Goal: Task Accomplishment & Management: Use online tool/utility

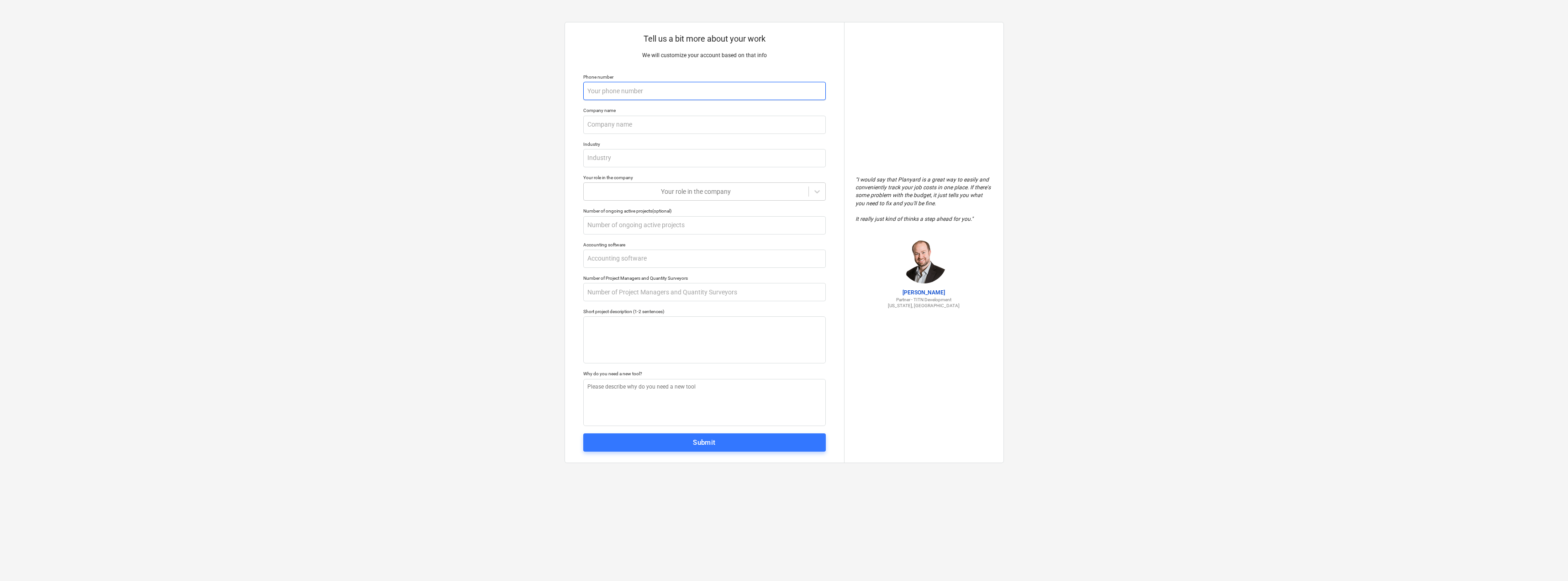
click at [654, 92] on input "text" at bounding box center [704, 91] width 242 height 18
type textarea "x"
type input "8"
type textarea "x"
type input "83"
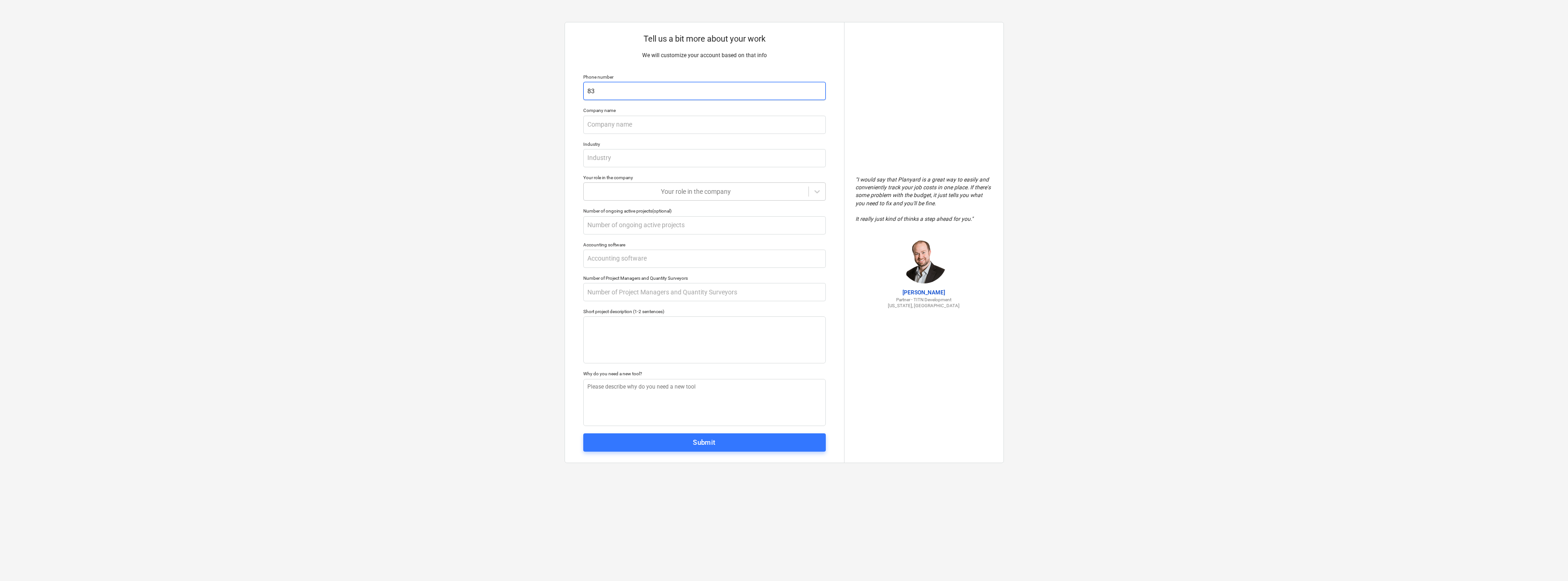
type textarea "x"
type input "834"
type textarea "x"
type input "8348"
type textarea "x"
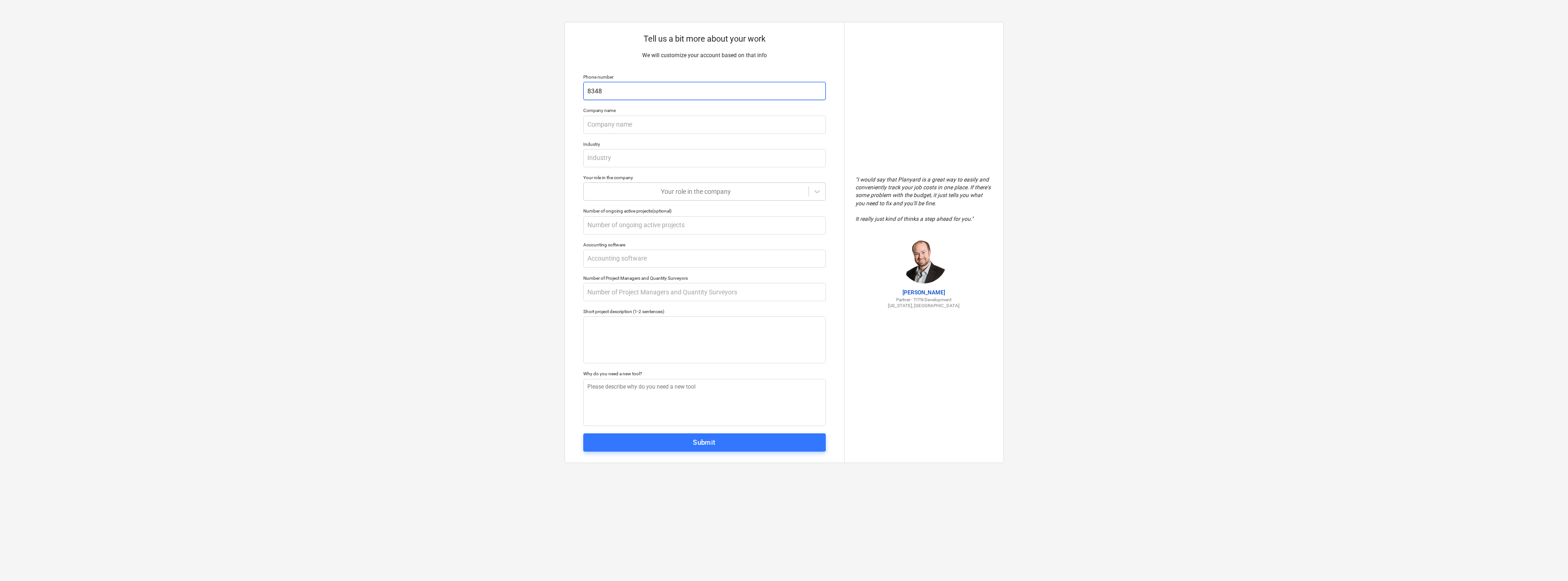
type input "83486"
type textarea "x"
type input "834861"
type textarea "x"
type input "8348612"
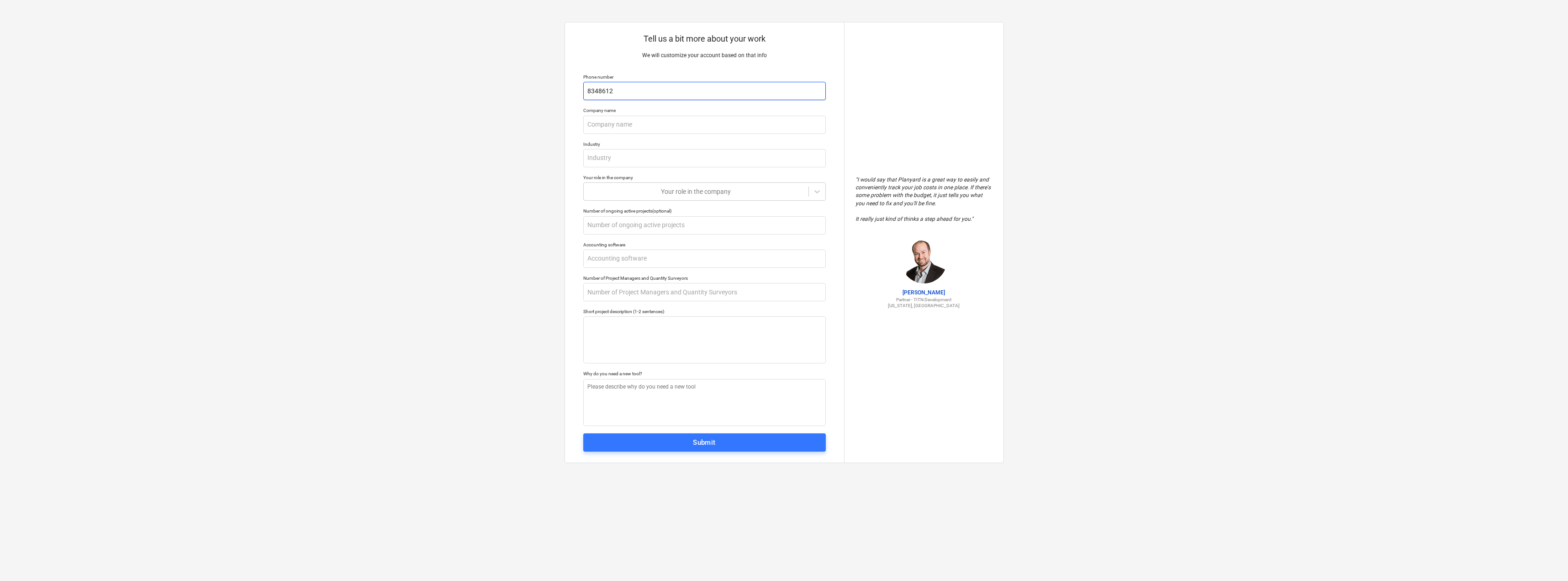
type textarea "x"
type input "83486125"
type textarea "x"
type input "C"
type textarea "x"
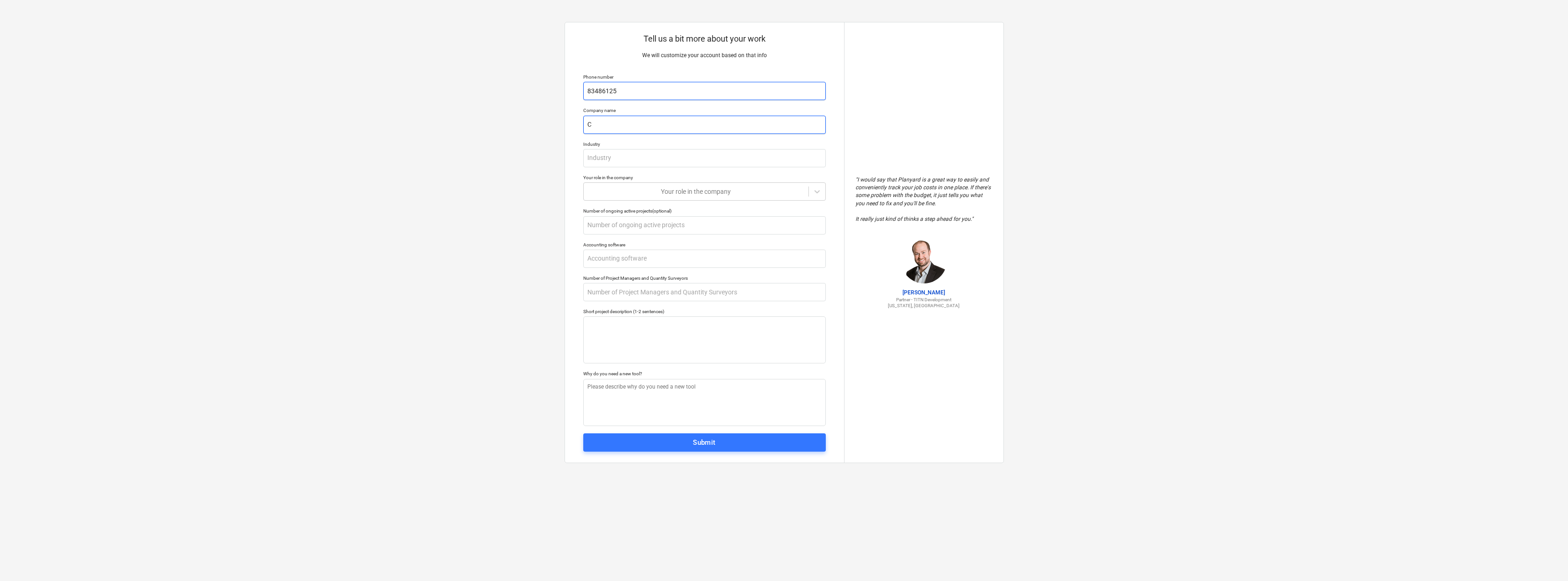
type input "CO"
type textarea "x"
type input "CON"
type textarea "x"
type input "CONST"
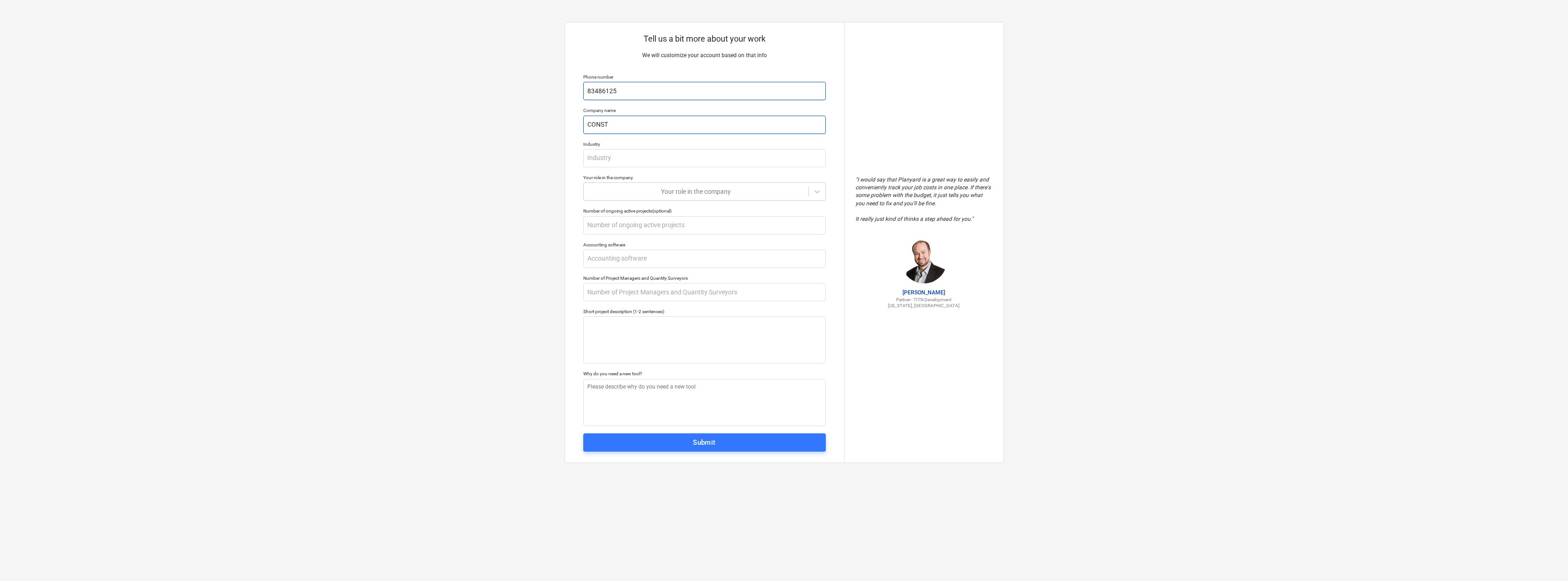
type textarea "x"
type input "CONSTR"
type textarea "x"
type input "CONSTRI"
type textarea "x"
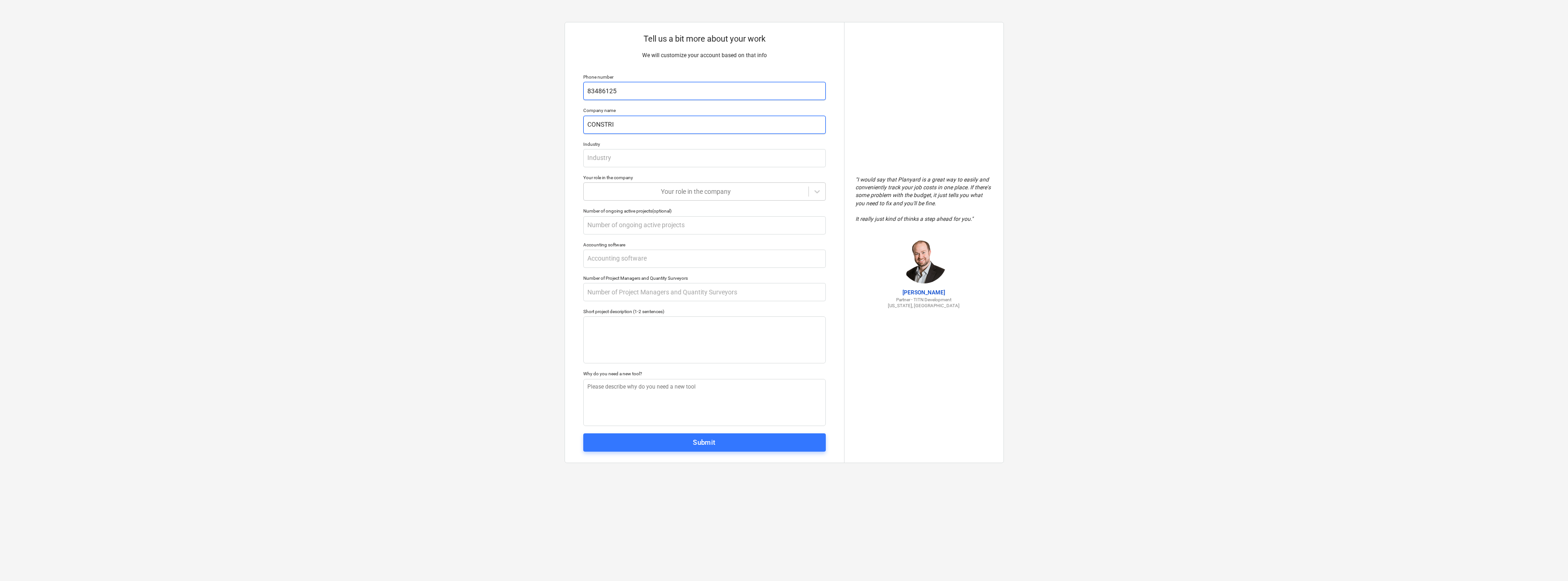
type input "CONSTRIA"
type textarea "x"
type input "CONSTRIAL"
type textarea "x"
type input "C"
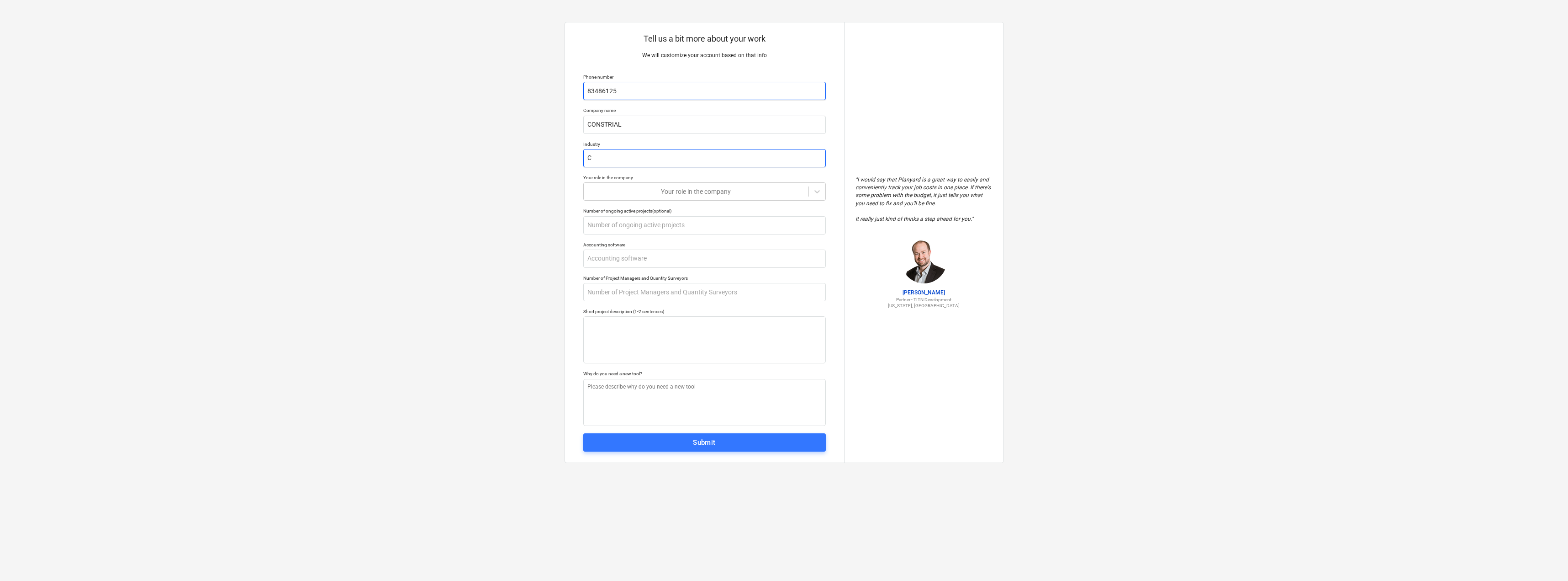
type textarea "x"
type input "CO"
type textarea "x"
type input "CON"
type textarea "x"
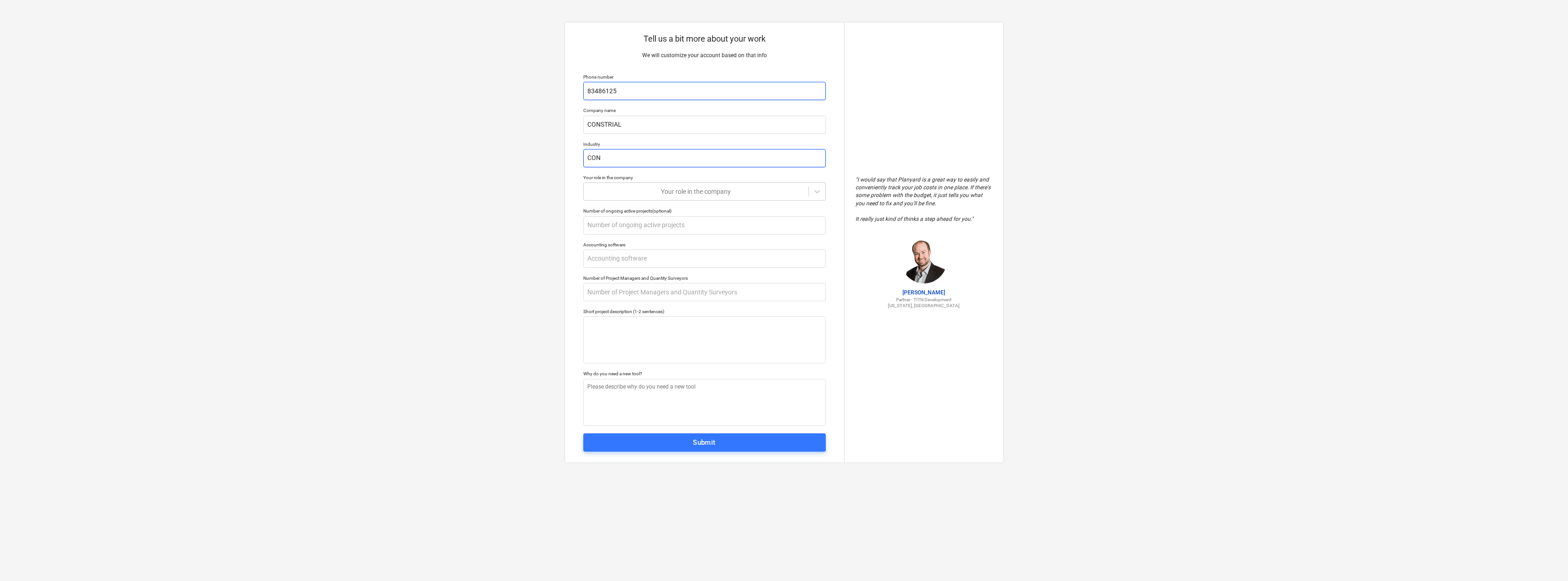
type input "CONS"
type textarea "x"
type input "CONST"
type textarea "x"
type input "CONSTR"
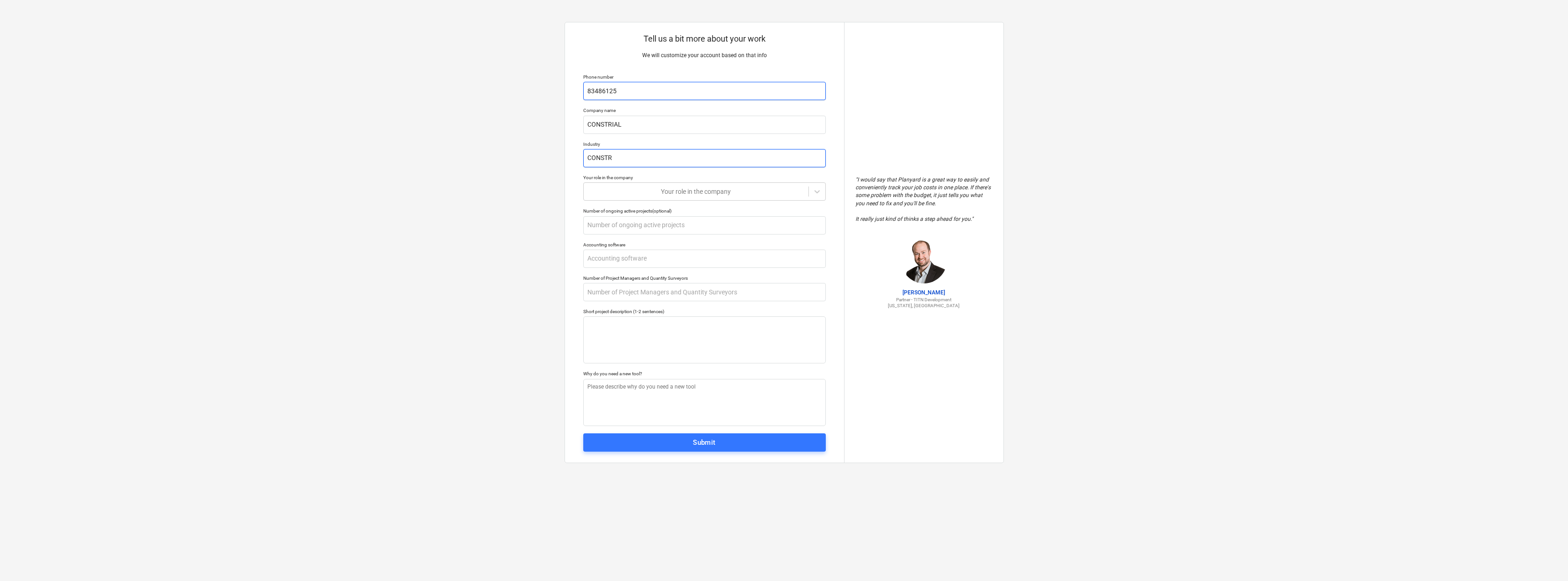
type textarea "x"
type input "CONSTRU"
type textarea "x"
type input "CONSTRUC"
type textarea "x"
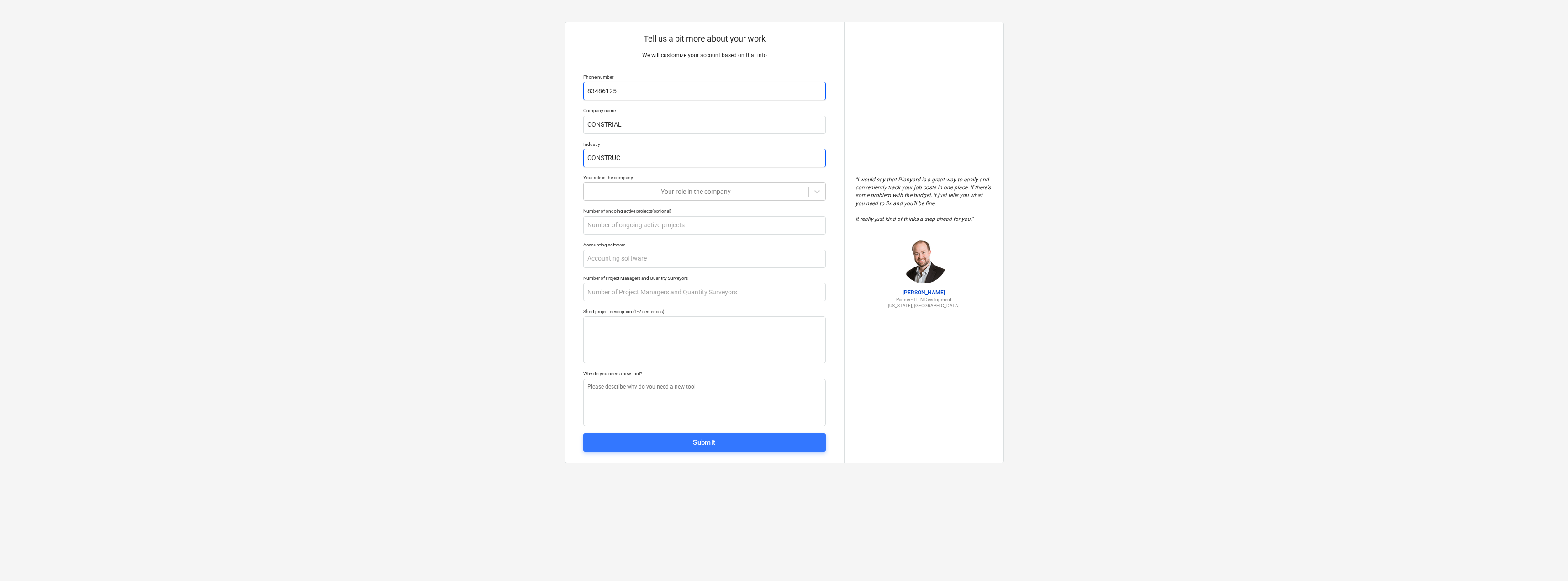
type input "CONSTRUCT"
type textarea "x"
type input "CONSTRUCTI"
type textarea "x"
type input "CONSTRUCTIO"
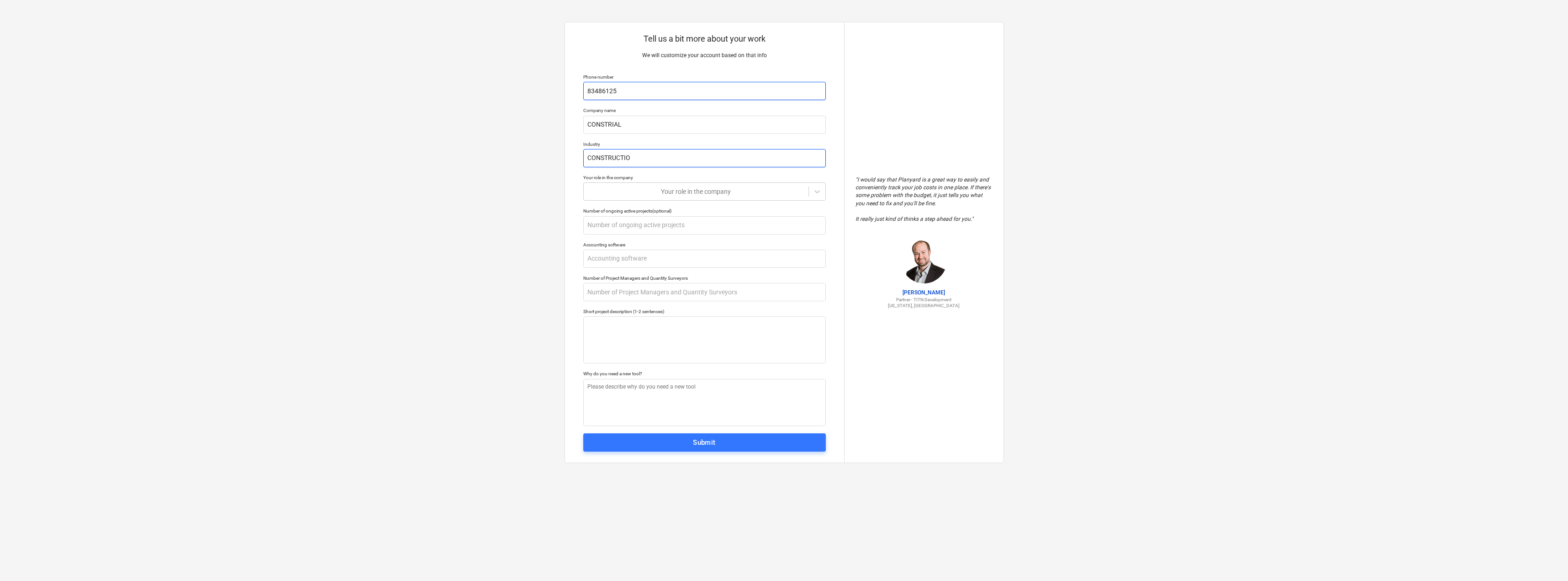
type textarea "x"
type input "CONSTRUCTION"
type textarea "x"
type input "CEO"
type textarea "x"
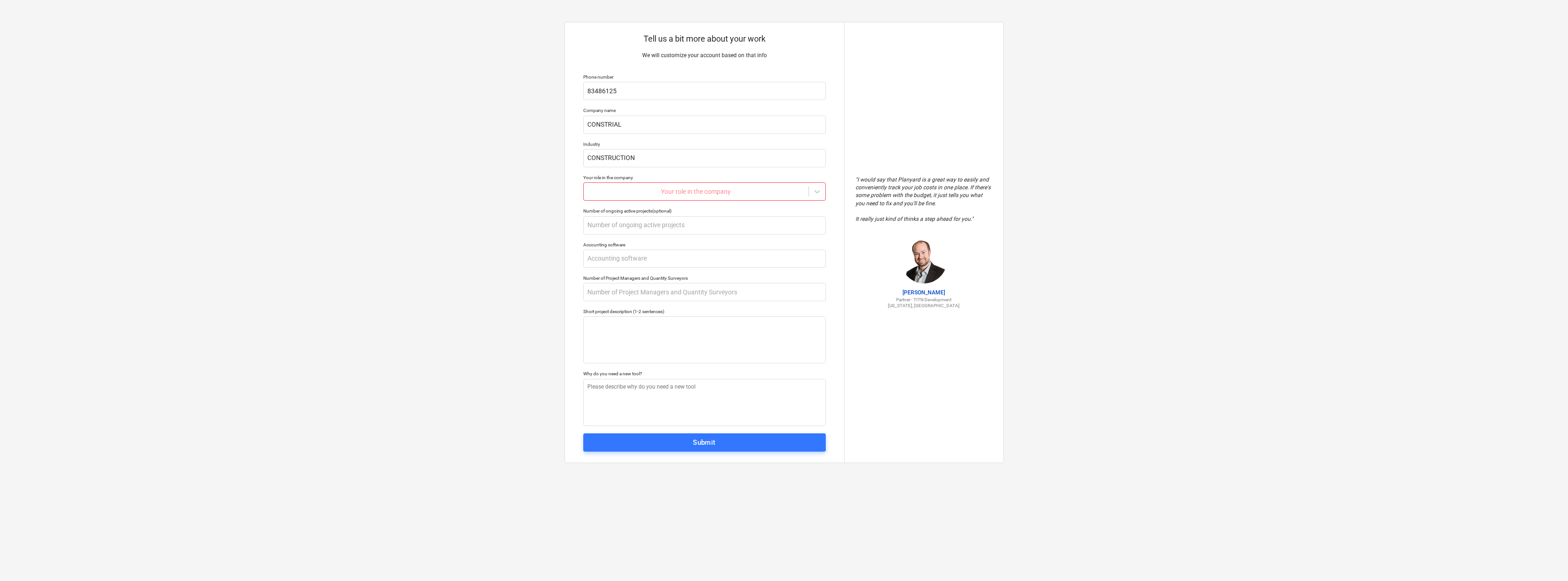
click at [757, 193] on div at bounding box center [696, 191] width 216 height 9
click at [694, 253] on div "Estimator" at bounding box center [704, 257] width 242 height 15
click at [664, 223] on input "text" at bounding box center [704, 225] width 242 height 18
type textarea "x"
type input "3"
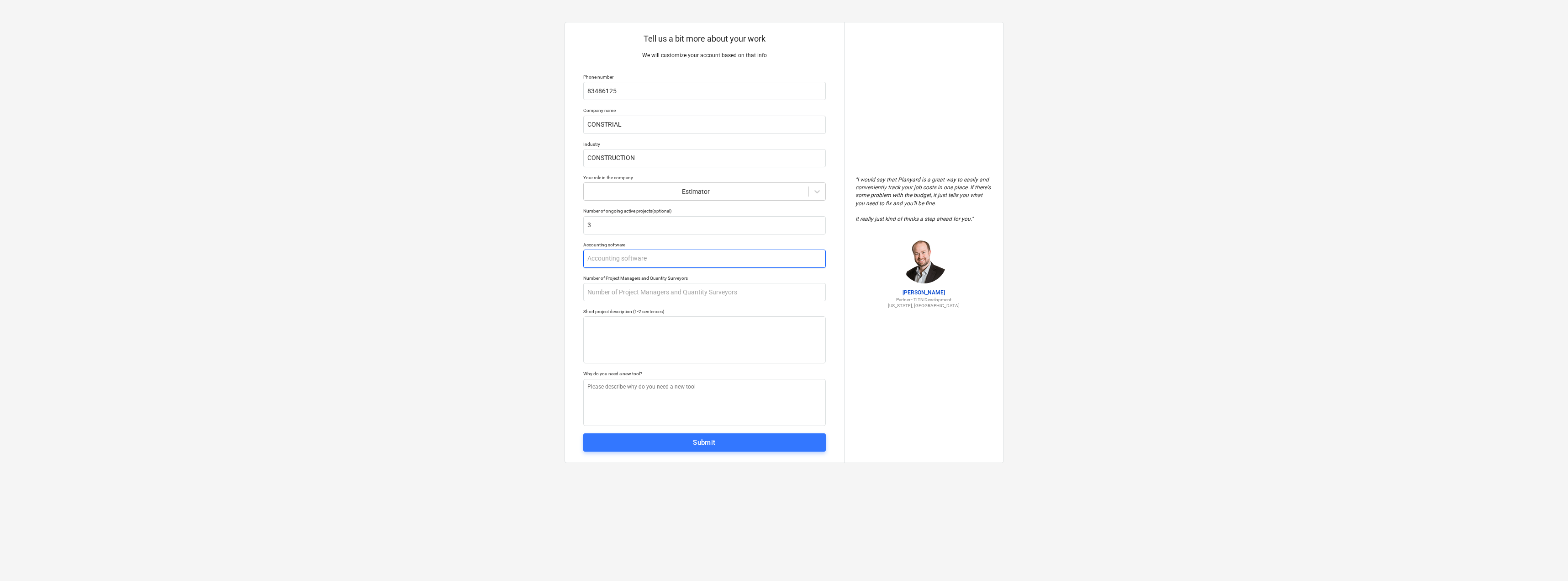
type textarea "x"
type input "Q"
type textarea "x"
type input "QU"
type textarea "x"
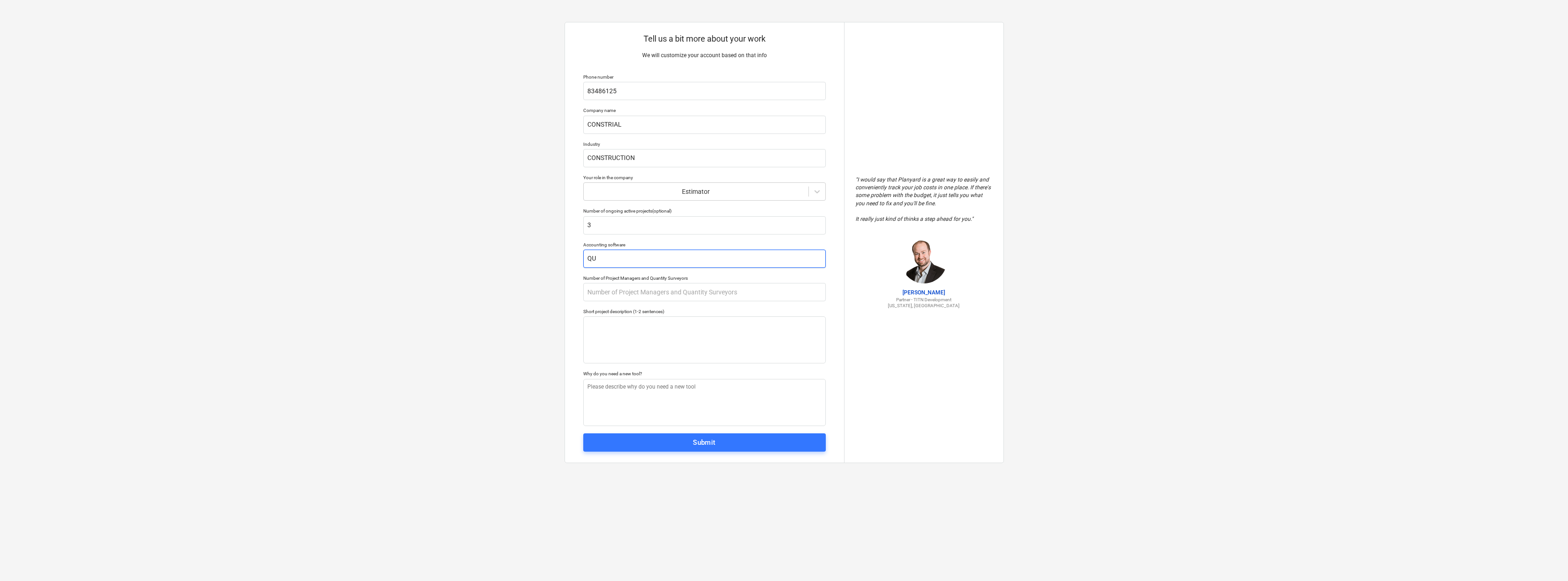
type input "QUI"
type textarea "x"
type input "QUIC"
type textarea "x"
type input "QUICK"
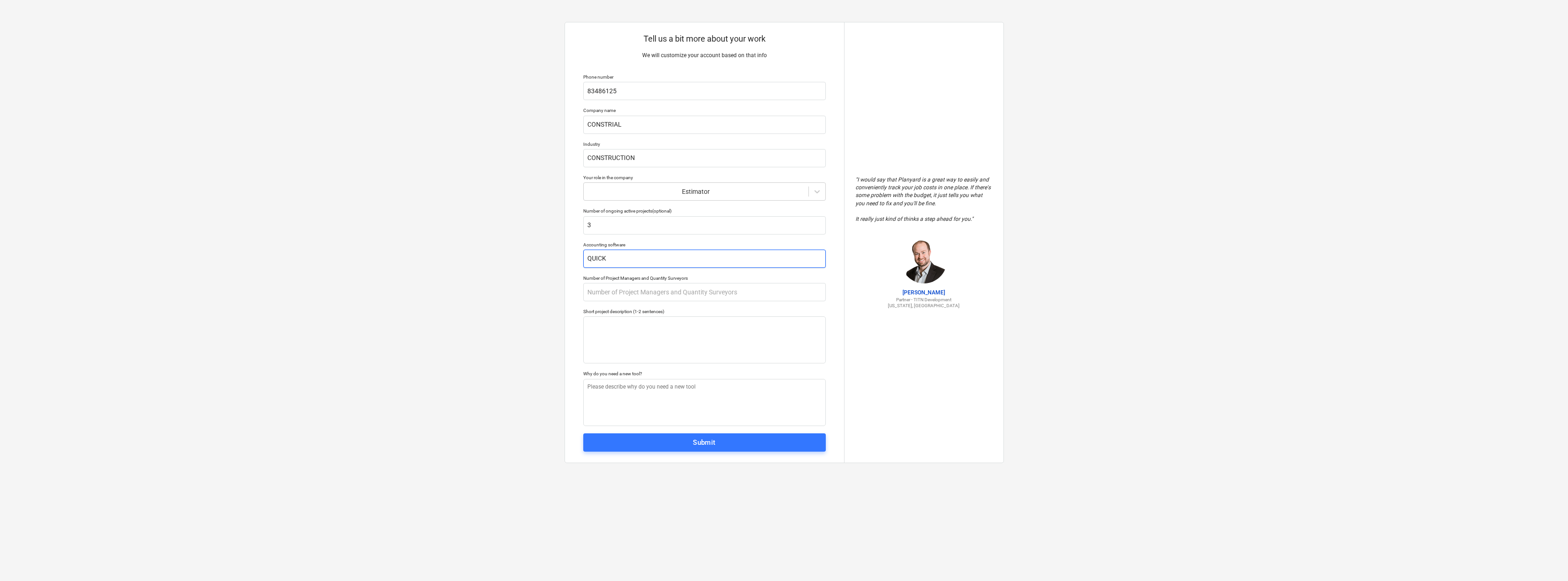
type textarea "x"
type input "QUICKB"
type textarea "x"
type input "QUICKBO"
type textarea "x"
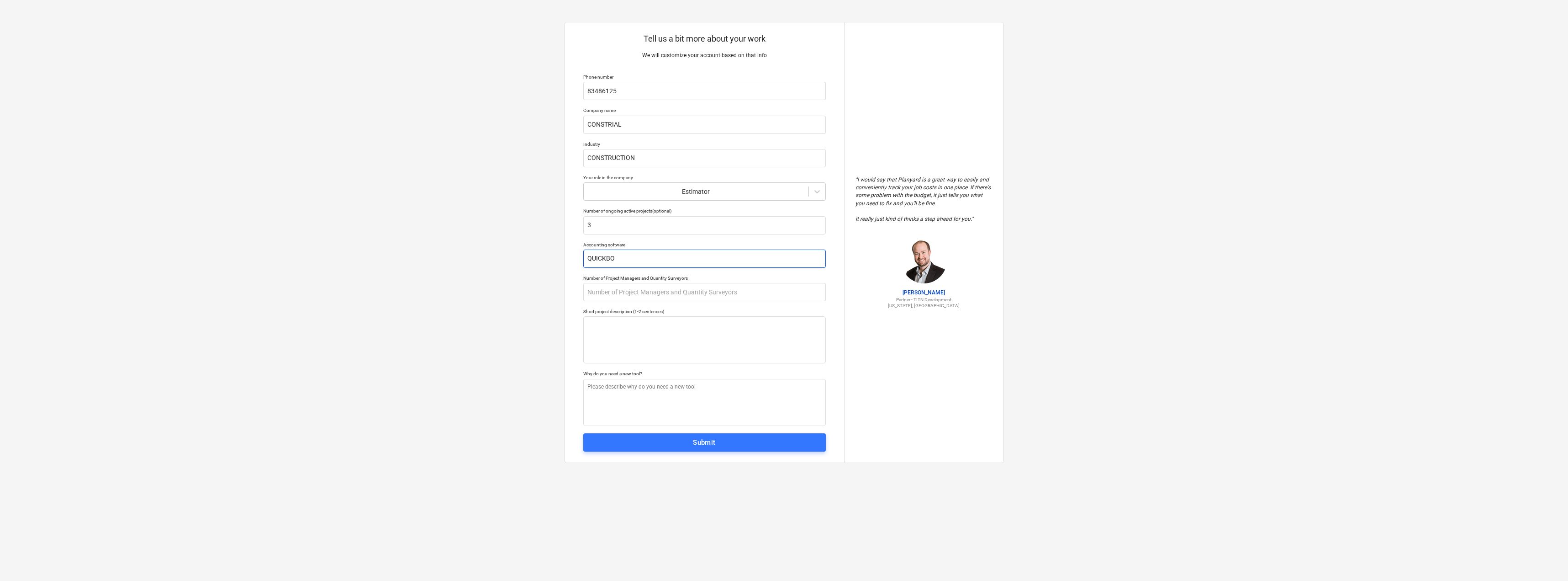
type input "QUICKBOO"
type textarea "x"
type input "QUICKBOOK"
type textarea "x"
type input "QUICKBOOKS"
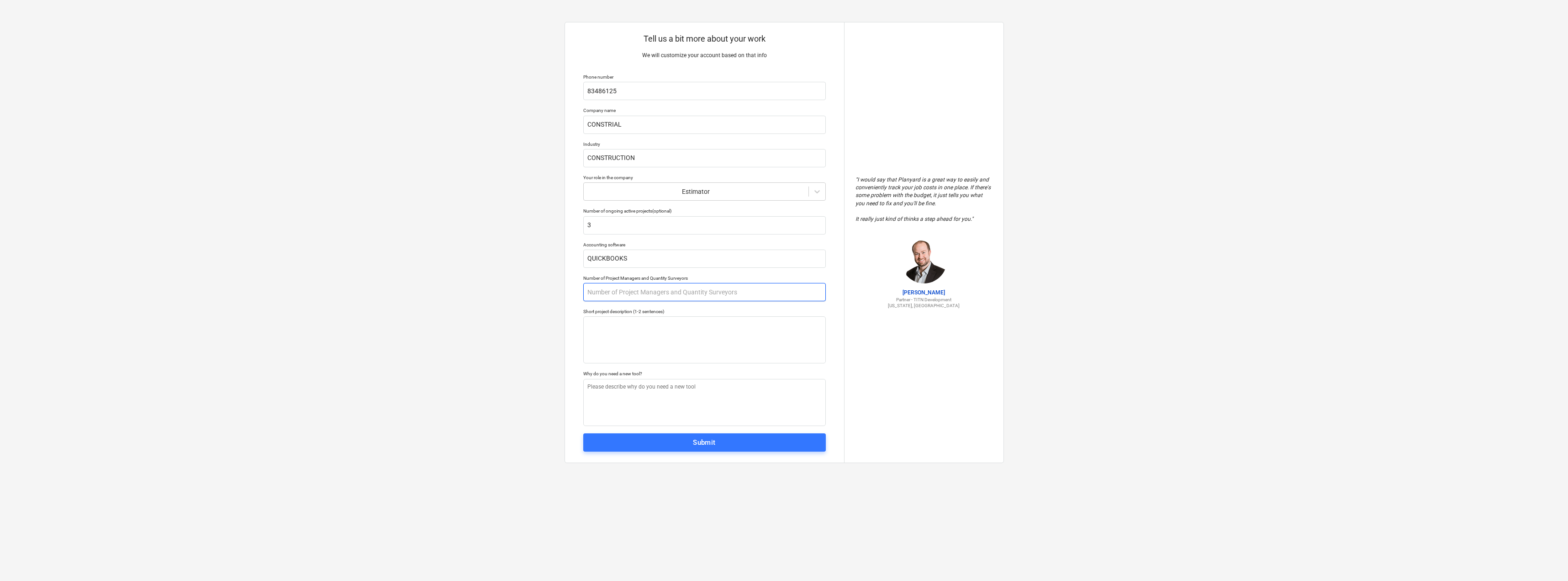
type textarea "x"
type input "3"
type textarea "x"
type textarea "C"
type textarea "x"
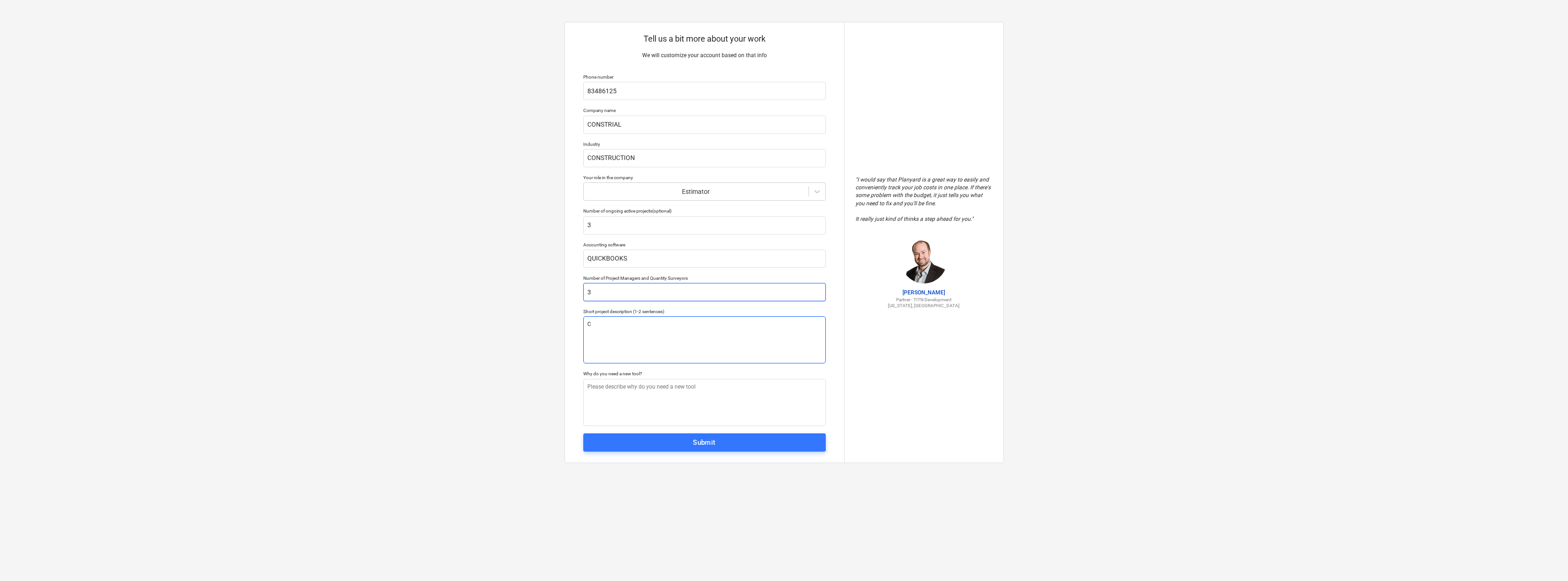
type textarea "CE"
type textarea "x"
type textarea "CEO"
type textarea "x"
type textarea "CEOM"
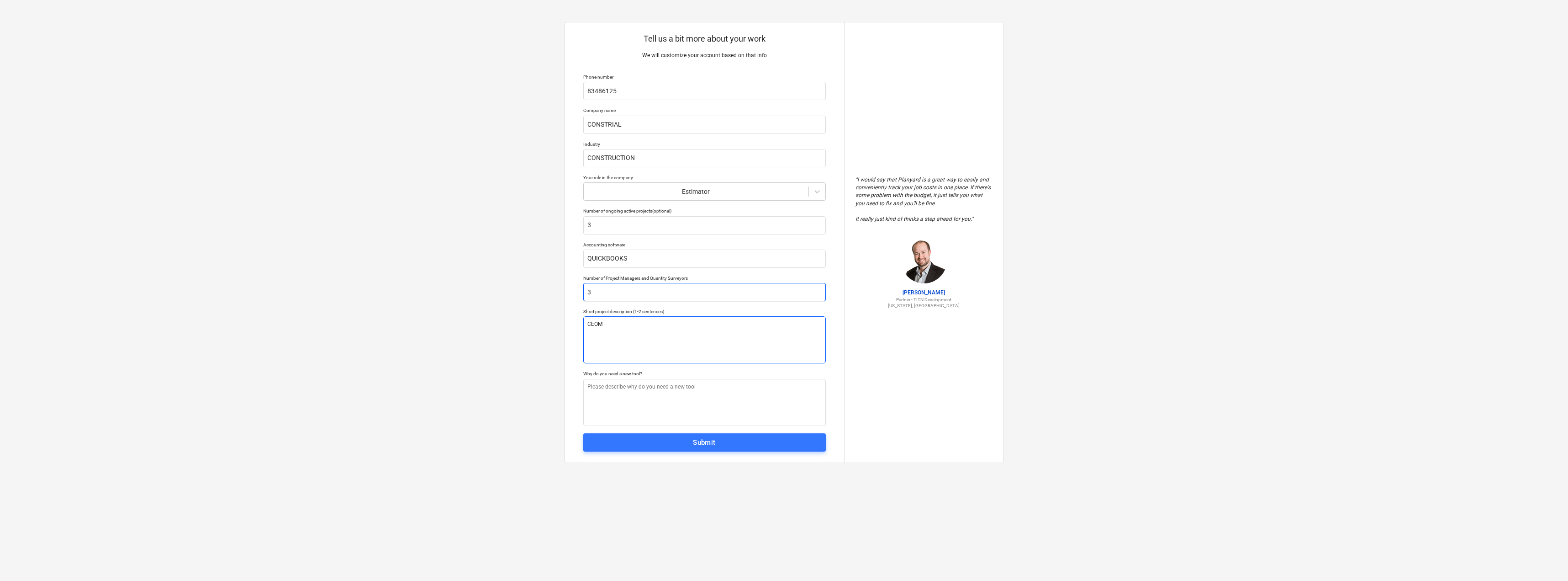
type textarea "x"
type textarea "CEO"
type textarea "x"
type textarea "CE"
type textarea "x"
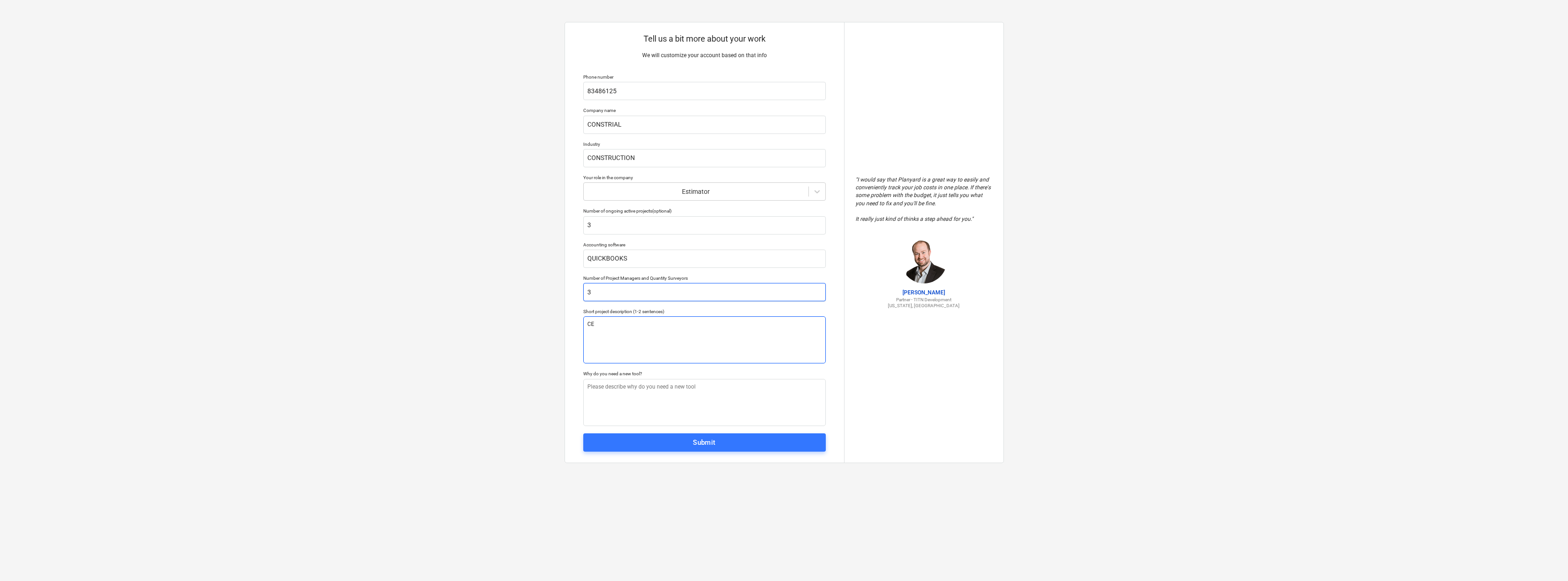
type textarea "C"
type textarea "x"
type textarea "CO"
type textarea "x"
type textarea "COM"
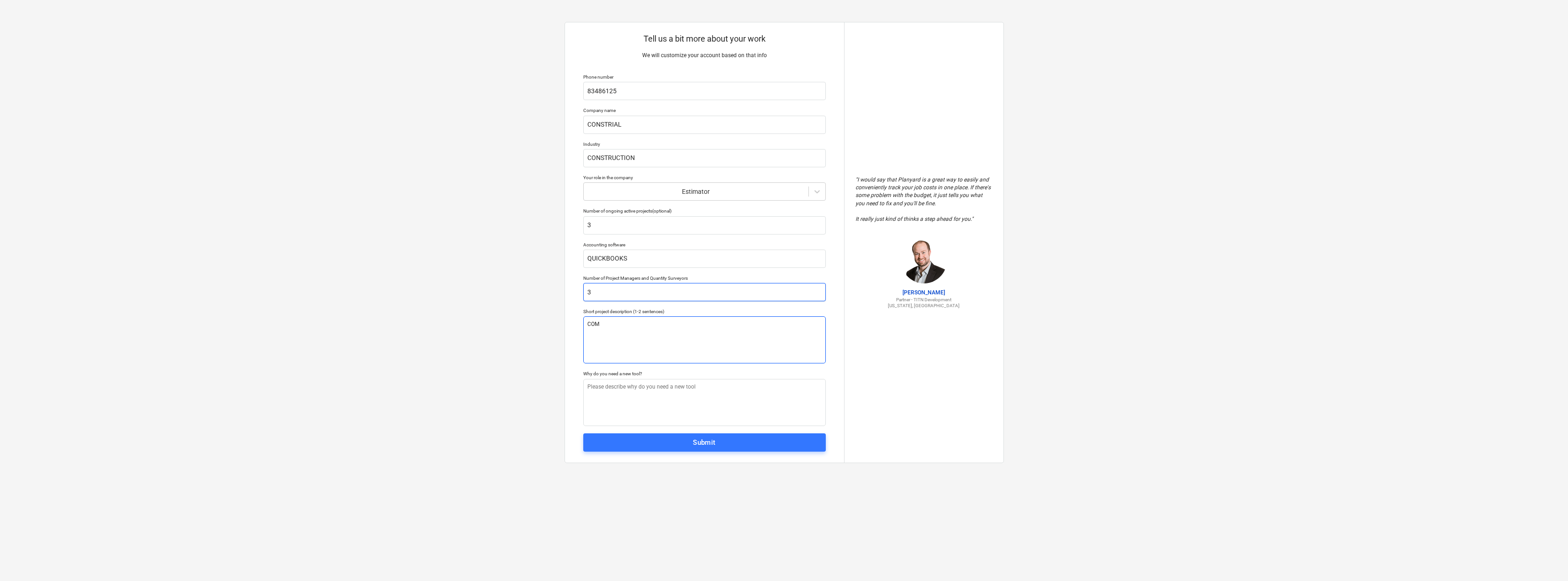
type textarea "x"
type textarea "COME"
type textarea "x"
type textarea "[PERSON_NAME]"
type textarea "x"
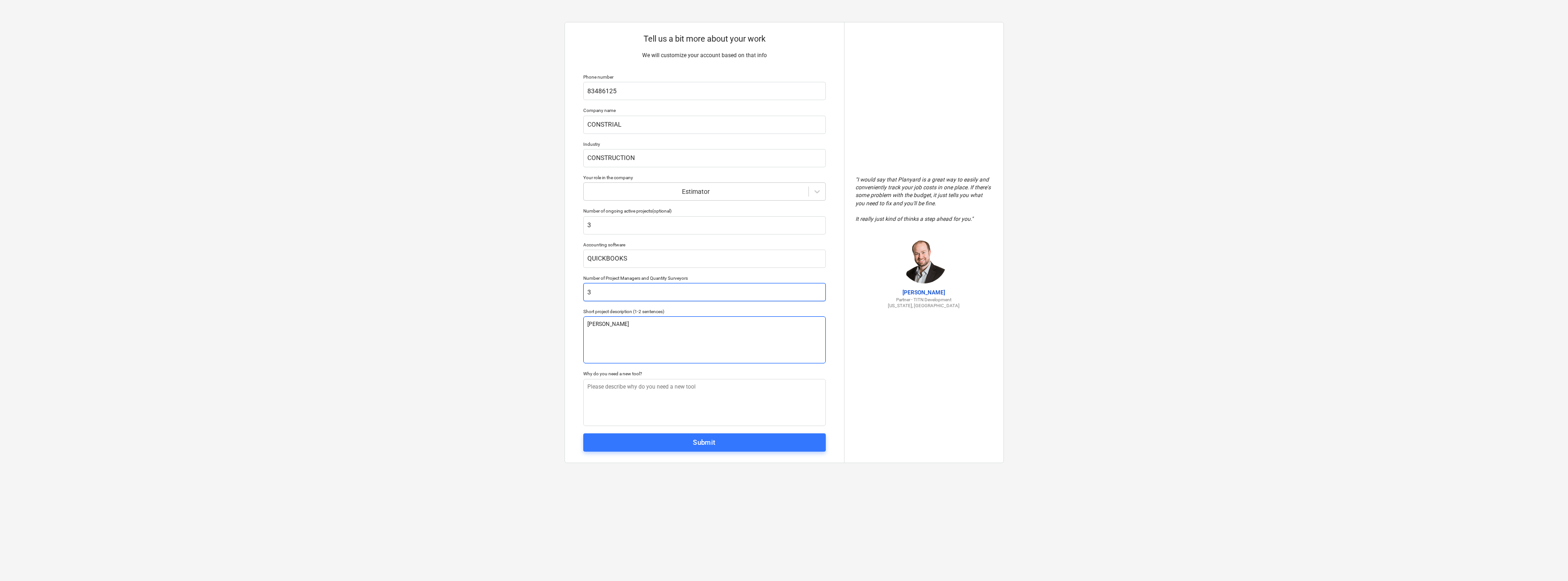
type textarea "COMERC"
type textarea "x"
type textarea "COMERCI"
type textarea "x"
type textarea "COMERCIA"
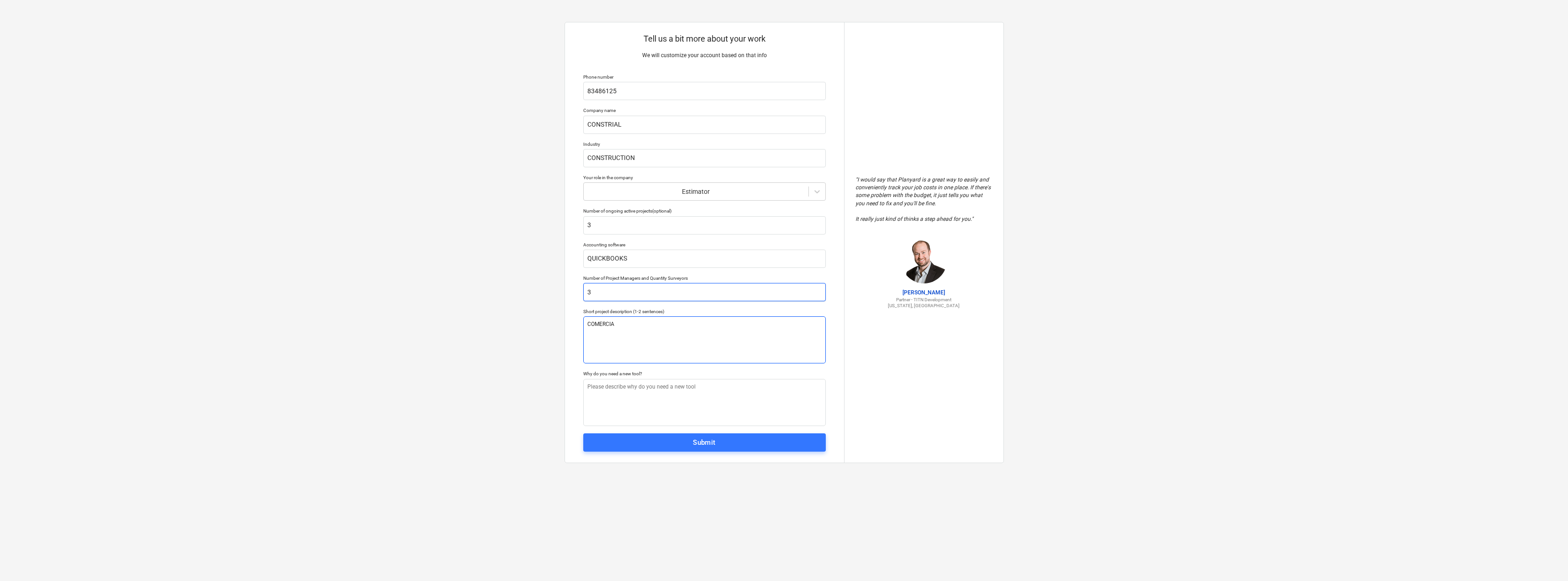
type textarea "x"
type textarea "COMERCIAL"
type textarea "x"
type textarea "COMERCIAL"
type textarea "x"
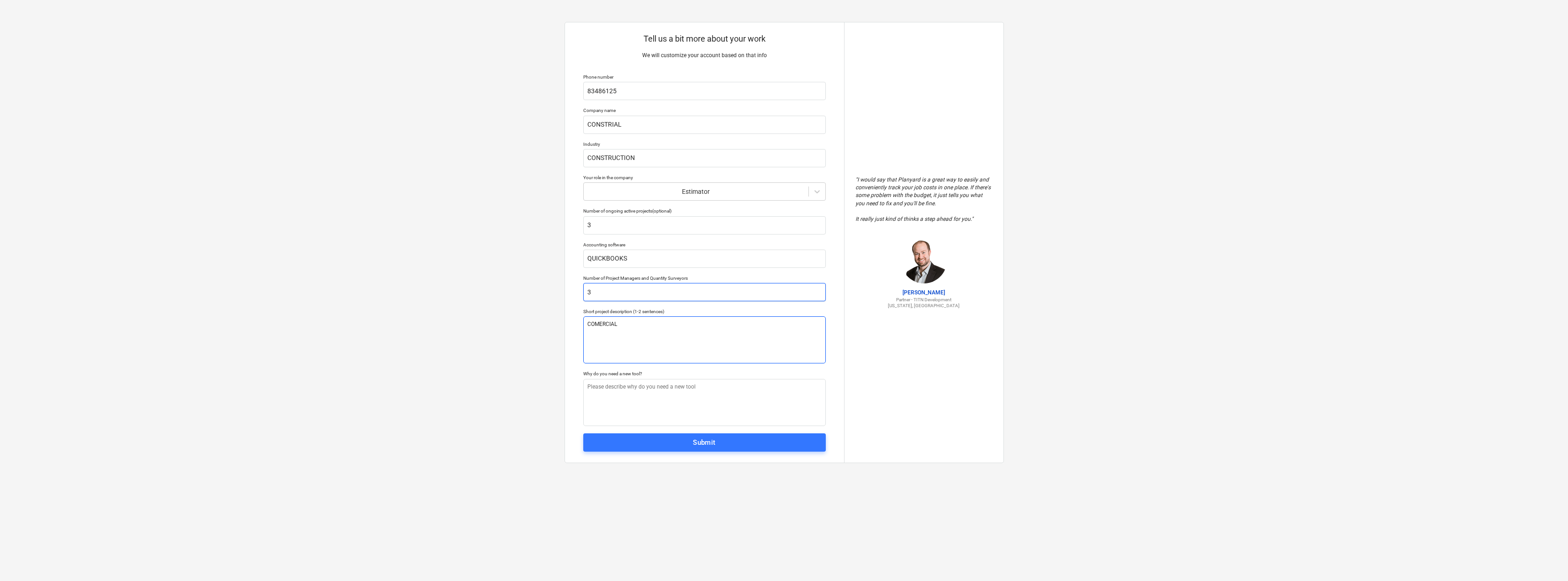
type textarea "COMERCIAL A"
type textarea "x"
type textarea "COMERCIAL AN"
type textarea "x"
type textarea "COMERCIAL AN"
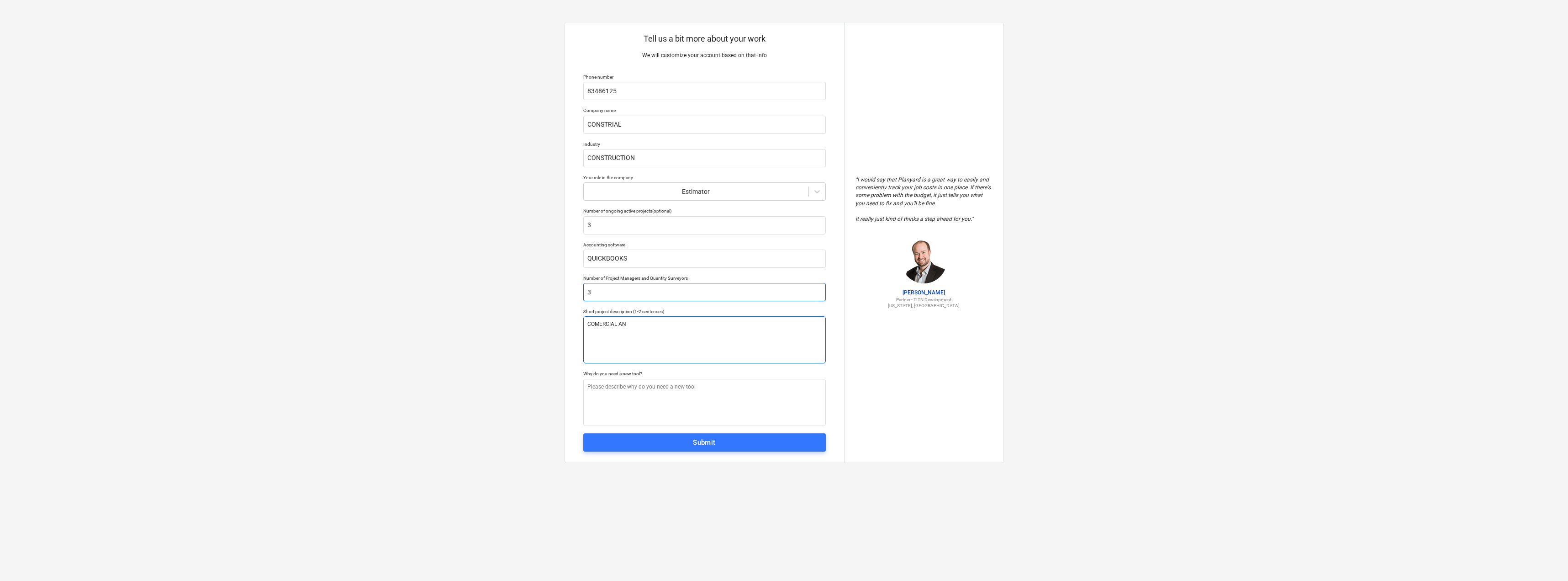
type textarea "x"
type textarea "COMERCIAL AN"
type textarea "x"
type textarea "COMERCIAL AND"
type textarea "x"
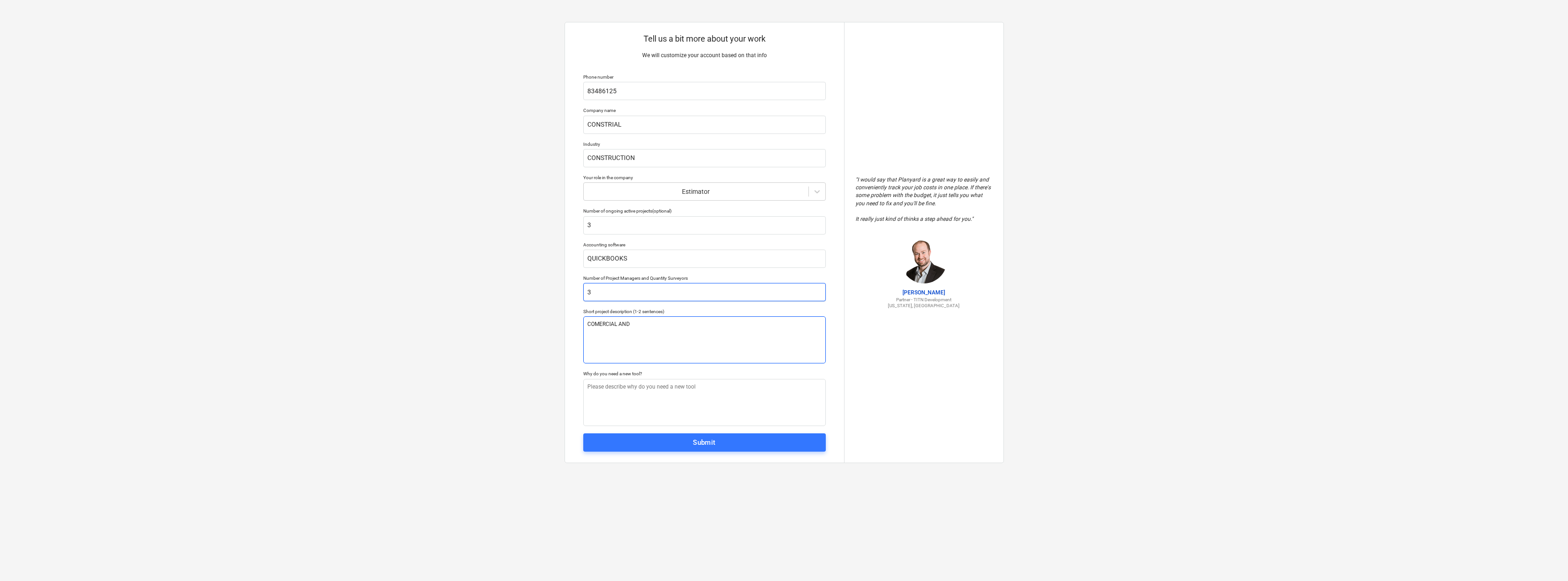
type textarea "COMERCIAL AND"
type textarea "x"
type textarea "COMERCIAL AND I"
type textarea "x"
type textarea "COMERCIAL AND IN"
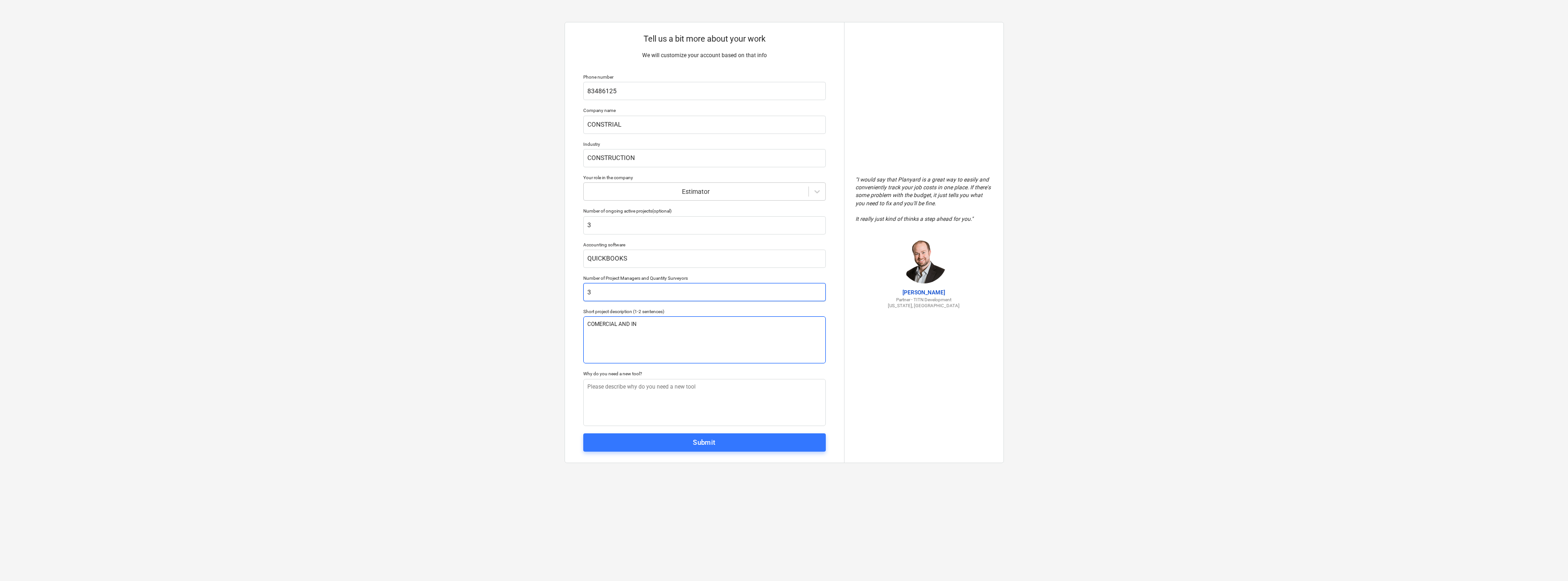
type textarea "x"
type textarea "COMERCIAL AND INS"
type textarea "x"
type textarea "COMERCIAL AND INST"
type textarea "x"
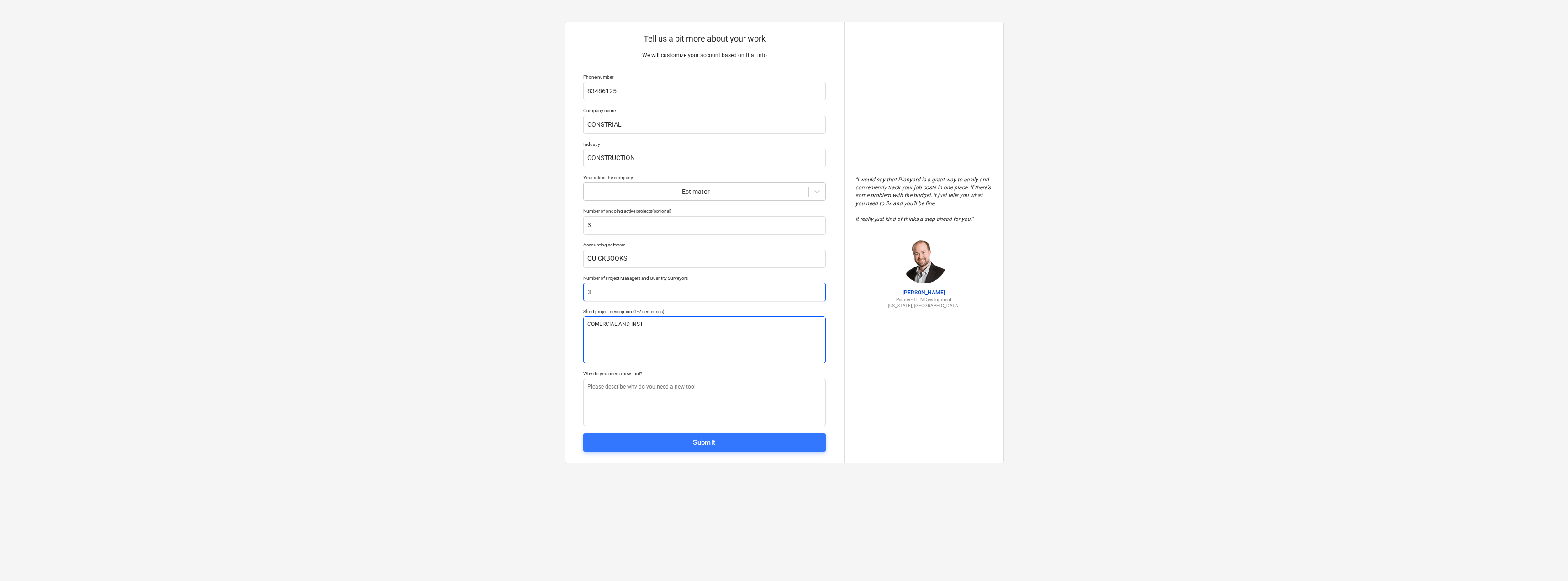
type textarea "COMERCIAL AND INSTI"
type textarea "x"
type textarea "COMERCIAL AND INSTITU"
type textarea "x"
type textarea "COMERCIAL AND INSTITUU"
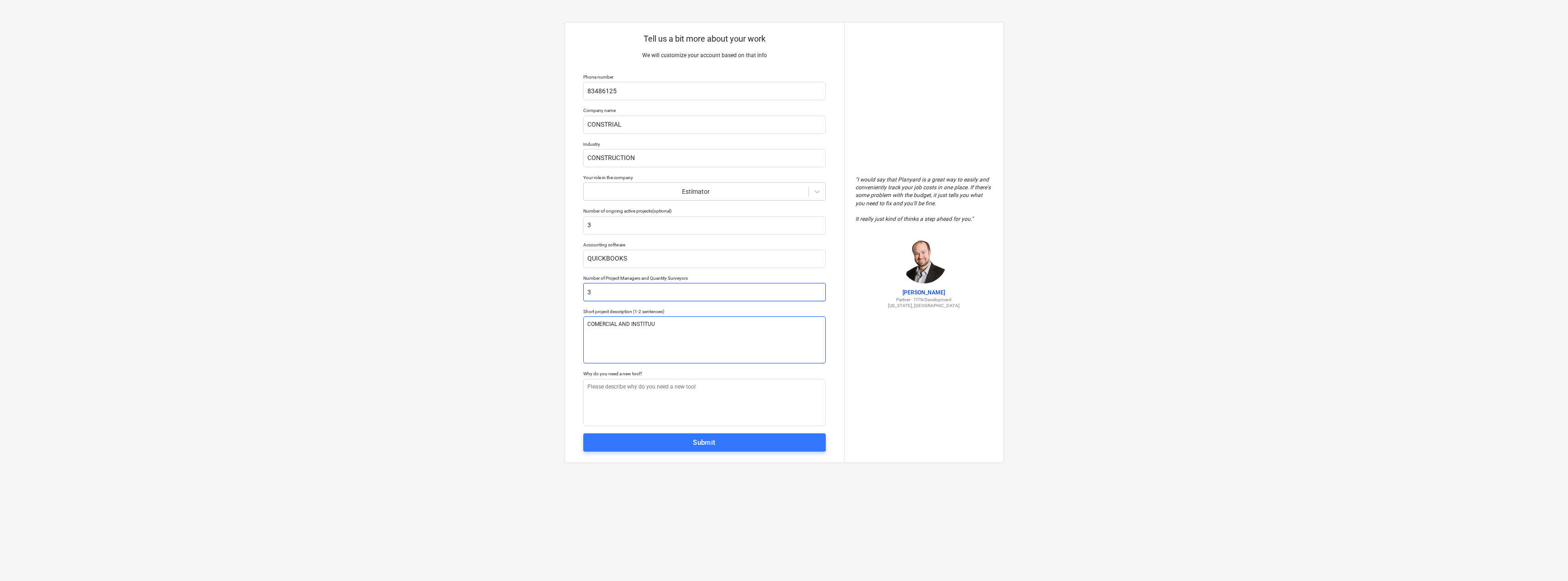
type textarea "x"
type textarea "COMERCIAL AND INSTITUUCI"
type textarea "x"
type textarea "COMERCIAL AND INSTITUUCIO"
type textarea "x"
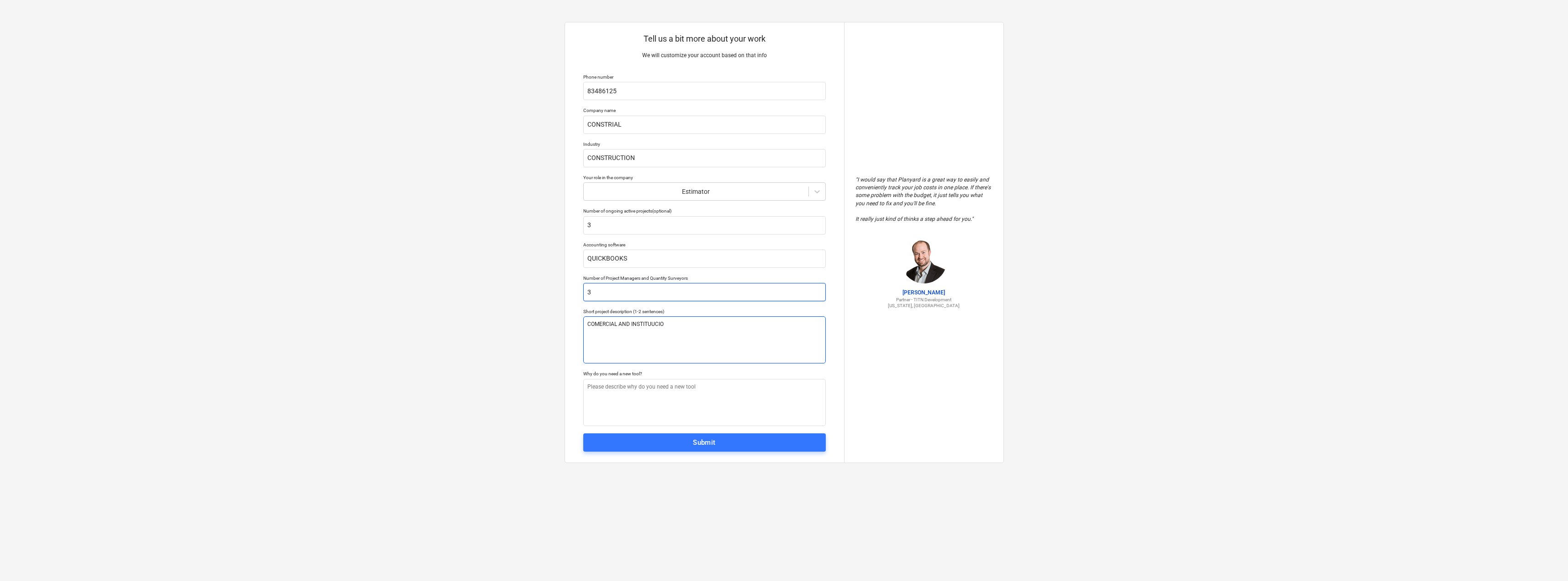
type textarea "COMERCIAL AND INSTITUUCION"
type textarea "x"
type textarea "COMERCIAL AND INSTITUUCIONA"
type textarea "x"
type textarea "COMERCIAL AND INSTITUUCIONAL"
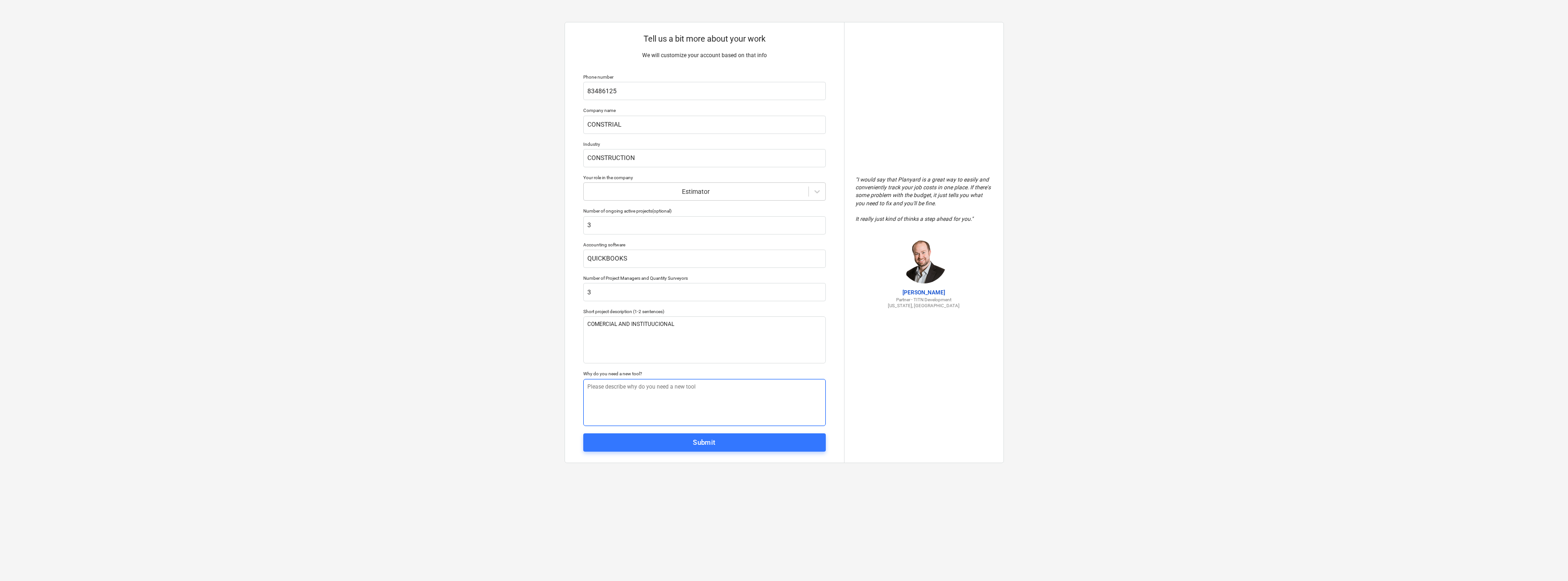
type textarea "x"
type textarea "E"
type textarea "x"
type textarea "ES"
type textarea "x"
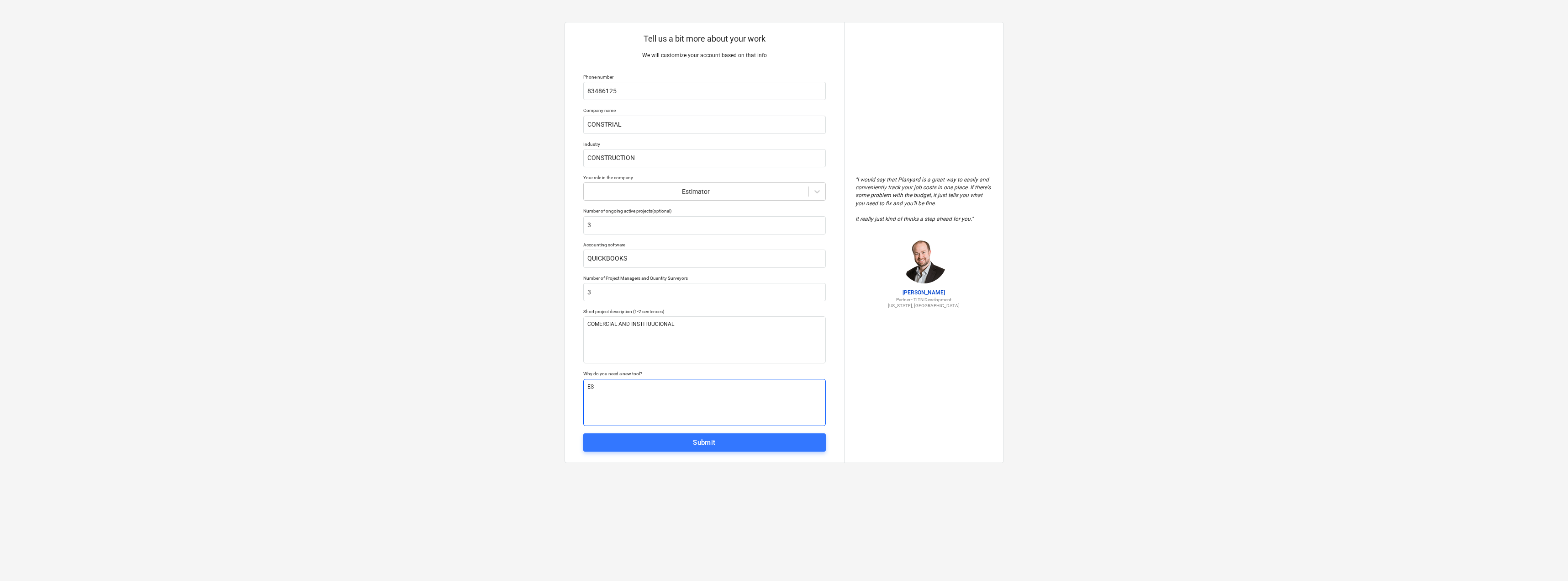
type textarea "EST"
type textarea "x"
type textarea "ESTI"
type textarea "x"
type textarea "ESTIM"
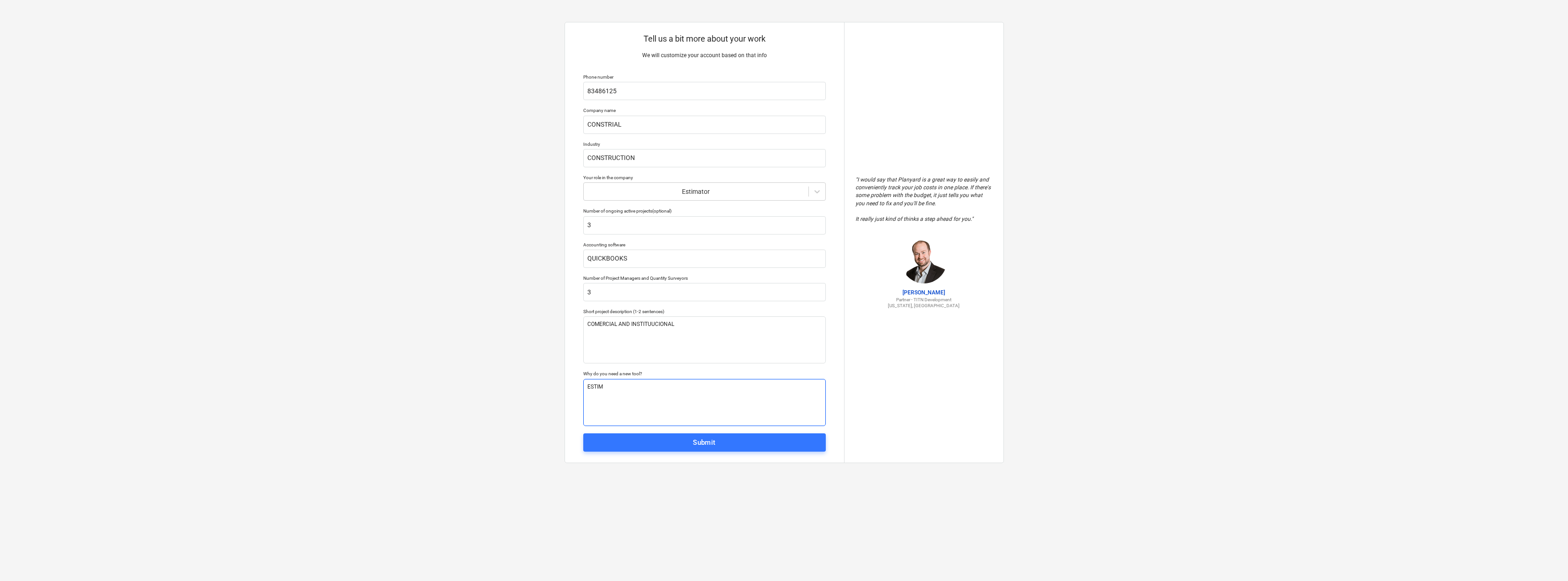
type textarea "x"
type textarea "ESTIMA"
type textarea "x"
type textarea "ESTIMATI"
type textarea "x"
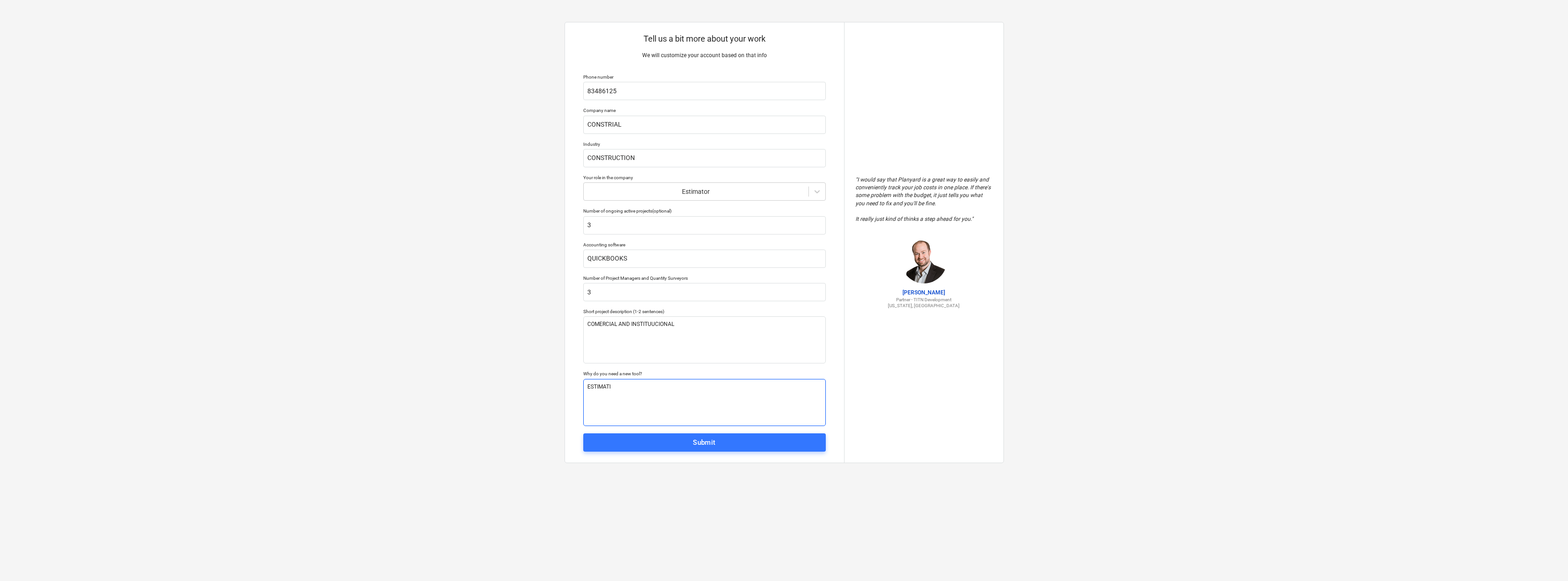
type textarea "ESTIMATIN"
type textarea "x"
type textarea "ESTIMATING"
type textarea "x"
click at [736, 434] on button "Submit" at bounding box center [704, 442] width 242 height 18
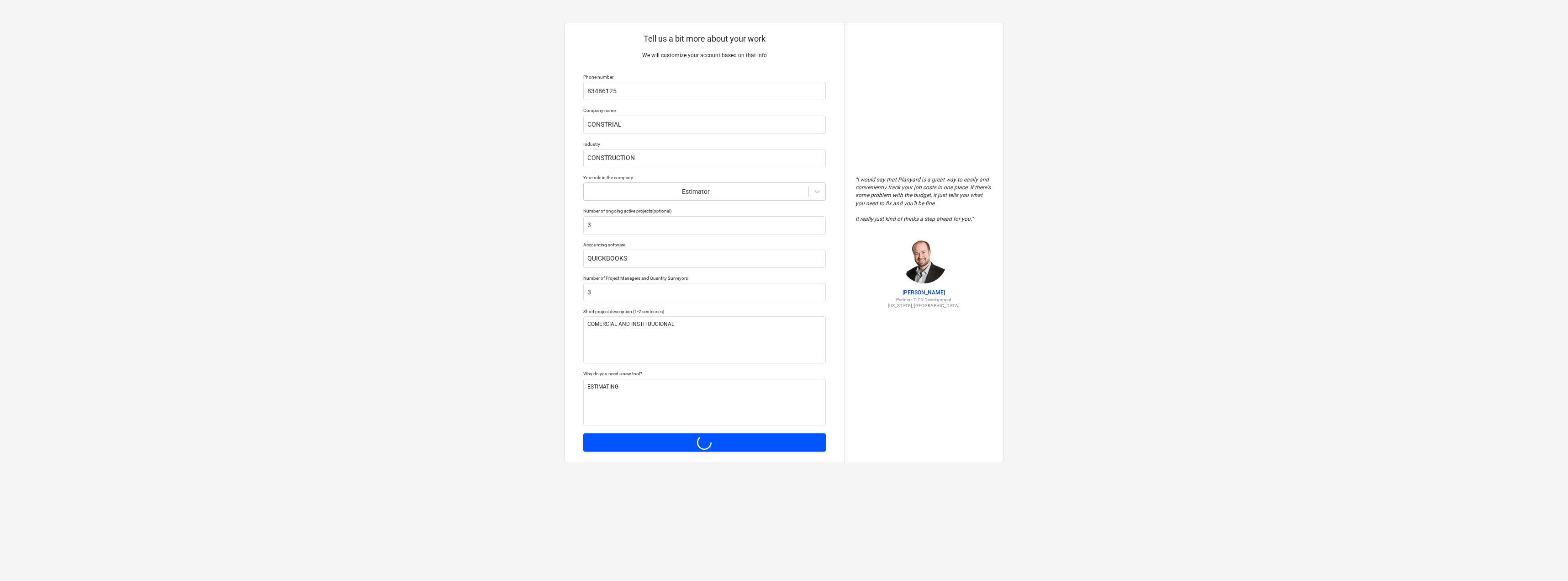
type textarea "x"
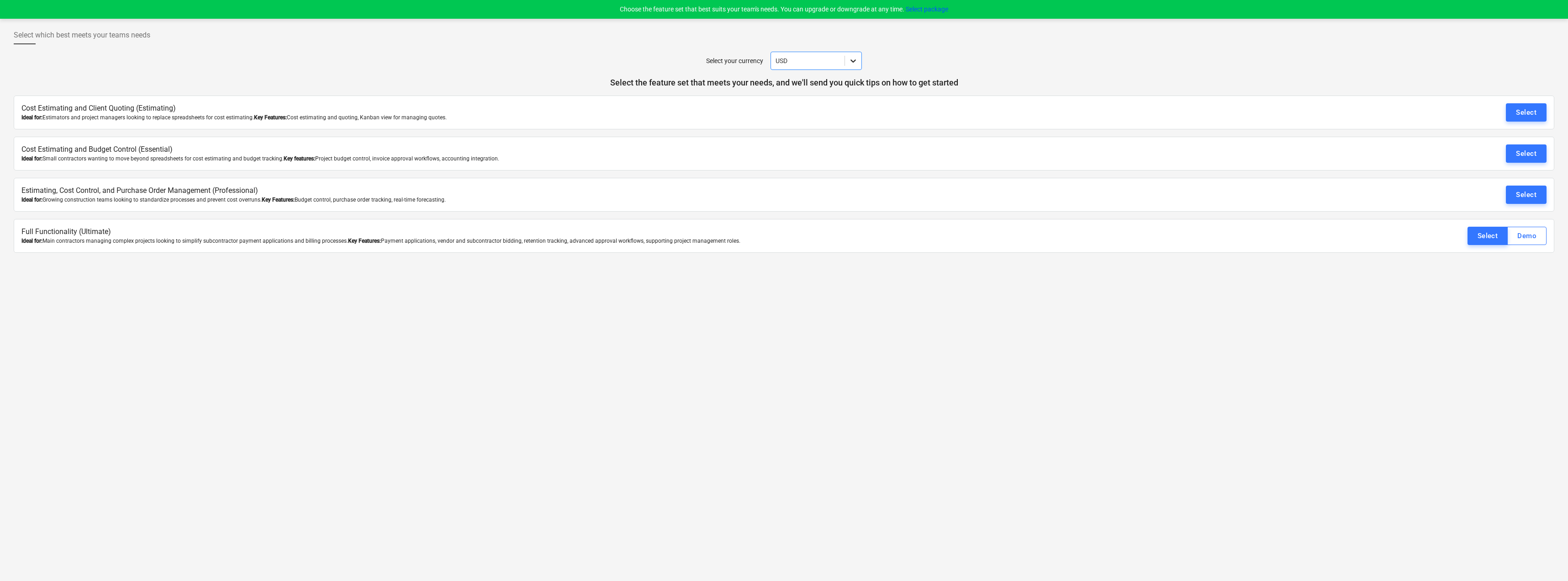
click at [851, 63] on icon at bounding box center [853, 61] width 9 height 9
click at [799, 97] on div "USD" at bounding box center [816, 97] width 91 height 15
click at [1538, 115] on button "Select" at bounding box center [1526, 112] width 40 height 18
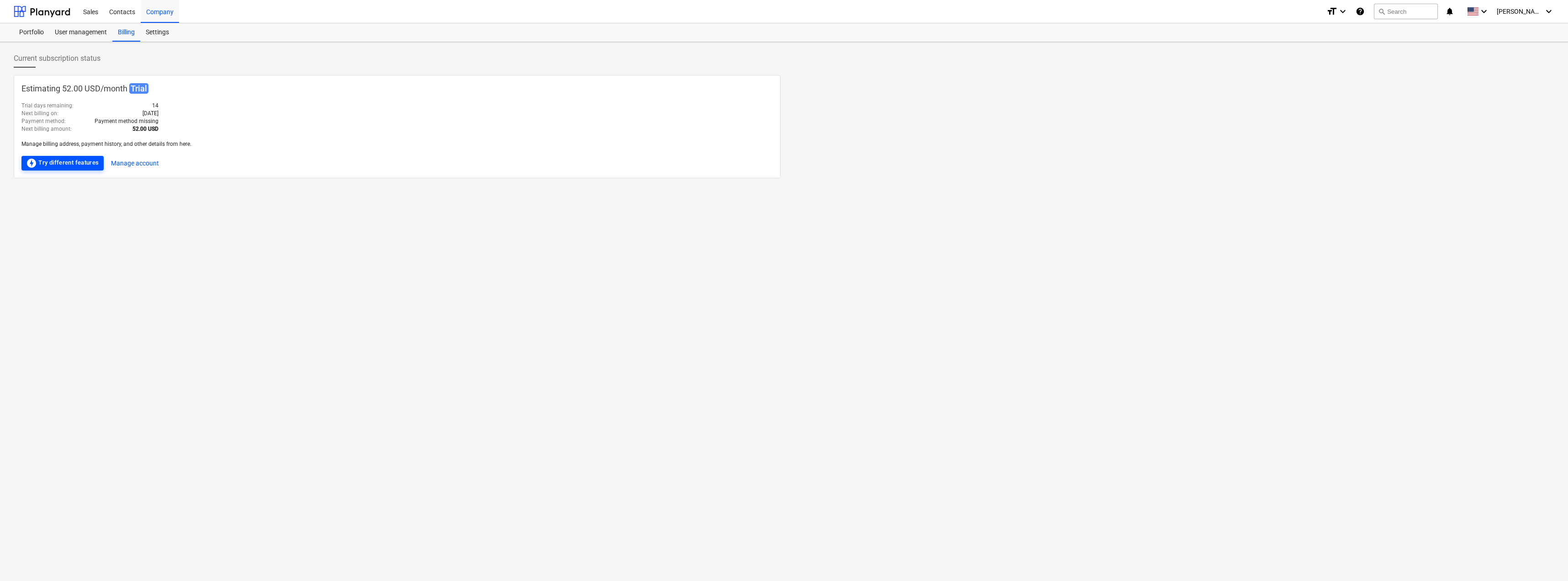
click at [54, 164] on div "offline_bolt Try different features" at bounding box center [62, 163] width 73 height 11
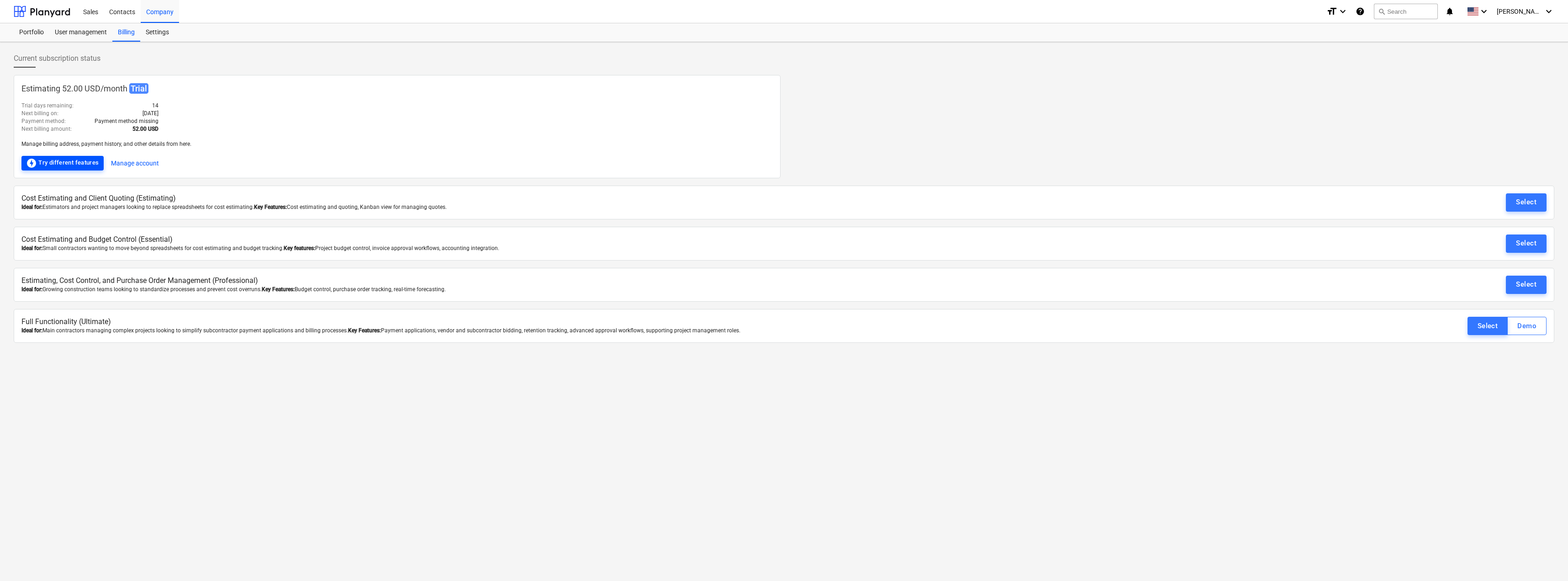
click at [91, 167] on div "offline_bolt Try different features" at bounding box center [62, 163] width 73 height 11
click at [1530, 208] on button "Select" at bounding box center [1526, 202] width 40 height 18
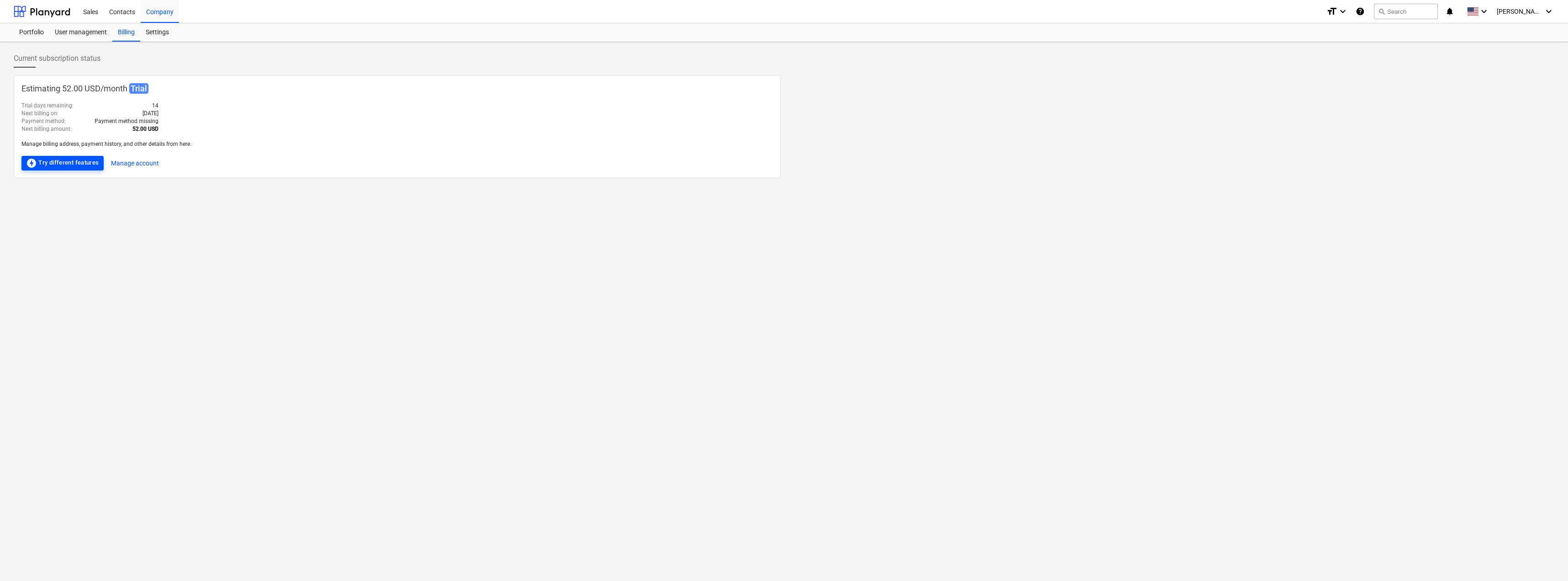
click at [66, 165] on div "offline_bolt Try different features" at bounding box center [62, 163] width 73 height 11
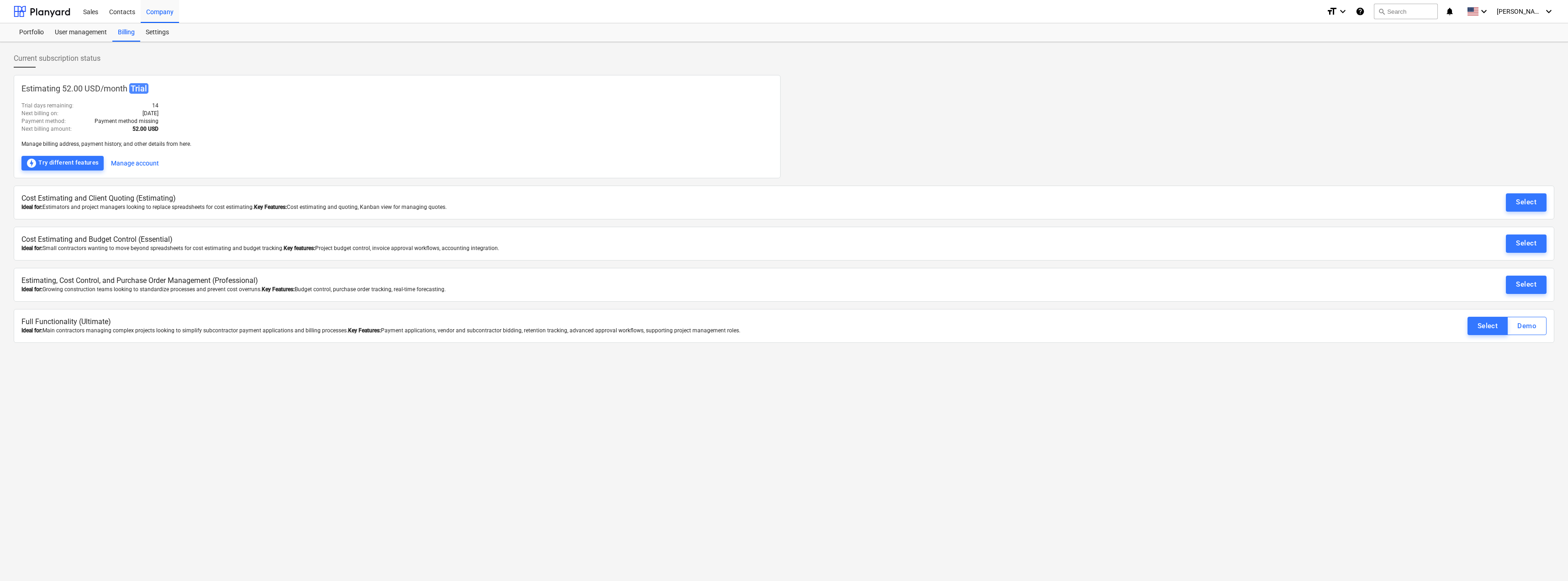
click at [49, 203] on p "Cost Estimating and Client Quoting (Estimating)" at bounding box center [657, 198] width 1271 height 11
click at [80, 30] on div "User management" at bounding box center [81, 32] width 63 height 18
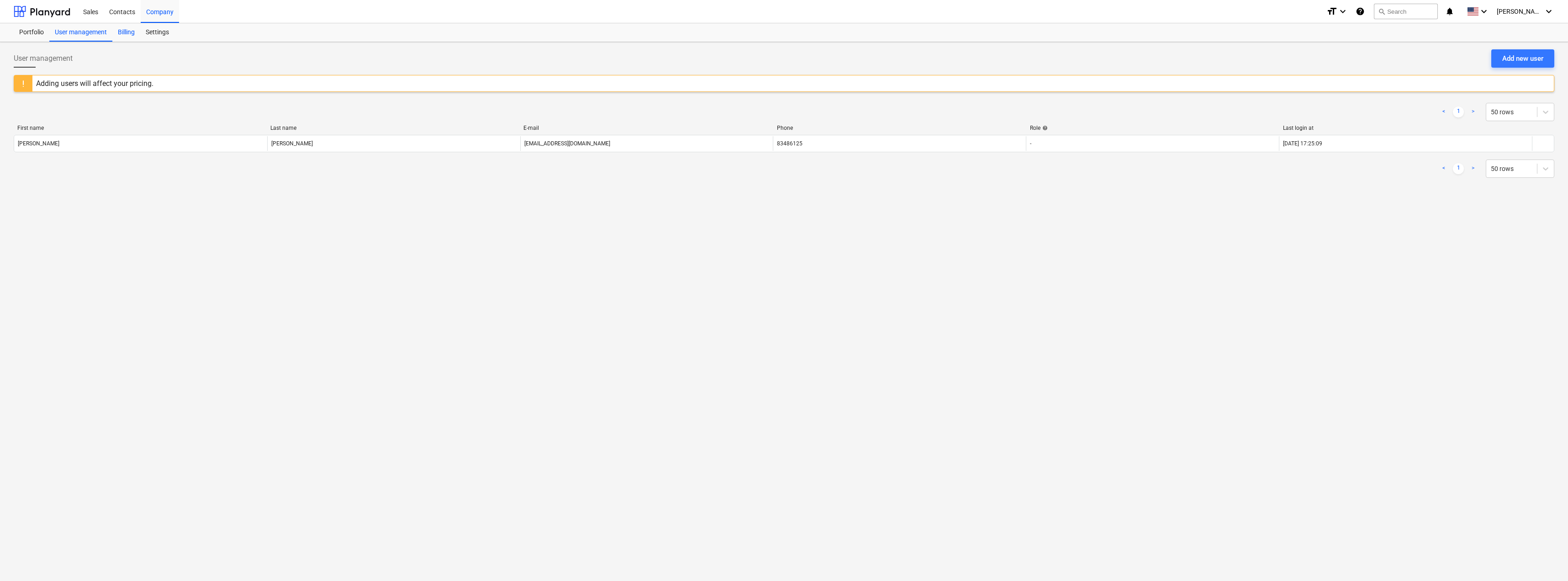
click at [127, 28] on div "Billing" at bounding box center [126, 32] width 28 height 18
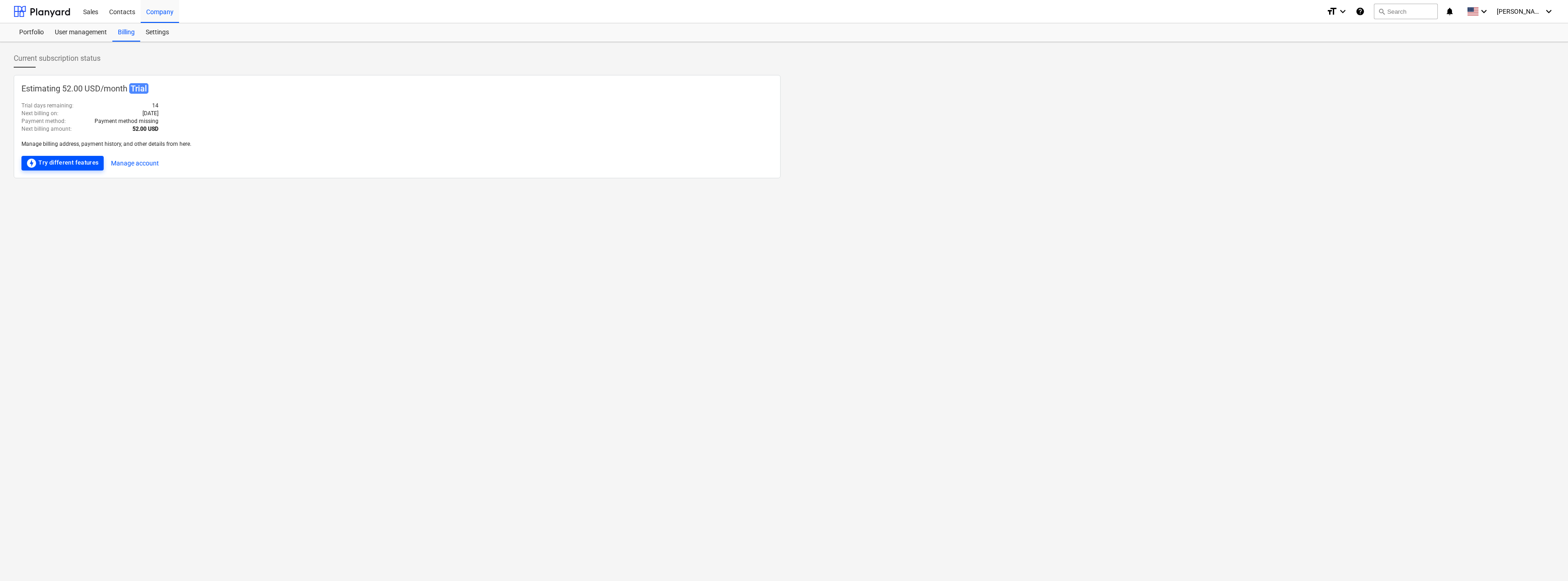
click at [72, 162] on div "offline_bolt Try different features" at bounding box center [62, 163] width 73 height 11
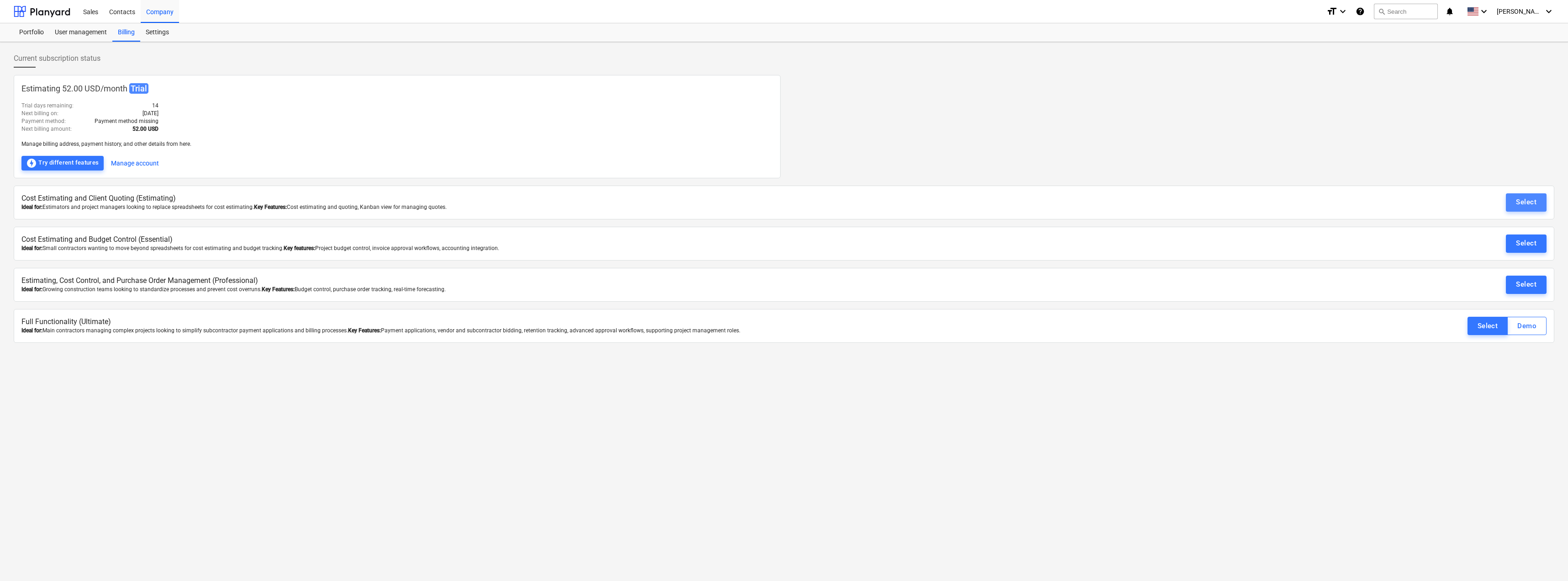
click at [1521, 207] on div "Select" at bounding box center [1526, 202] width 21 height 12
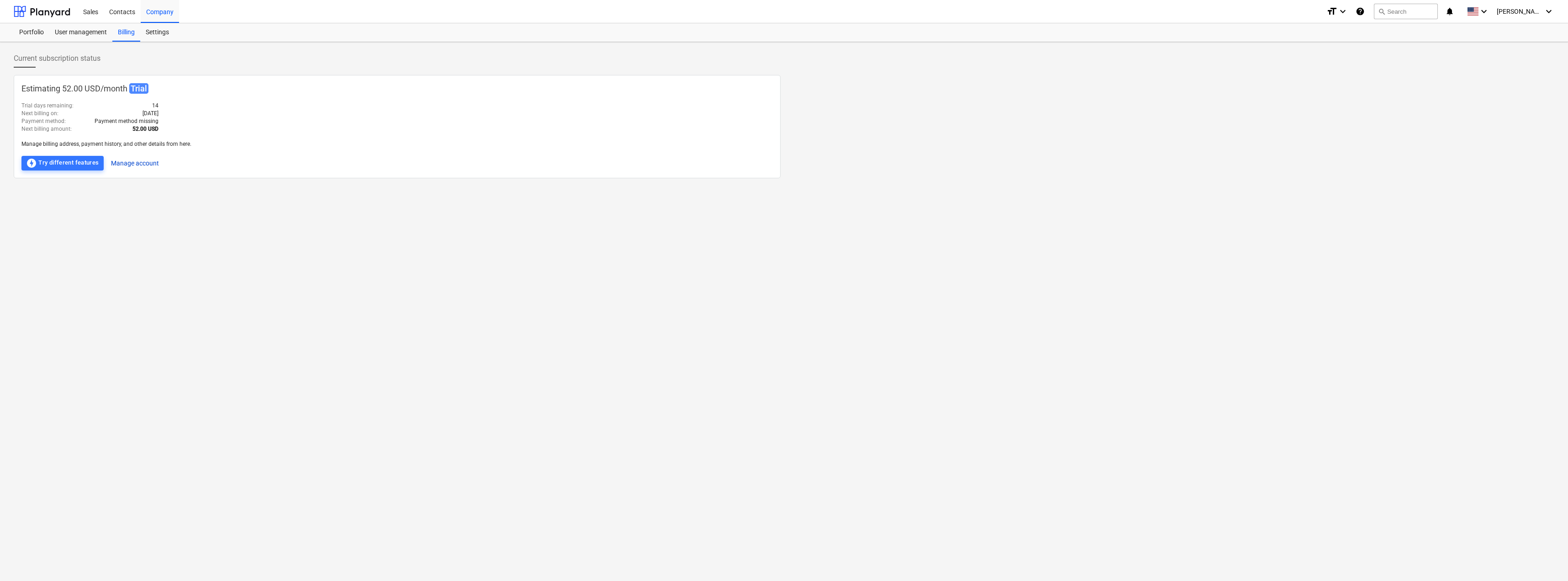
click at [126, 165] on button "Manage account" at bounding box center [135, 163] width 48 height 15
click at [156, 37] on div "Settings" at bounding box center [157, 32] width 34 height 18
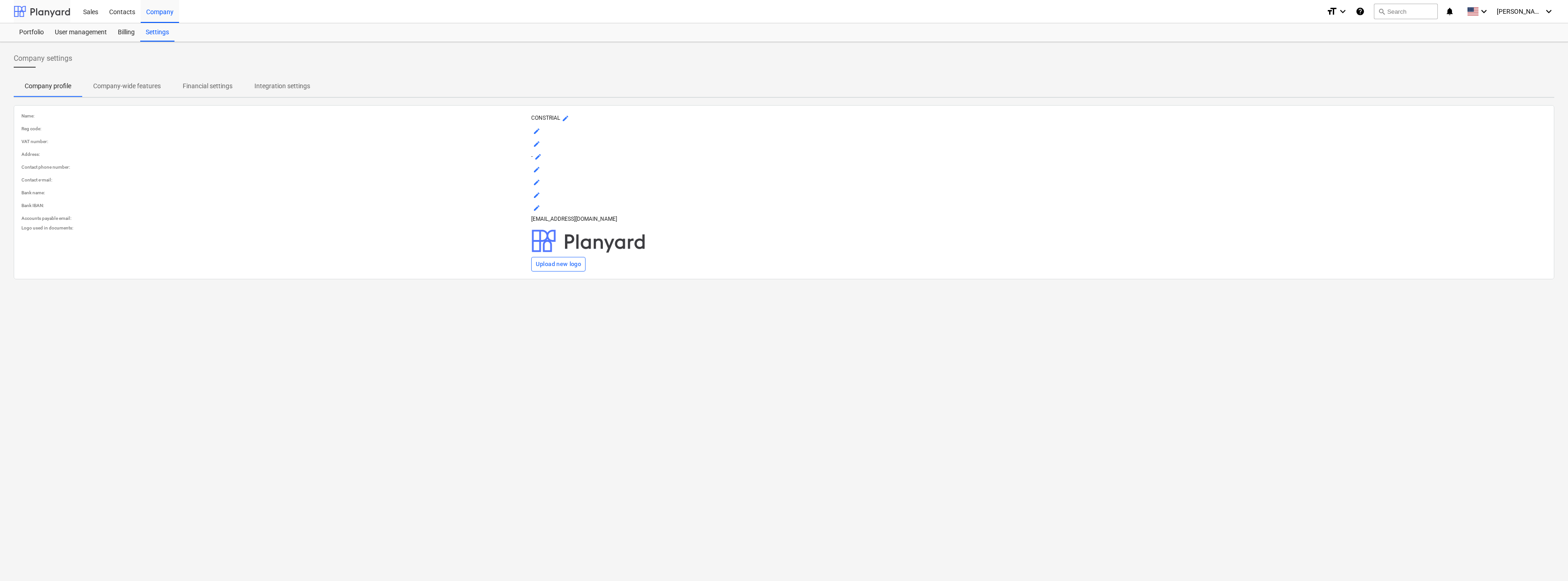
click at [38, 13] on div at bounding box center [42, 11] width 57 height 23
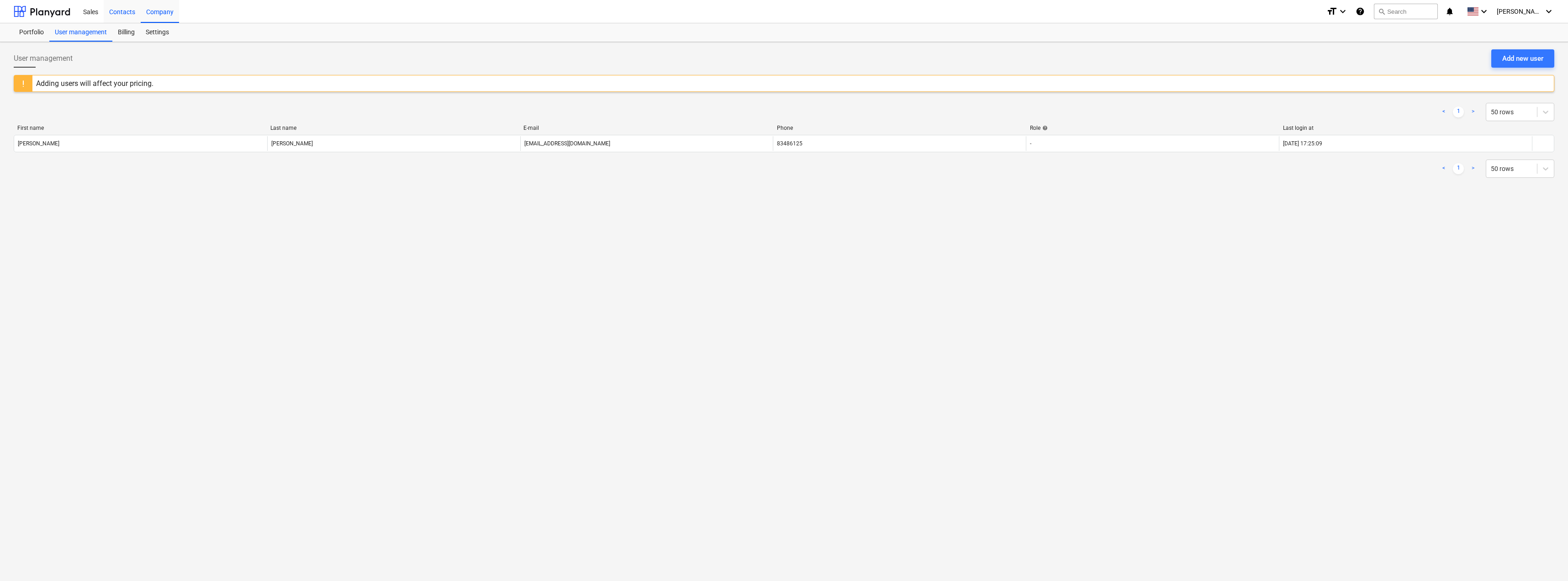
click at [117, 15] on div "Contacts" at bounding box center [122, 11] width 37 height 23
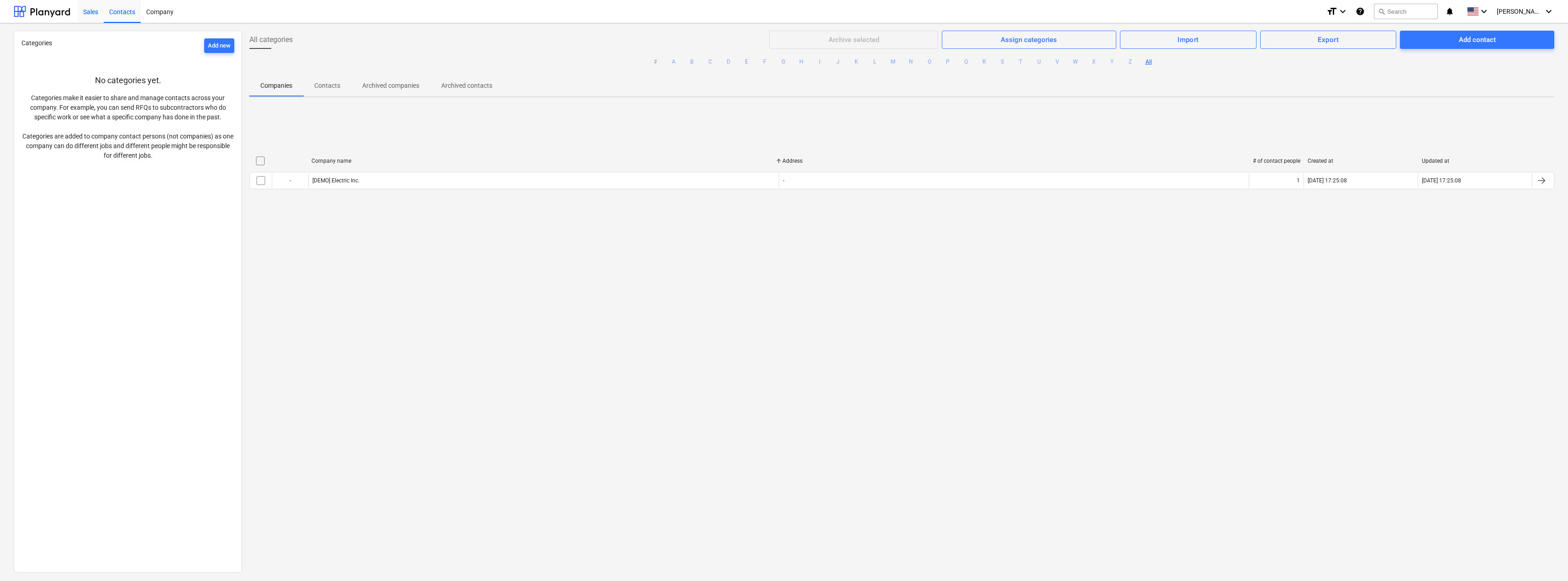
click at [91, 13] on div "Sales" at bounding box center [90, 11] width 26 height 23
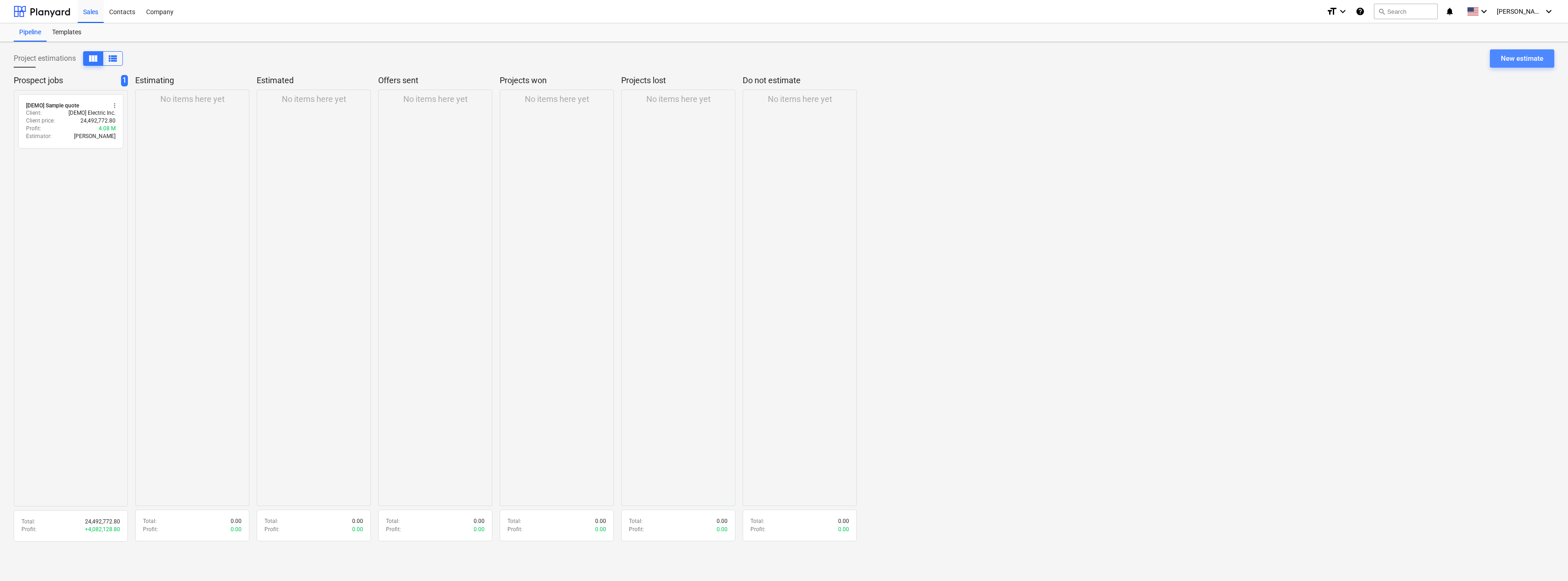
click at [1533, 57] on div "New estimate" at bounding box center [1522, 58] width 42 height 12
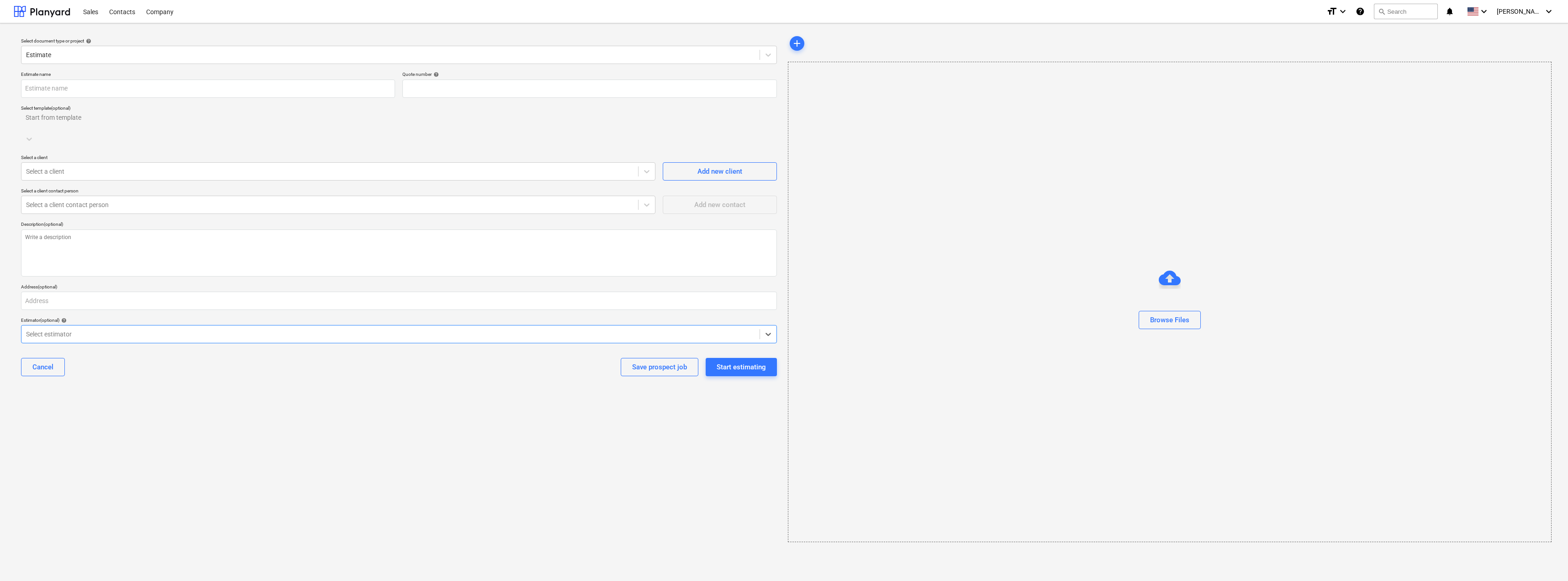
type input "QU-0001"
click at [95, 88] on input "text" at bounding box center [208, 88] width 374 height 18
type input "AB"
click at [204, 124] on div at bounding box center [390, 122] width 729 height 9
click at [104, 117] on div at bounding box center [390, 122] width 729 height 9
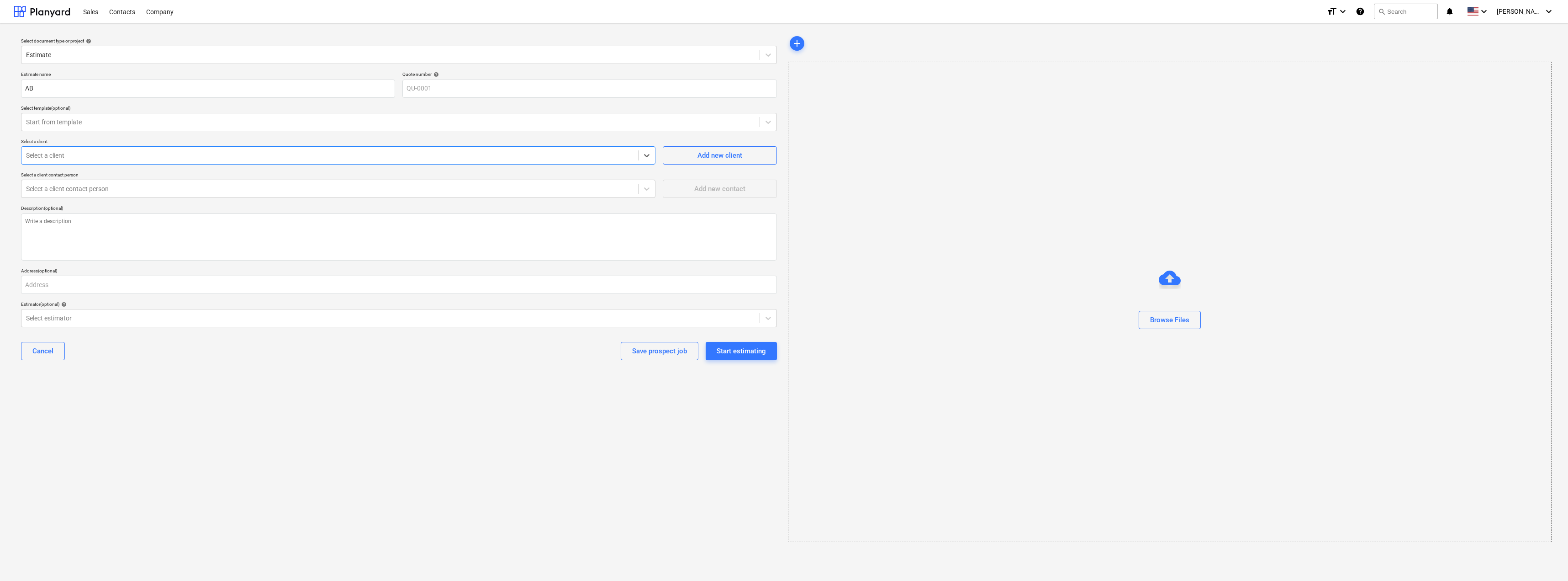
click at [78, 159] on div at bounding box center [329, 155] width 608 height 9
click at [93, 234] on textarea at bounding box center [399, 237] width 756 height 47
type textarea "ASDFASDFASDF"
click at [61, 287] on input "text" at bounding box center [399, 284] width 756 height 18
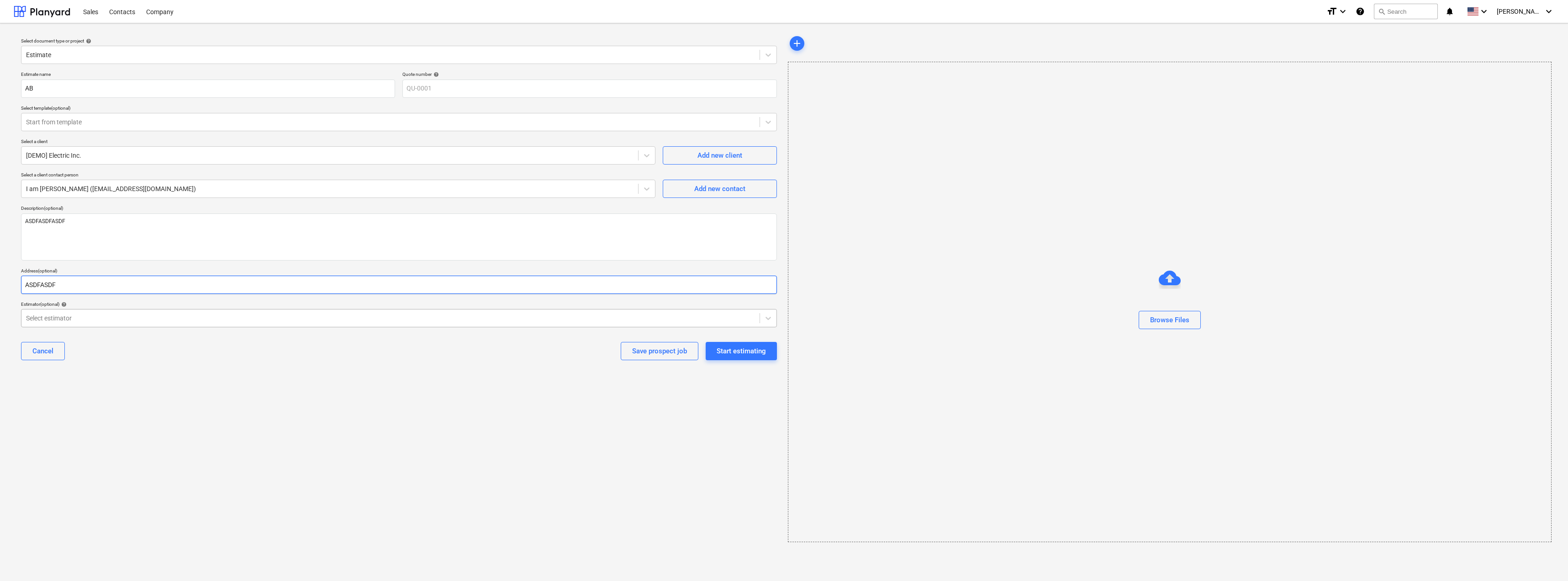
type input "ASDFASDF"
click at [104, 314] on div at bounding box center [390, 318] width 729 height 9
click at [1160, 324] on div "Browse Files" at bounding box center [1170, 320] width 39 height 12
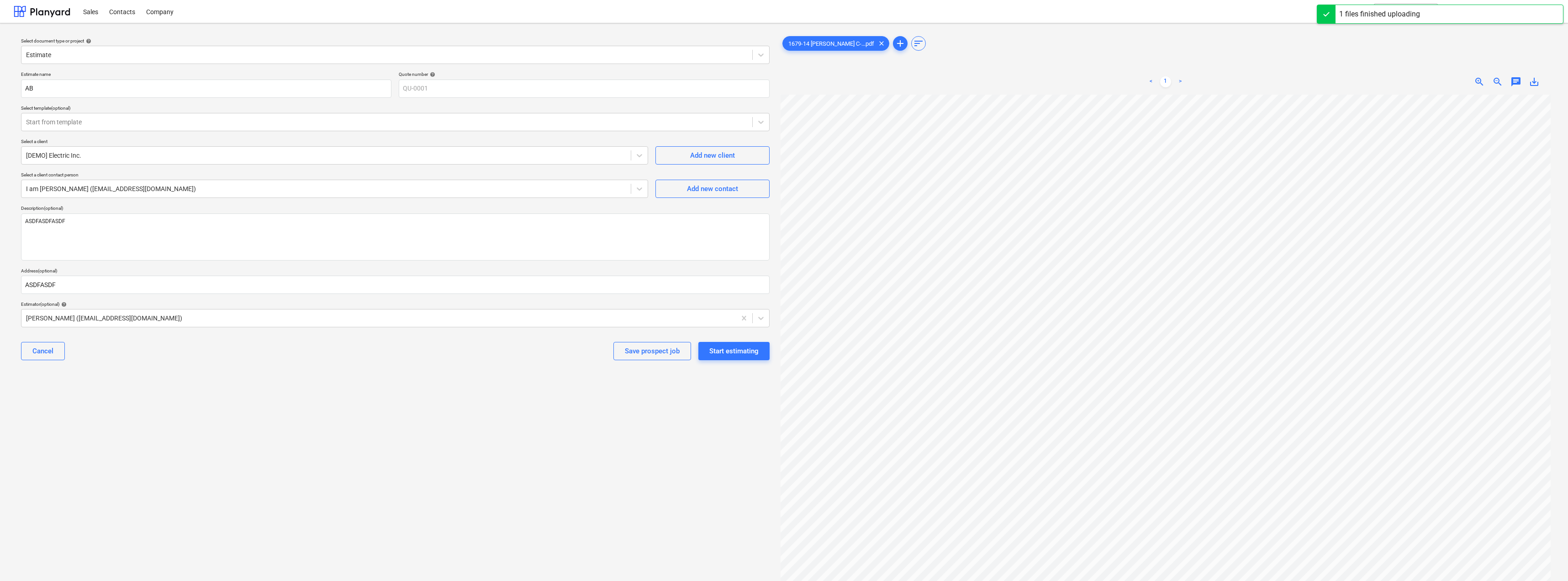
scroll to position [183, 0]
click at [744, 350] on div "Start estimating" at bounding box center [734, 351] width 49 height 12
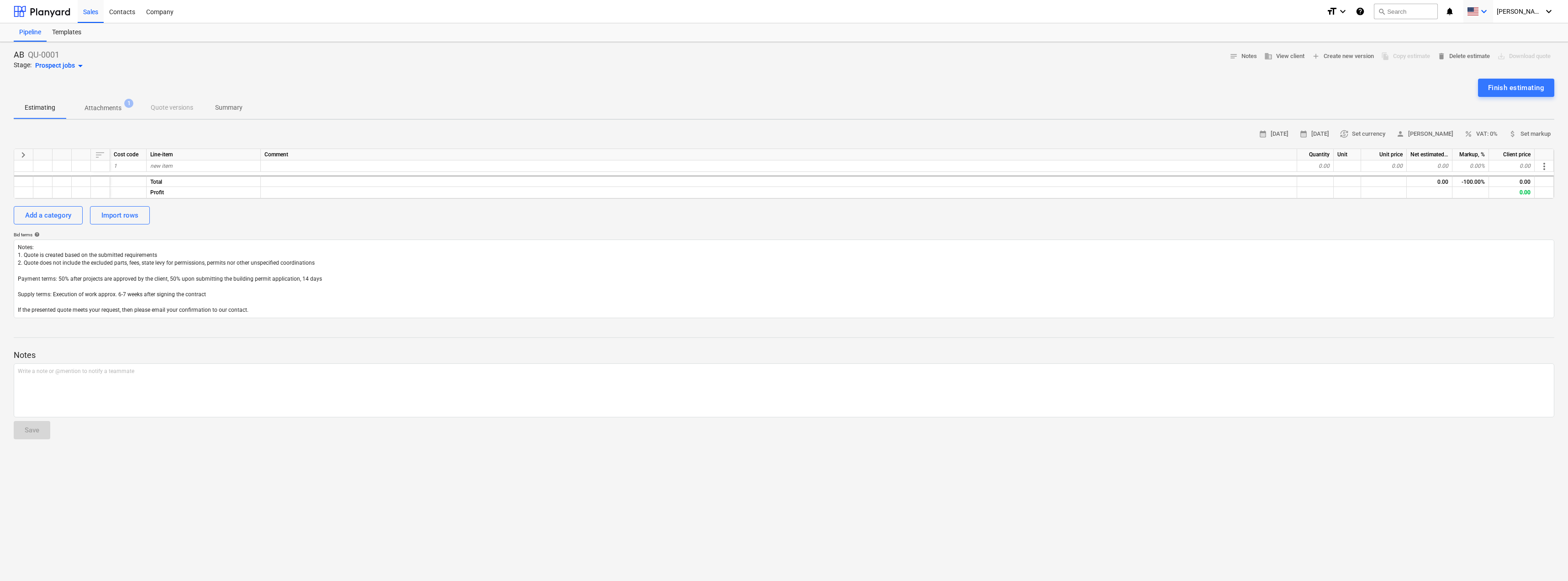
click at [1478, 12] on span at bounding box center [1473, 12] width 11 height 9
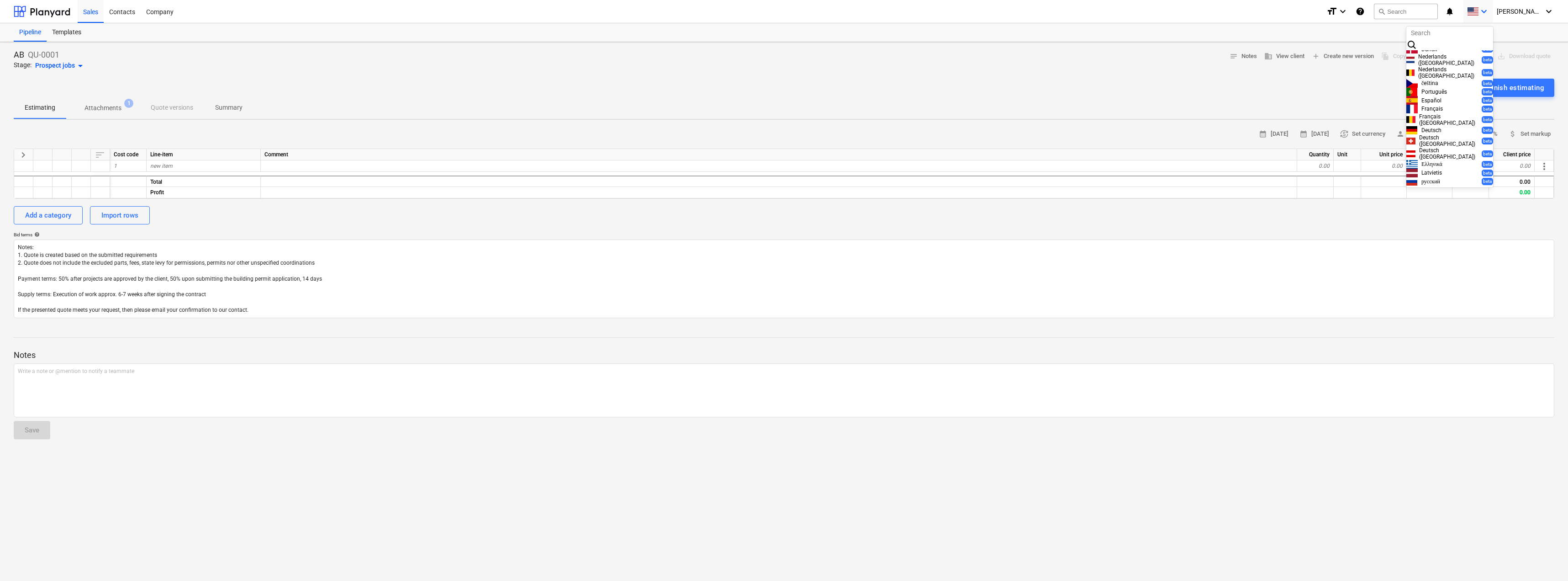
scroll to position [229, 0]
click at [1444, 96] on div "Español beta" at bounding box center [1450, 100] width 87 height 9
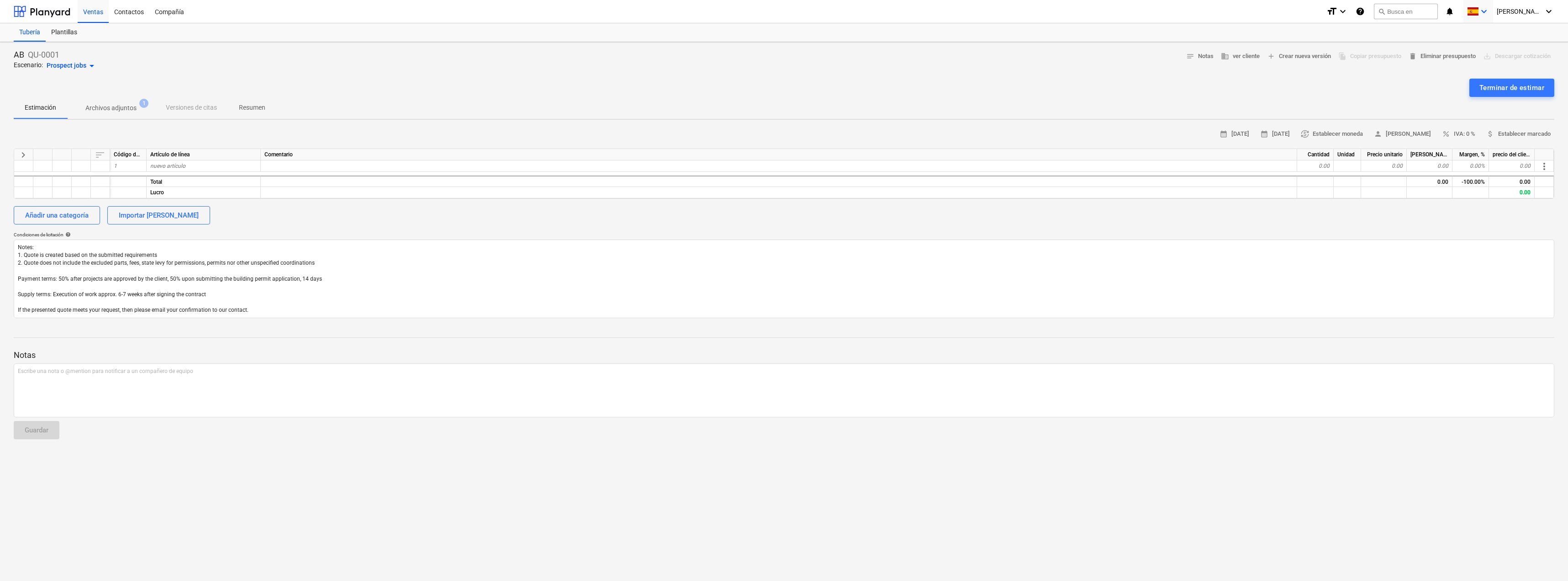
click at [1490, 6] on icon "keyboard_arrow_down" at bounding box center [1483, 11] width 11 height 11
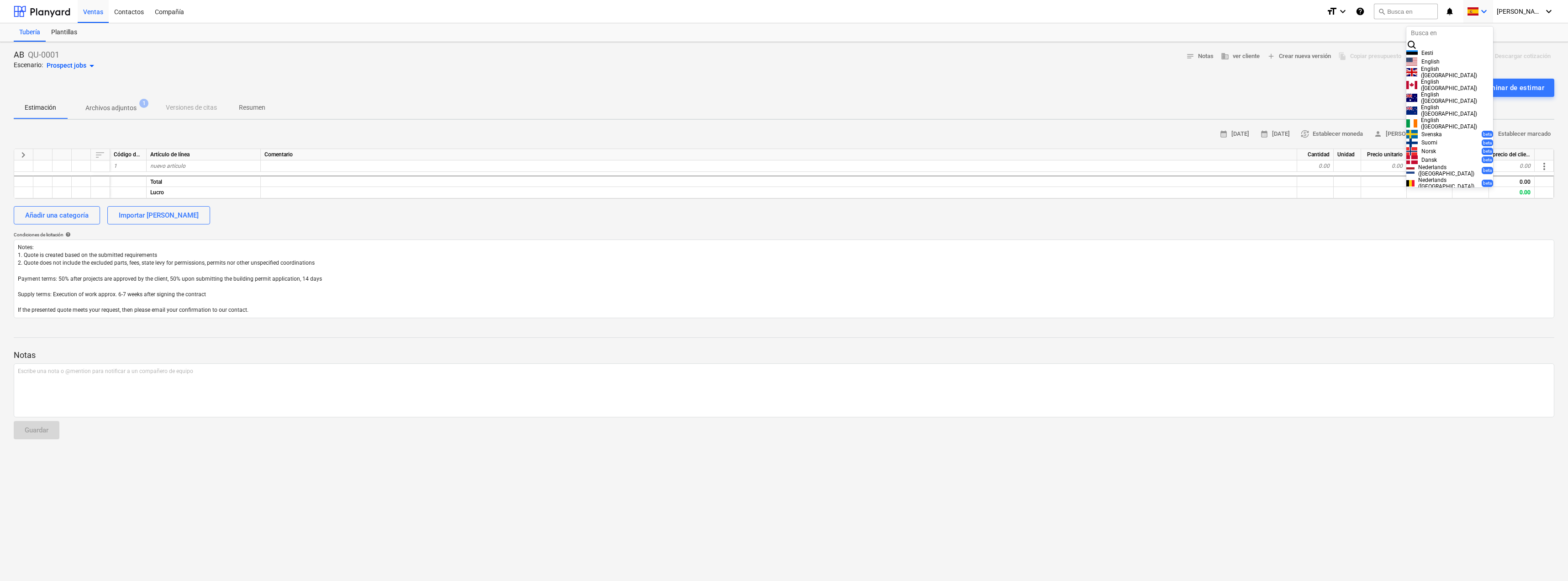
scroll to position [0, 0]
click at [1450, 69] on div "English" at bounding box center [1450, 65] width 87 height 9
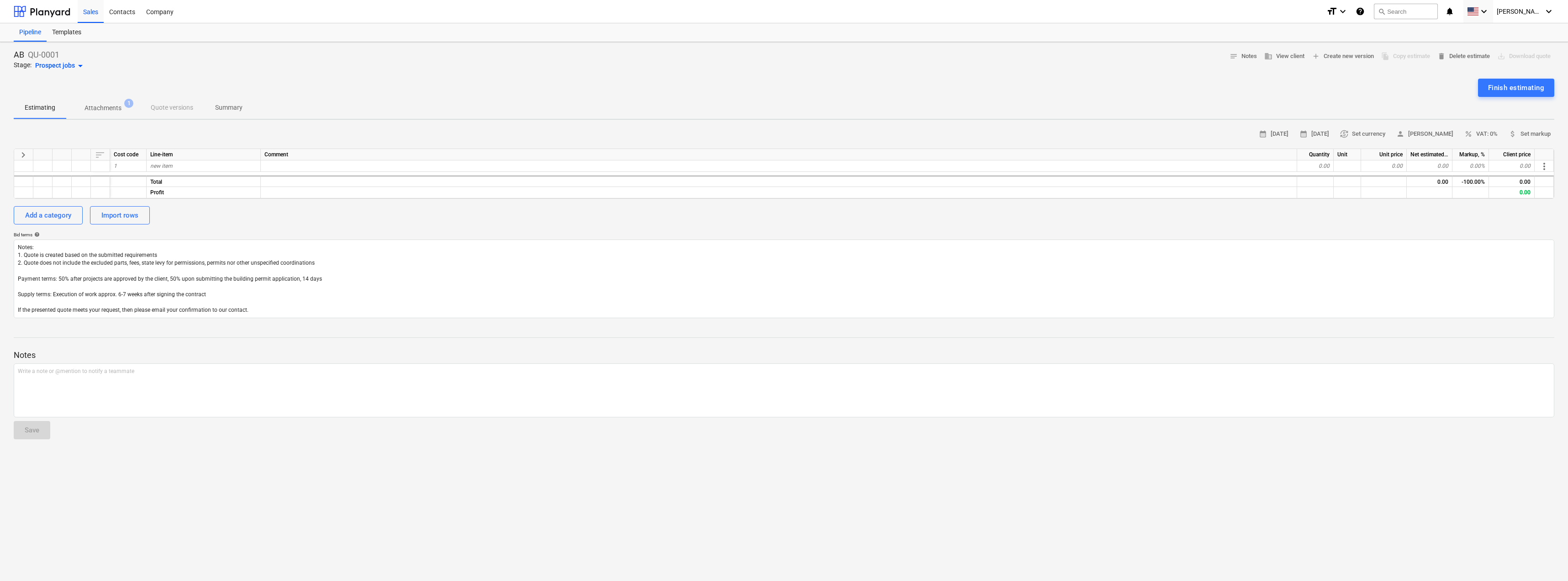
click at [69, 62] on div "Prospect jobs arrow_drop_down" at bounding box center [61, 66] width 50 height 11
click at [57, 119] on div "Estimating" at bounding box center [39, 115] width 51 height 9
click at [59, 210] on div "Add a category" at bounding box center [48, 215] width 46 height 12
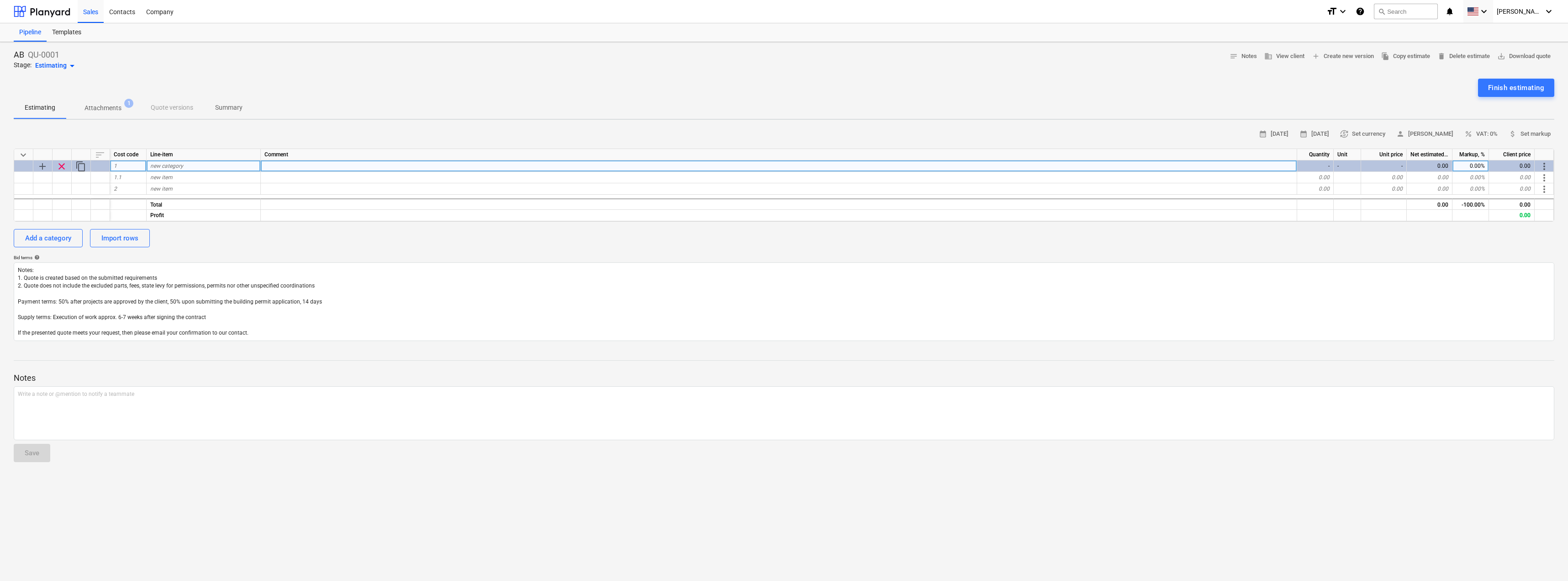
click at [155, 168] on span "new category" at bounding box center [167, 166] width 33 height 6
click at [1385, 134] on span "currency_exchange Set currency" at bounding box center [1363, 134] width 45 height 11
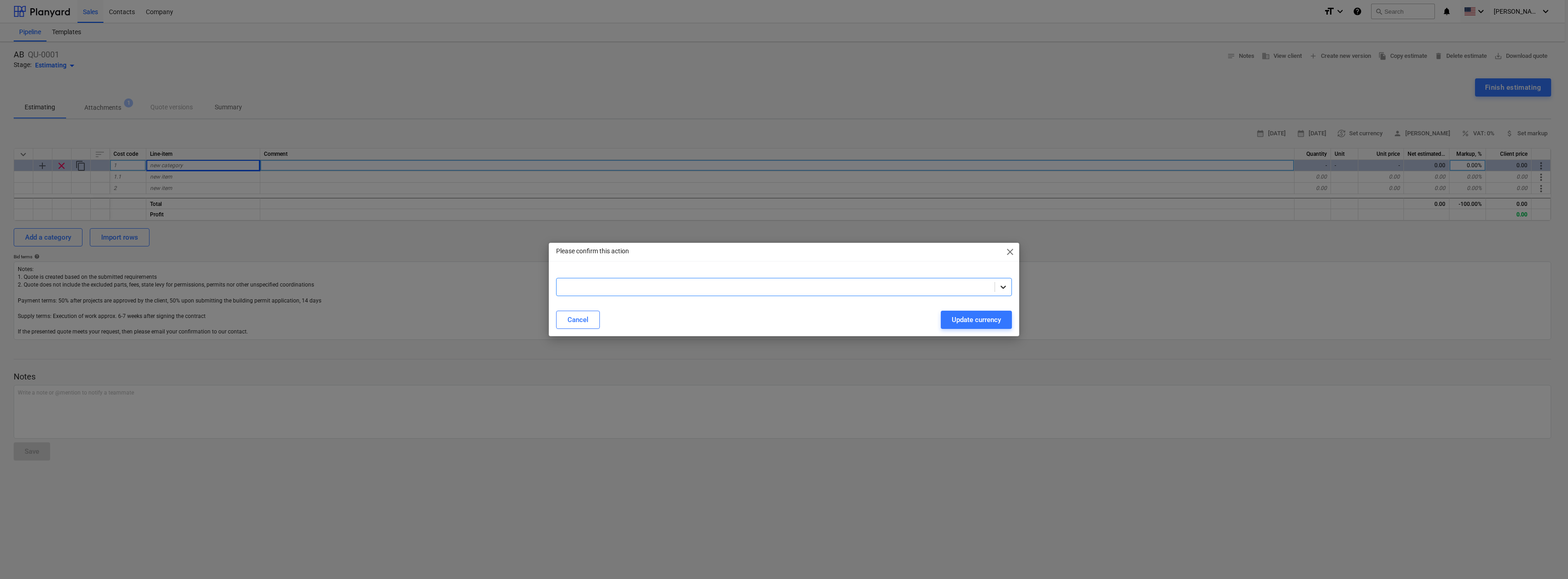
click at [1008, 287] on icon at bounding box center [1003, 287] width 9 height 9
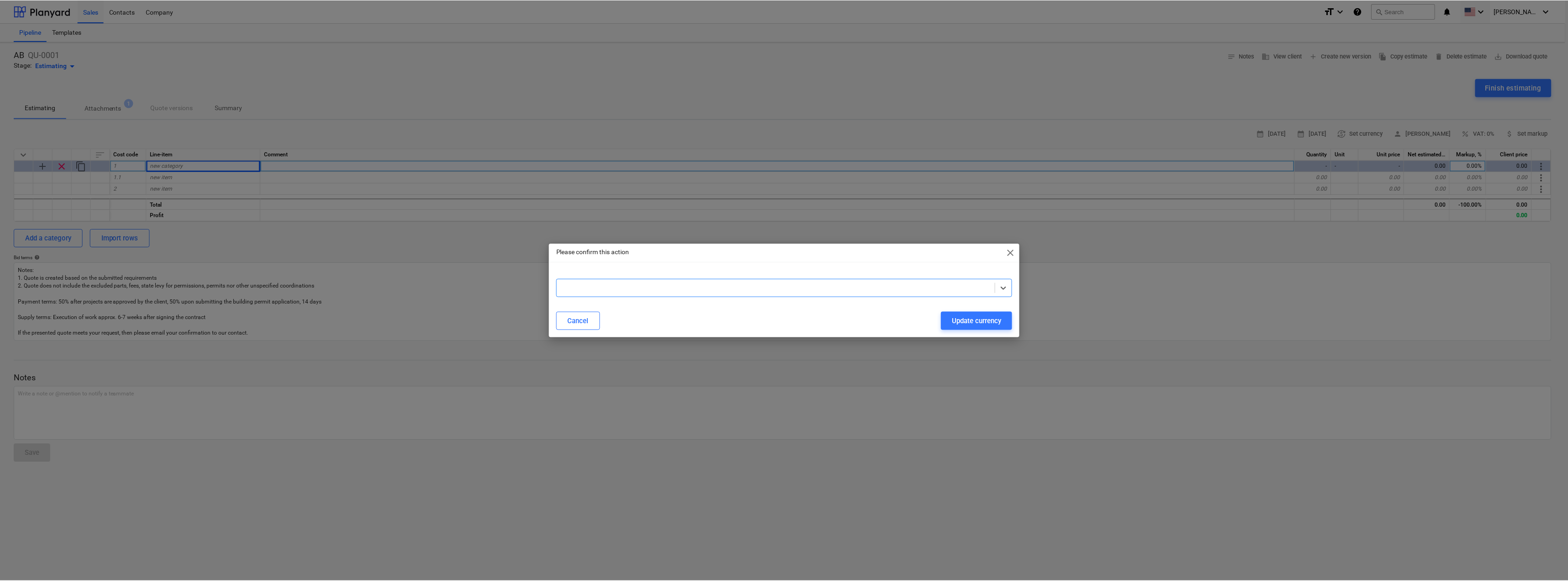
scroll to position [594, 0]
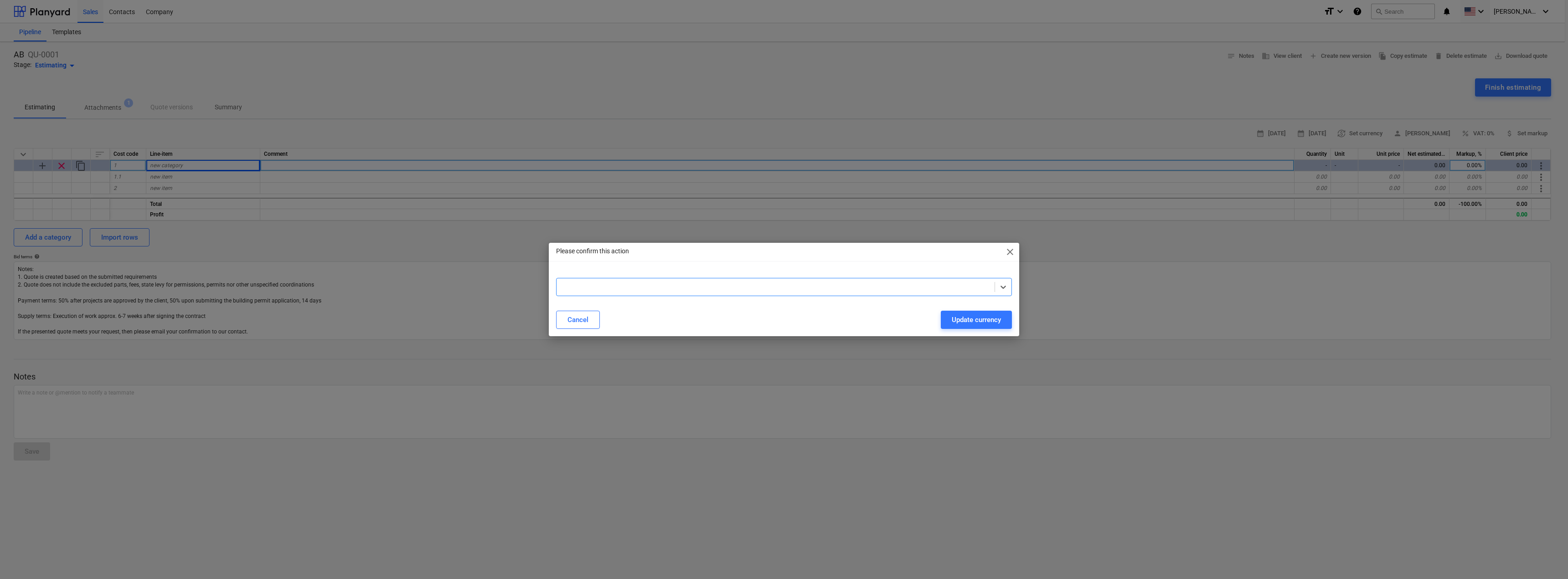
click at [991, 323] on div "Update currency" at bounding box center [976, 320] width 49 height 12
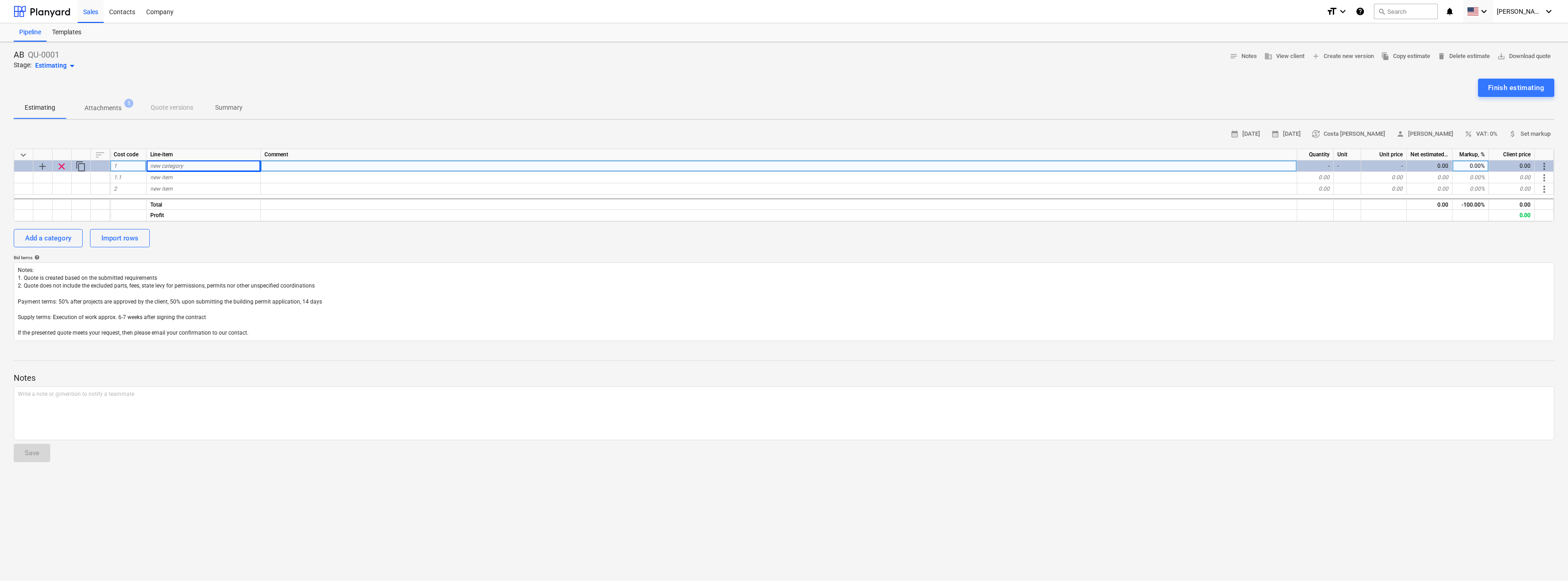
click at [194, 165] on div "new category" at bounding box center [203, 166] width 114 height 11
type input "cimientos"
type input "placa pa"
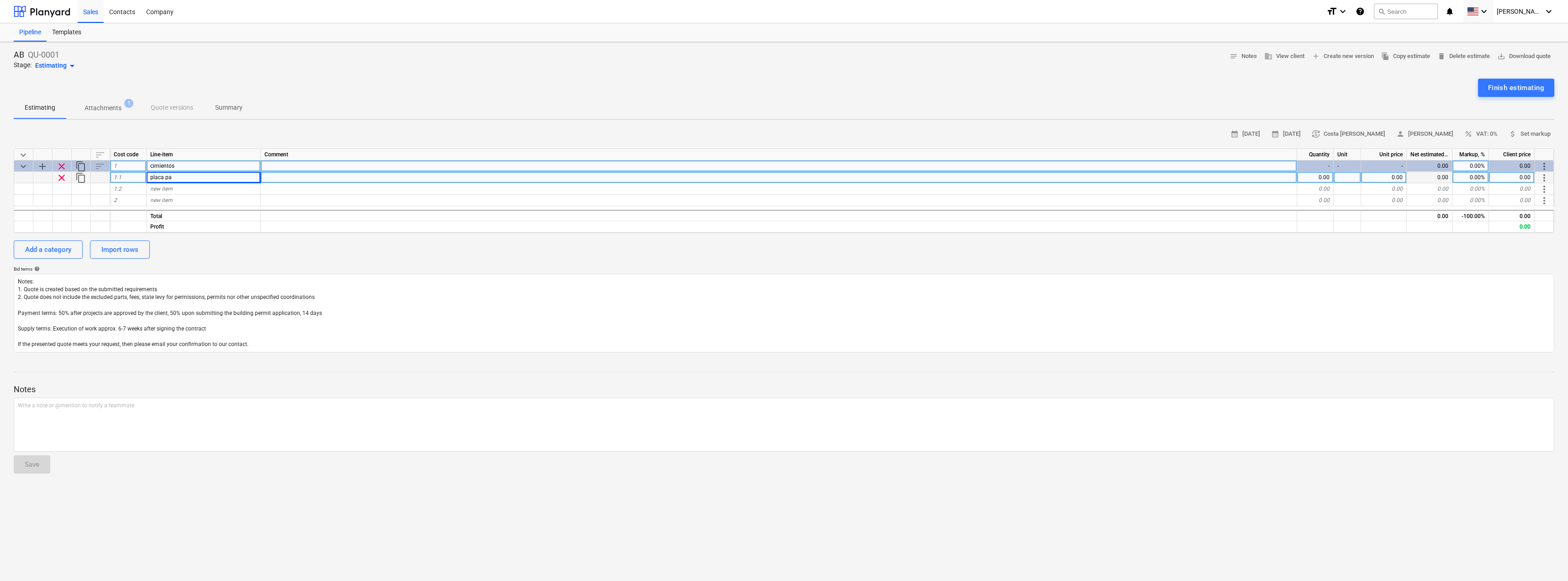
click at [285, 177] on div at bounding box center [779, 177] width 1036 height 11
click at [44, 164] on span "add" at bounding box center [42, 166] width 11 height 11
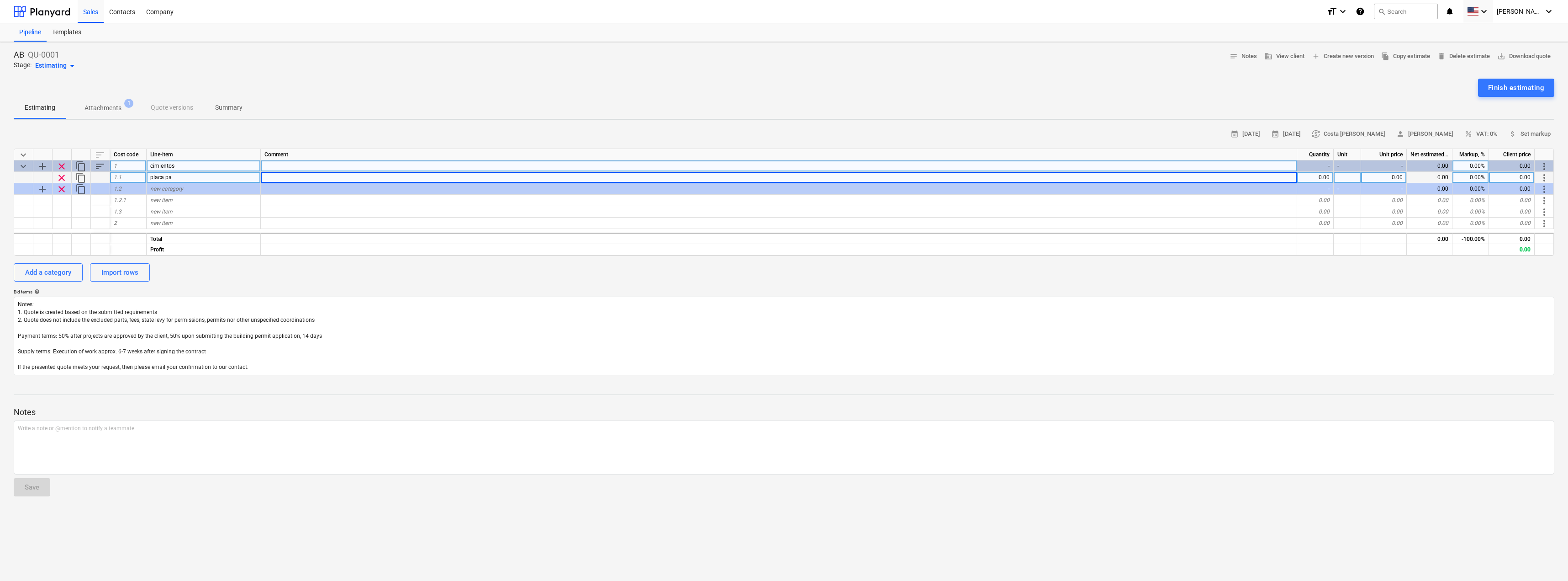
click at [77, 177] on span "content_copy" at bounding box center [80, 177] width 11 height 11
click at [59, 284] on div "Add a category" at bounding box center [48, 284] width 46 height 12
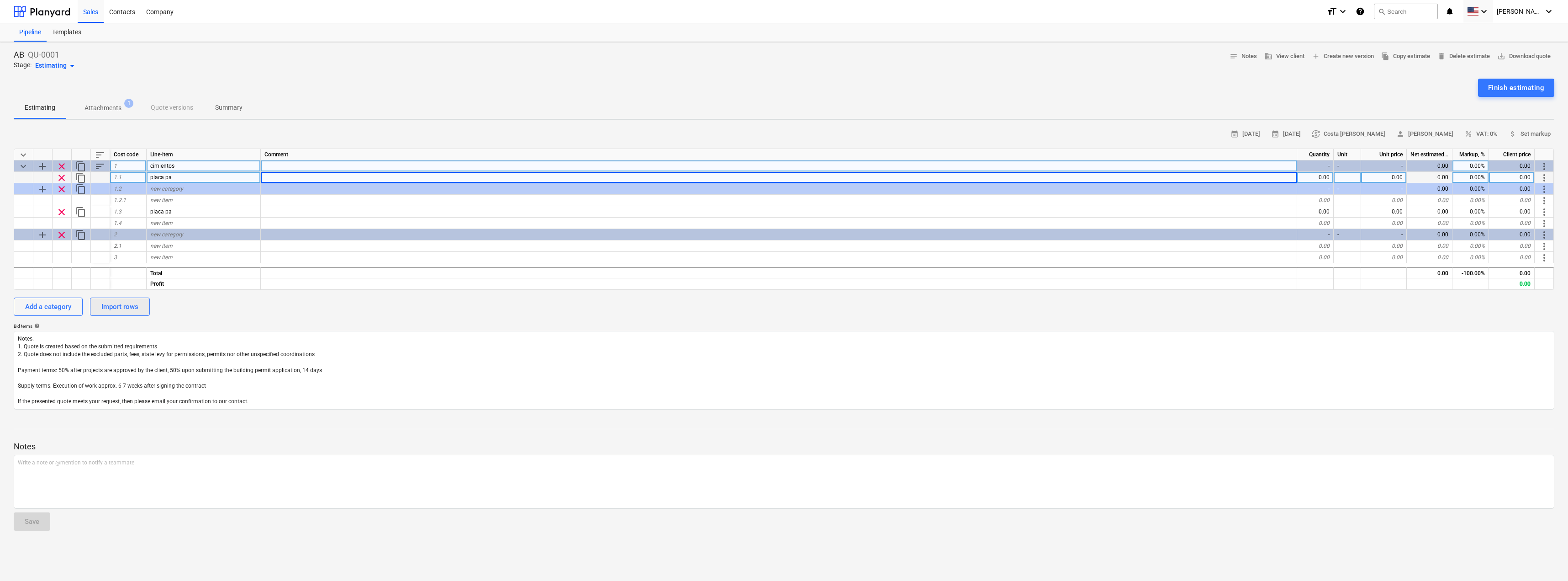
click at [121, 305] on div "Import rows" at bounding box center [120, 306] width 37 height 12
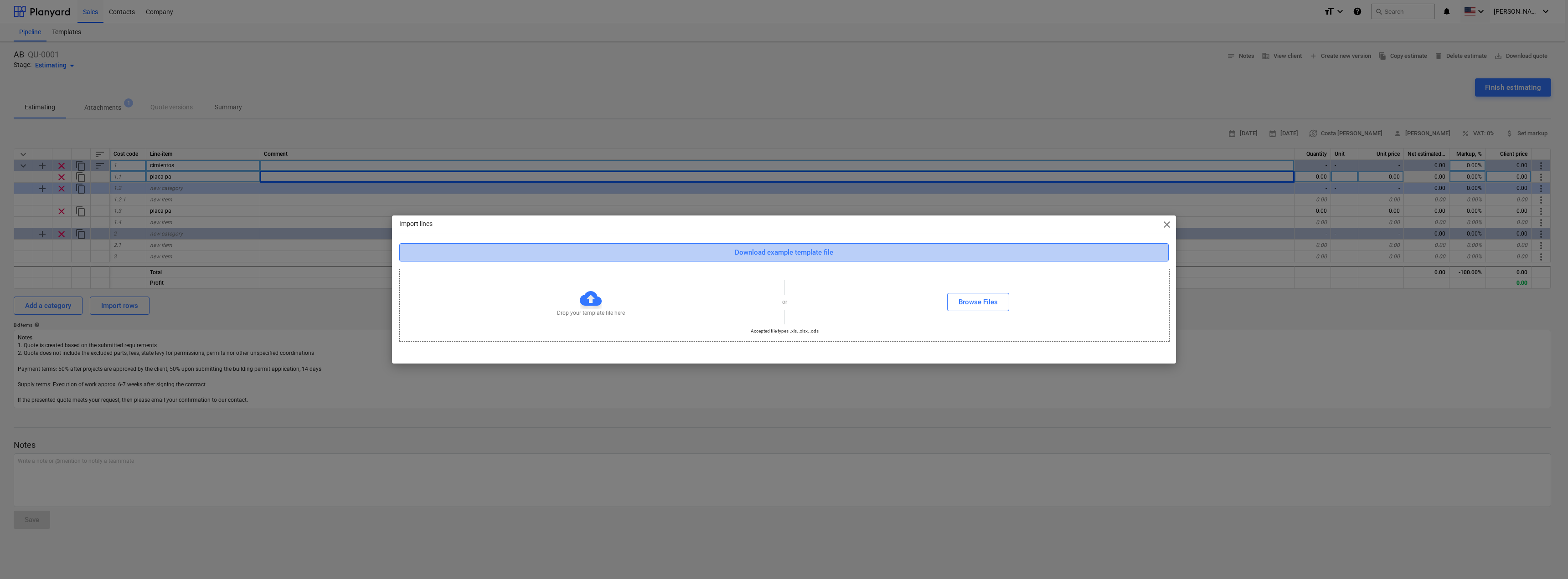
click at [756, 253] on div "Download example template file" at bounding box center [784, 252] width 98 height 12
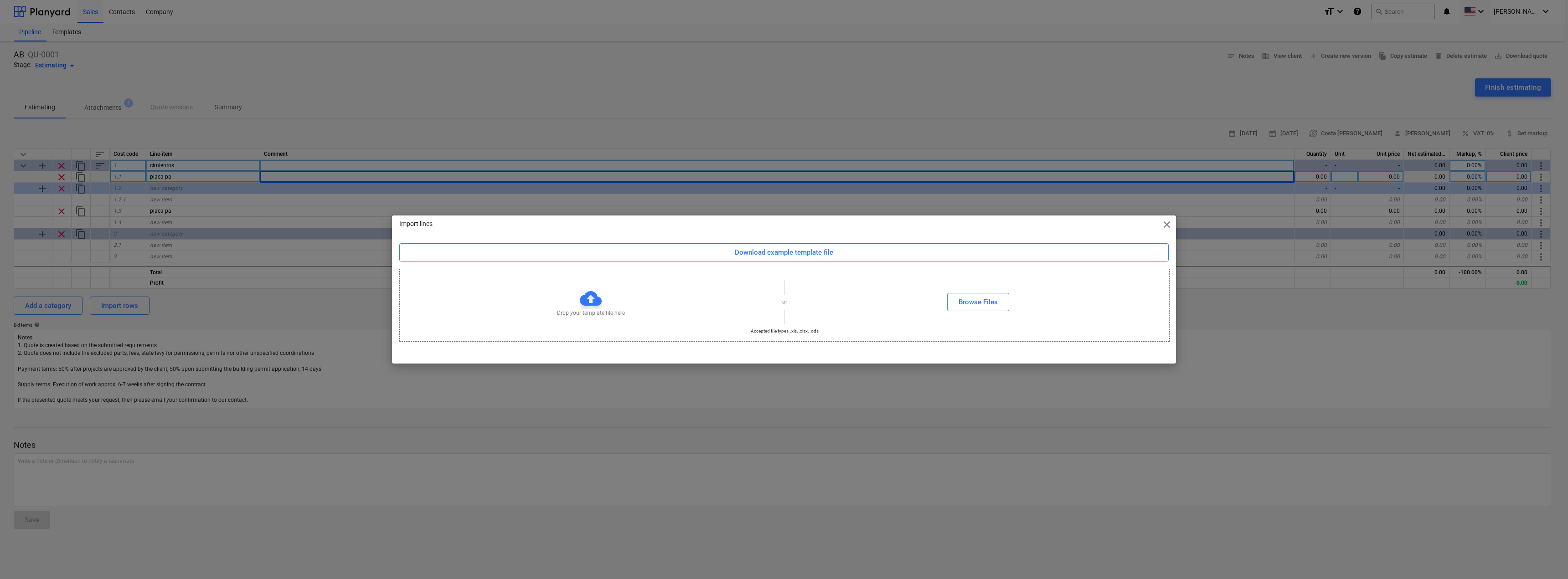
click at [1166, 223] on span "close" at bounding box center [1166, 224] width 11 height 11
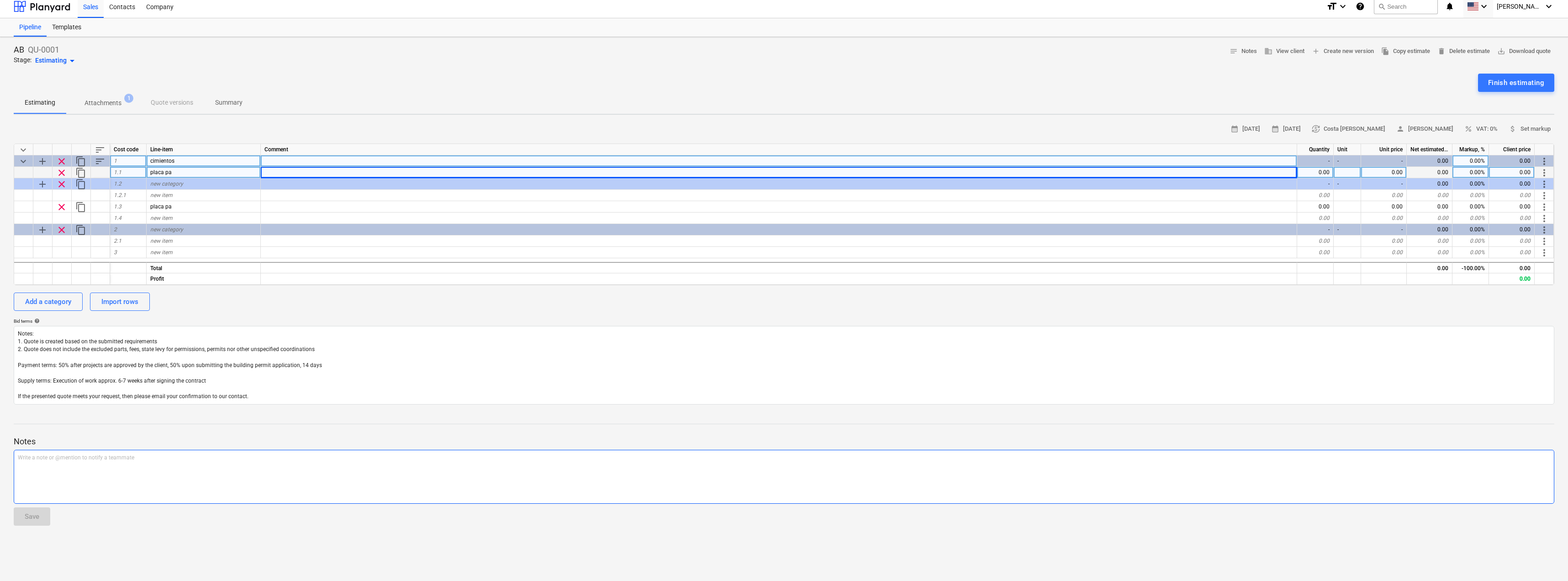
scroll to position [0, 0]
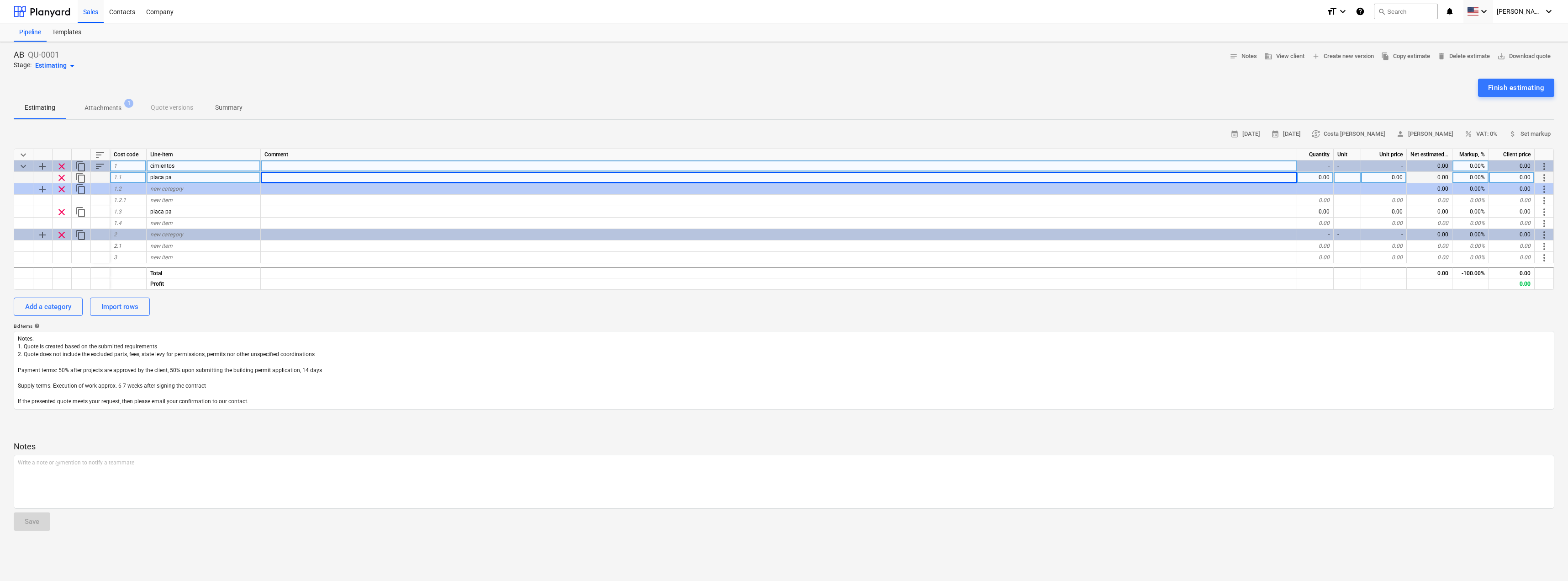
click at [1314, 175] on div "0.00" at bounding box center [1316, 177] width 37 height 11
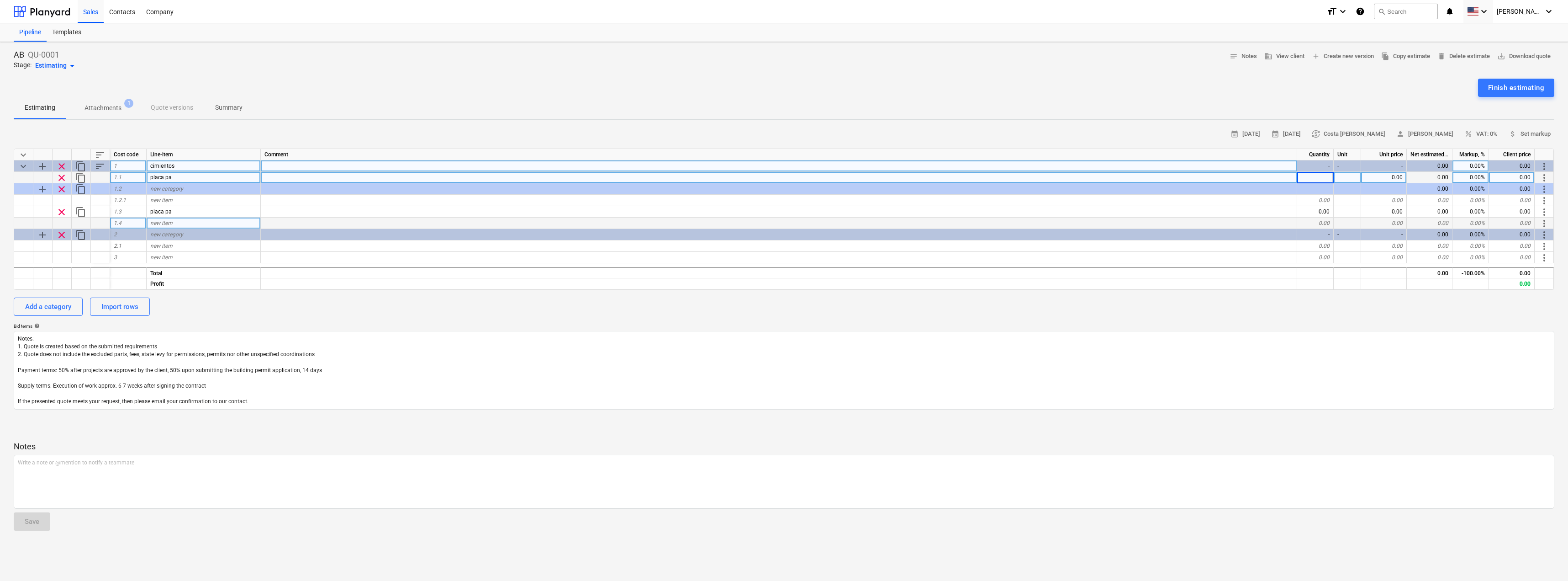
type input "1"
type input "glo"
type input "un"
type input "100"
click at [83, 351] on textarea "Notes: 1. Quote is created based on the submitted requirements 2. Quote does no…" at bounding box center [784, 370] width 1541 height 79
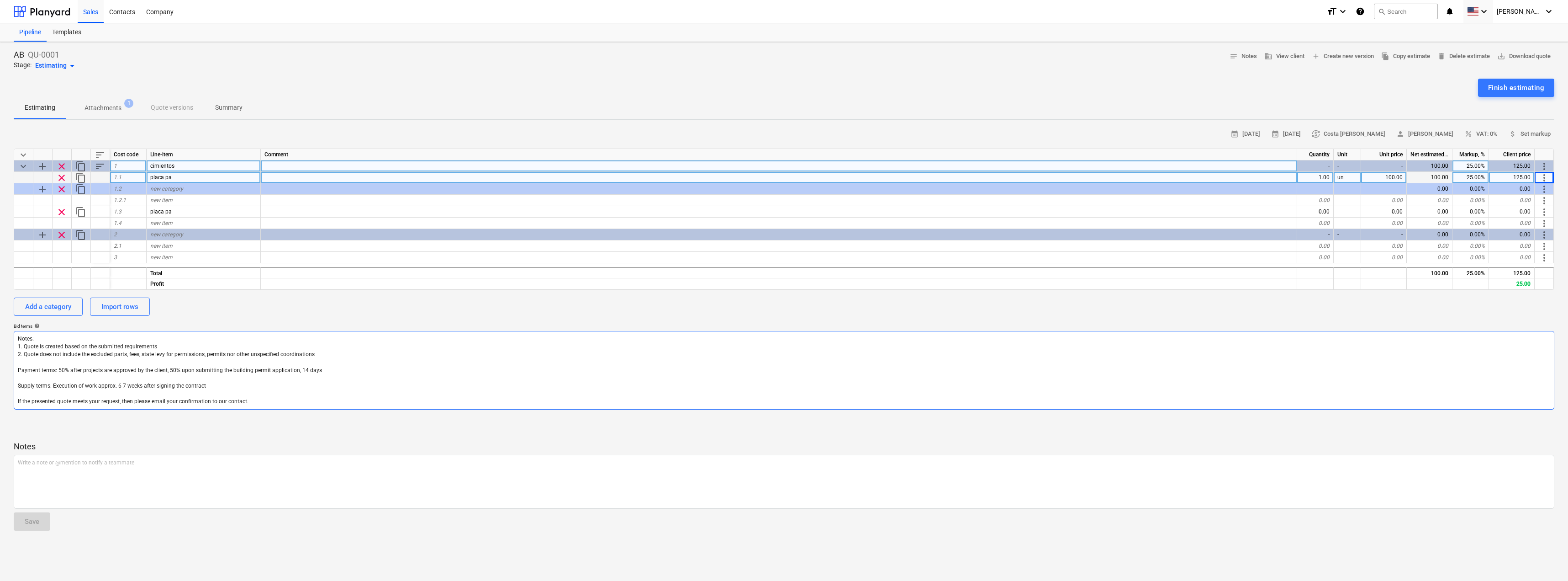
click at [62, 357] on textarea "Notes: 1. Quote is created based on the submitted requirements 2. Quote does no…" at bounding box center [784, 370] width 1541 height 79
click at [79, 29] on div "Templates" at bounding box center [67, 32] width 40 height 18
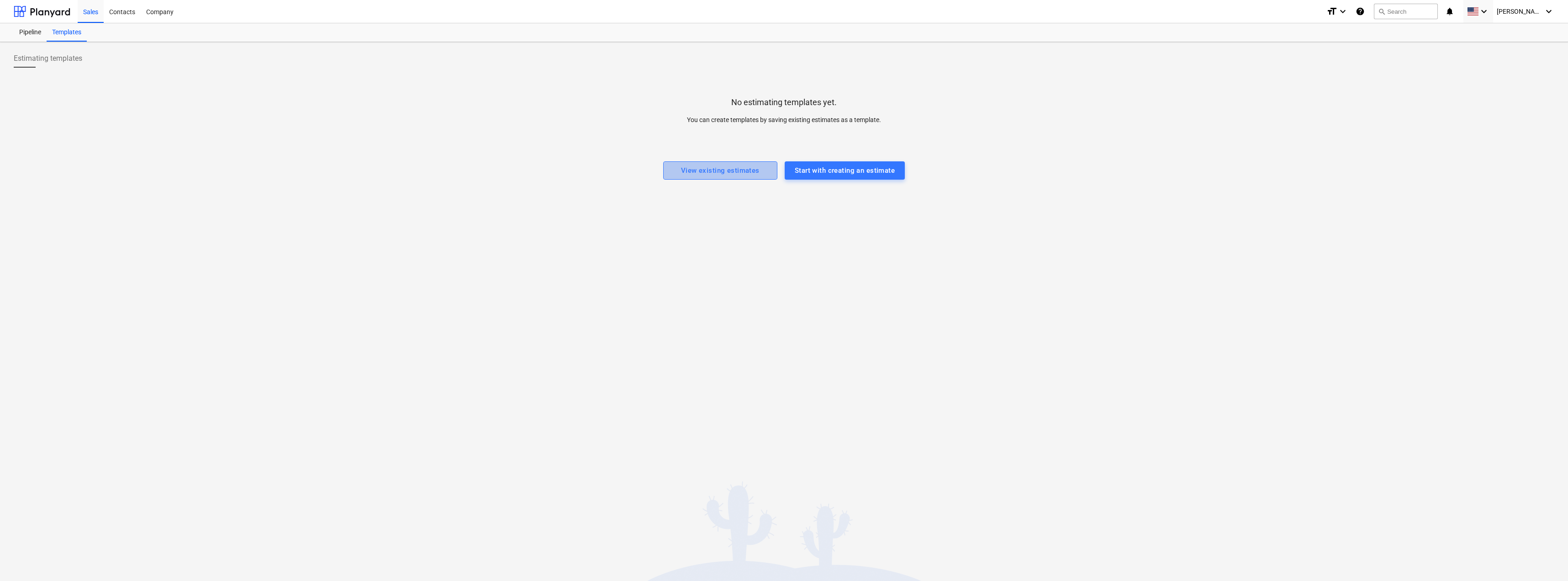
click at [713, 176] on div "View existing estimates" at bounding box center [720, 171] width 79 height 12
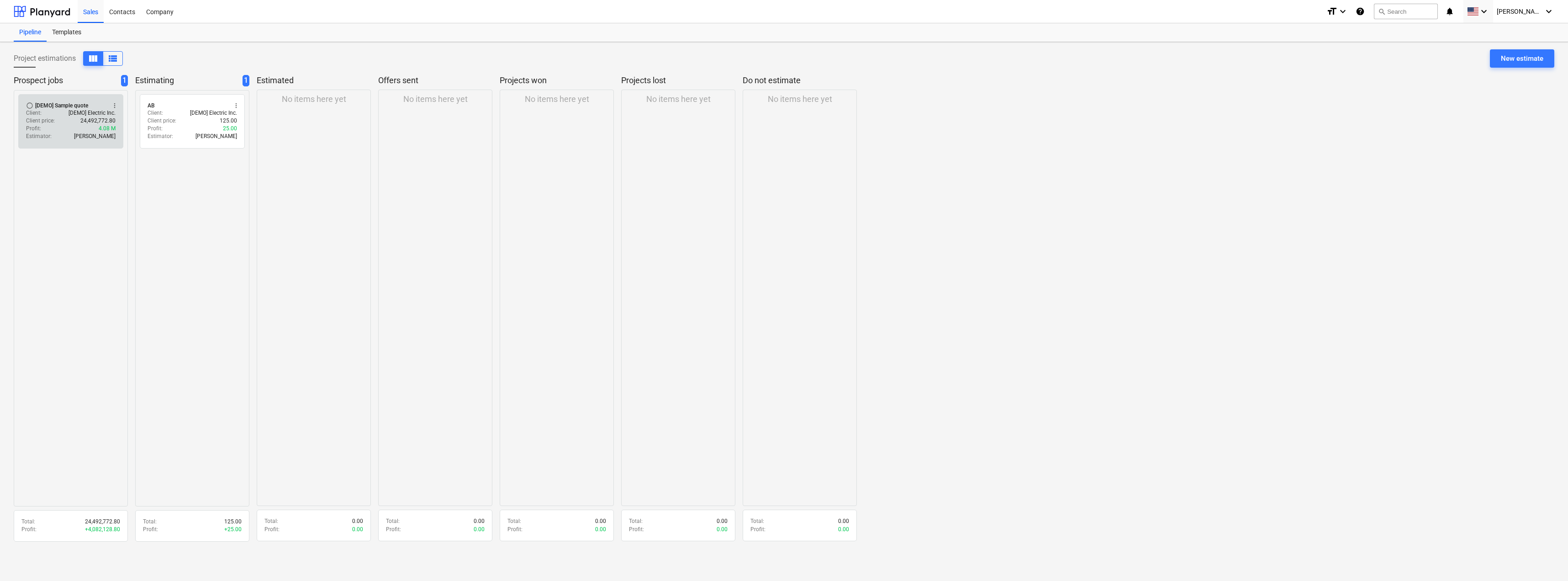
click at [78, 114] on p "[DEMO] Electric Inc." at bounding box center [92, 113] width 47 height 8
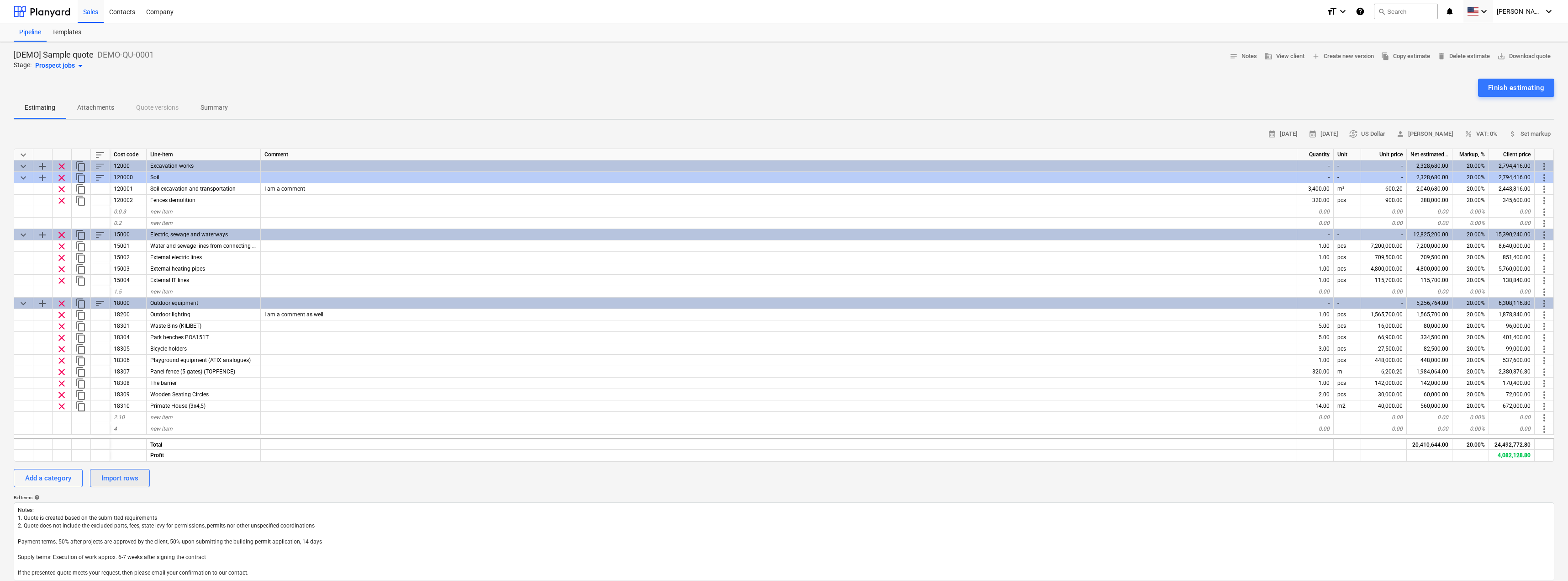
click at [114, 478] on div "Import rows" at bounding box center [120, 478] width 37 height 12
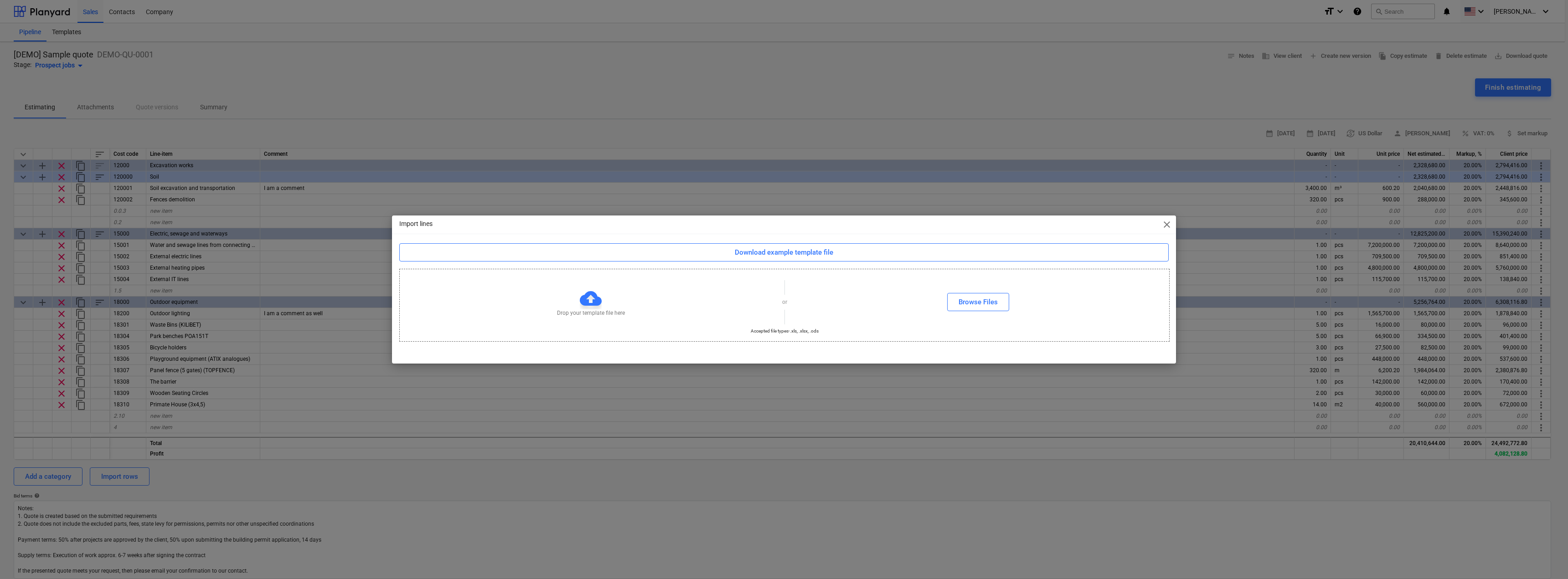
click at [1163, 223] on span "close" at bounding box center [1166, 224] width 11 height 11
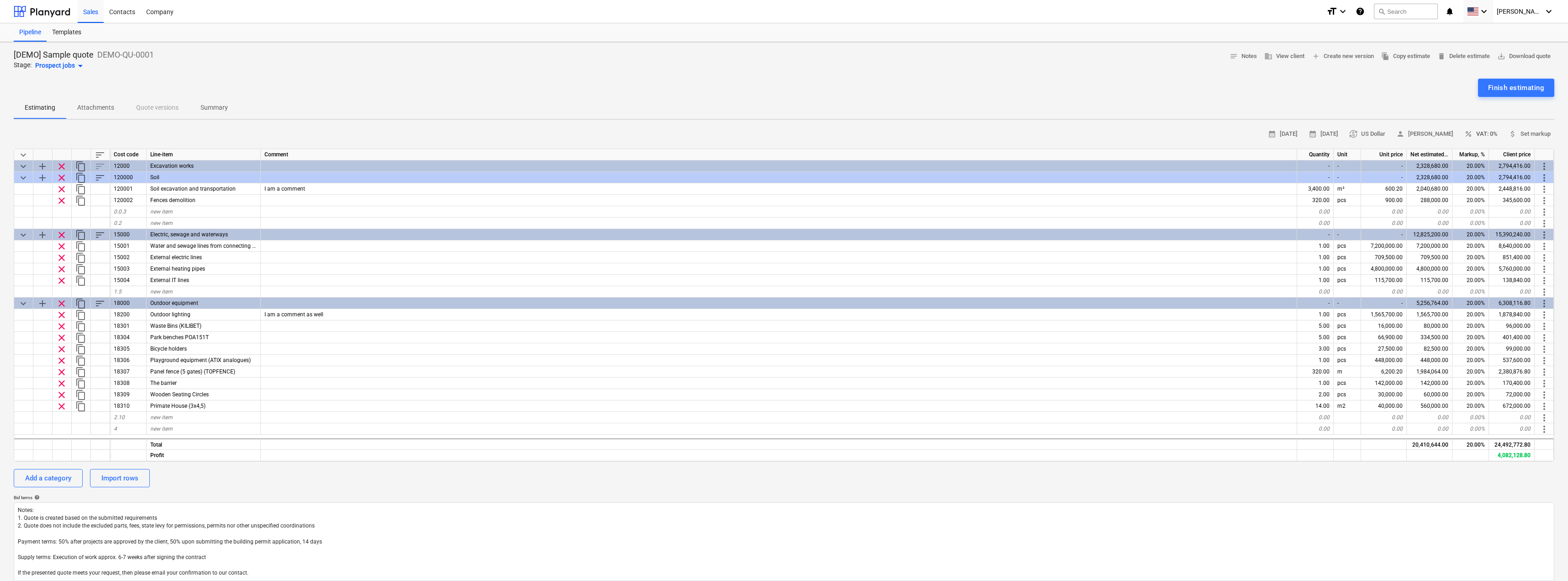
click at [1493, 130] on span "percent VAT: 0%" at bounding box center [1481, 134] width 33 height 11
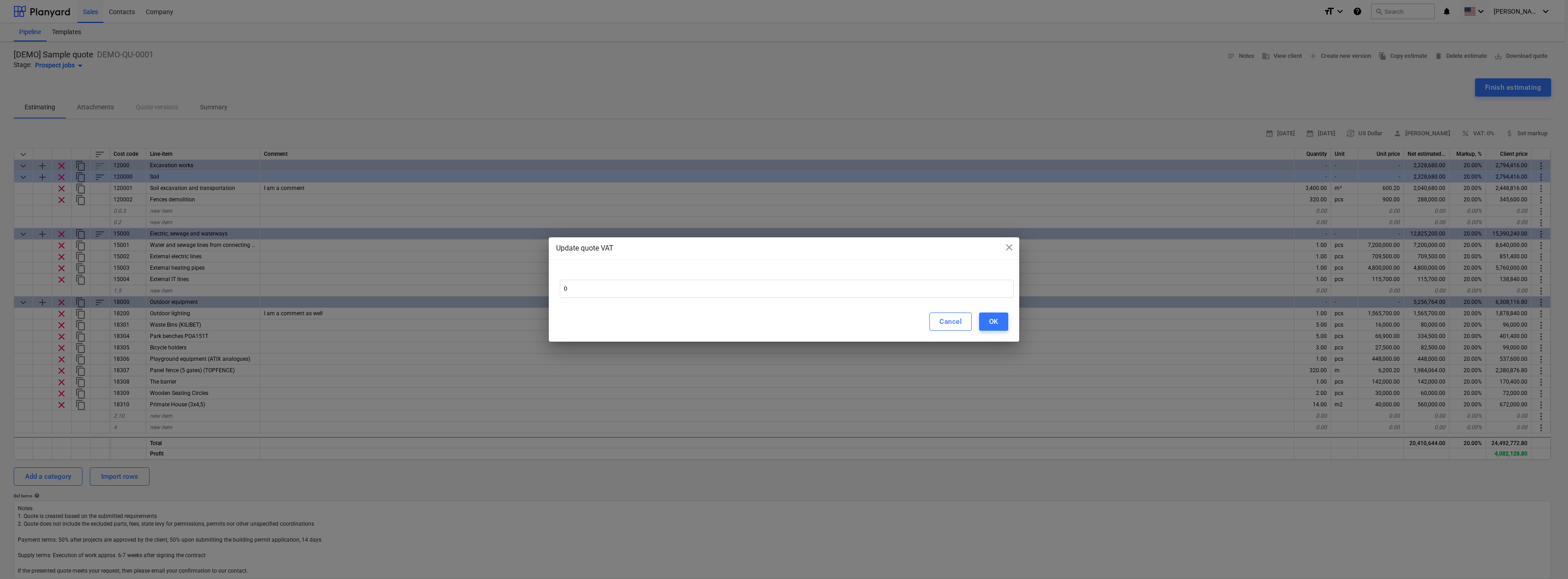
click at [587, 303] on div "Cancel OK" at bounding box center [784, 322] width 470 height 40
click at [597, 284] on input "0" at bounding box center [787, 288] width 454 height 18
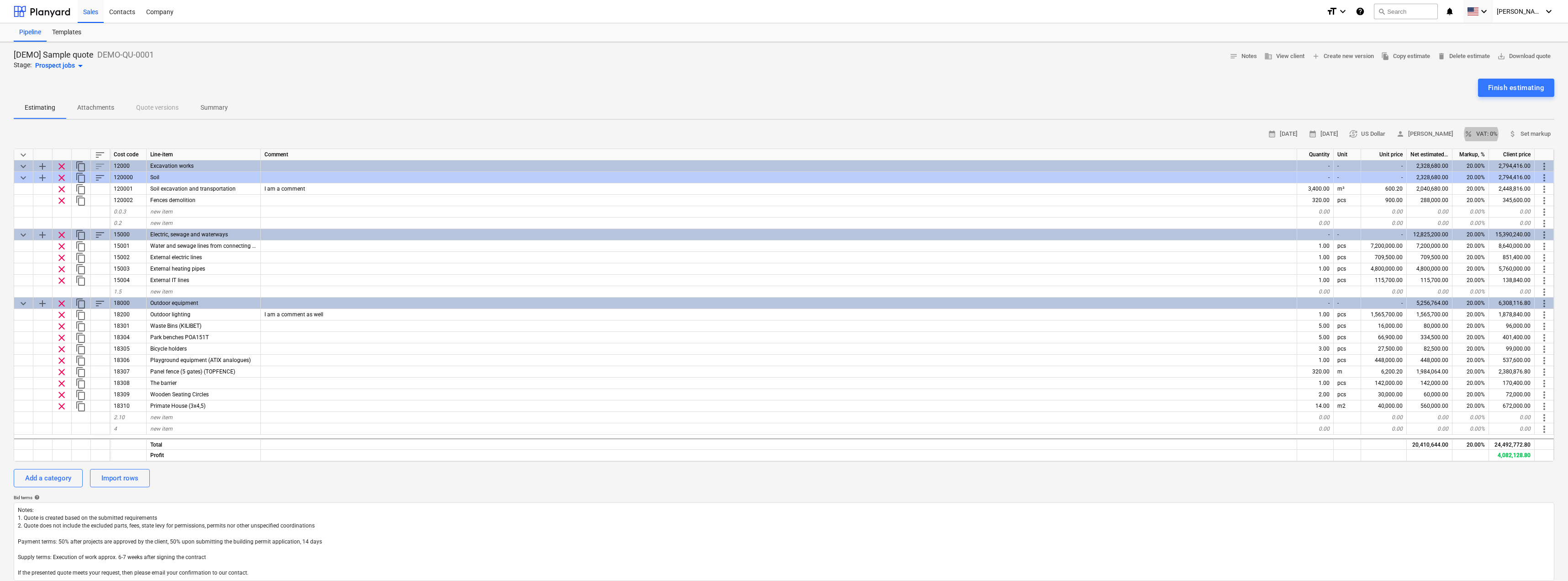
click at [1473, 134] on span "percent VAT: 0%" at bounding box center [1481, 134] width 33 height 11
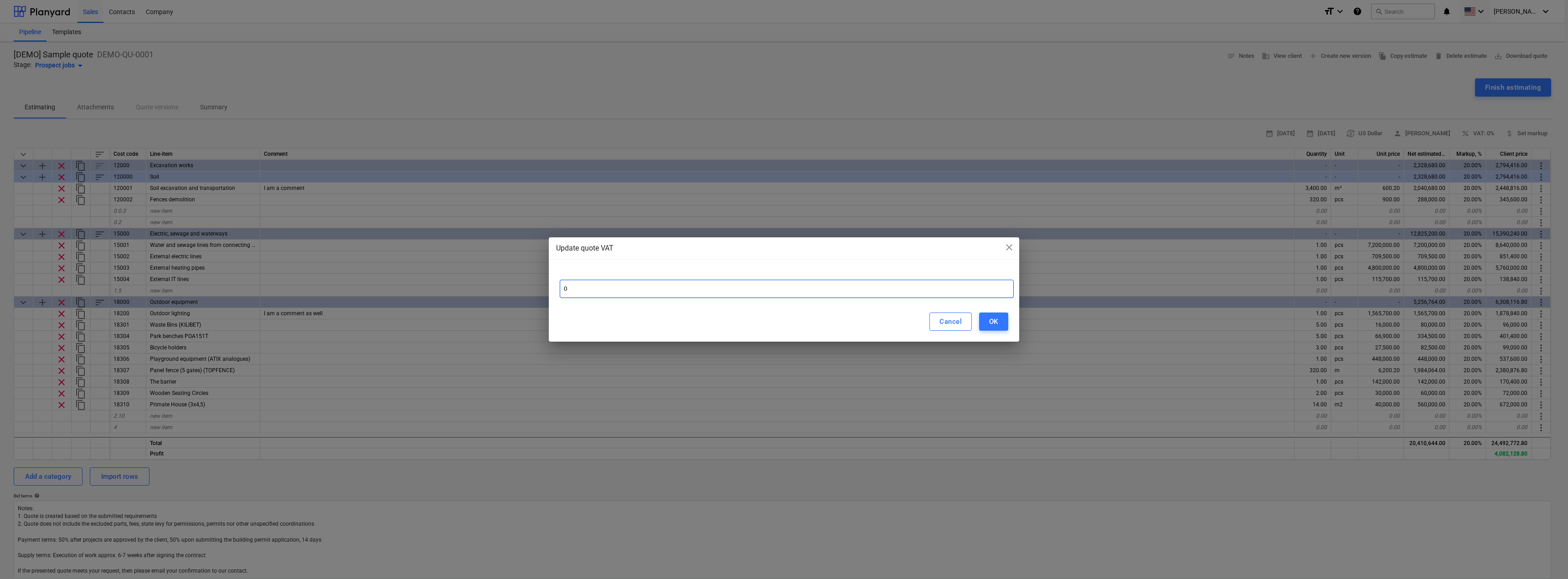
click at [622, 279] on input "0" at bounding box center [787, 288] width 454 height 18
type input "10"
click at [998, 325] on button "OK" at bounding box center [994, 322] width 29 height 18
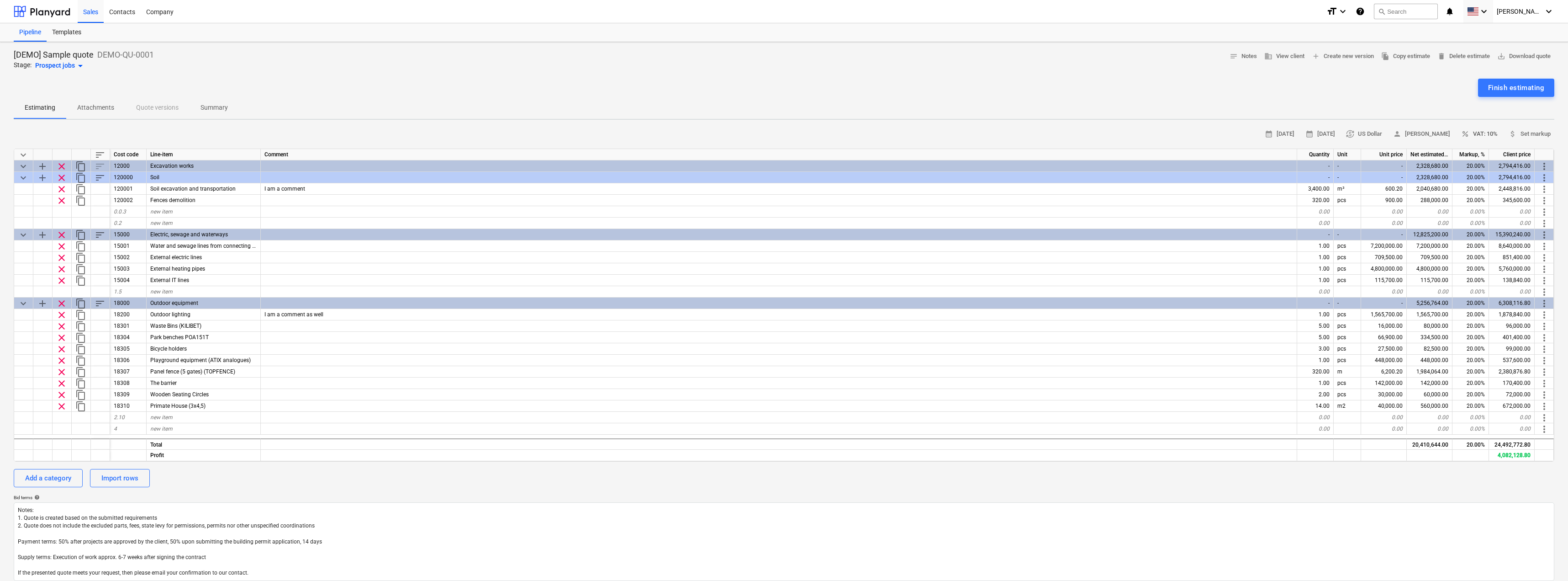
click at [1466, 132] on span "percent" at bounding box center [1465, 134] width 8 height 8
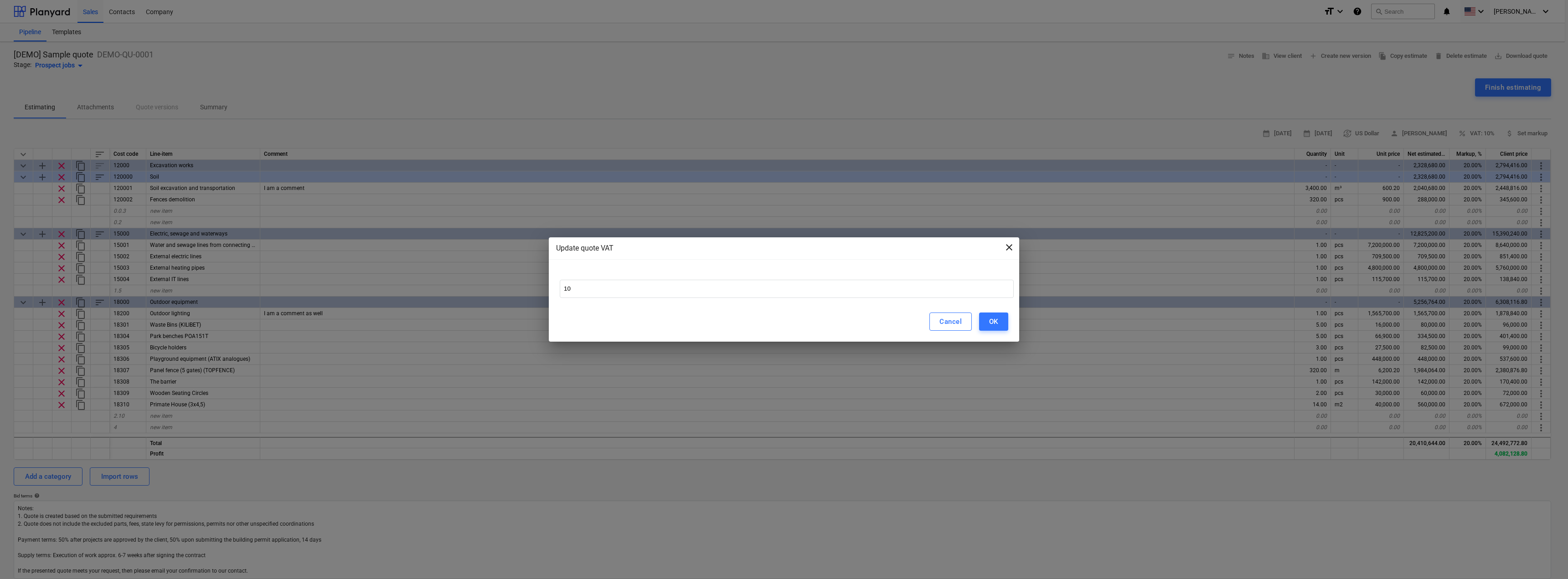
click at [1010, 247] on span "close" at bounding box center [1009, 247] width 11 height 11
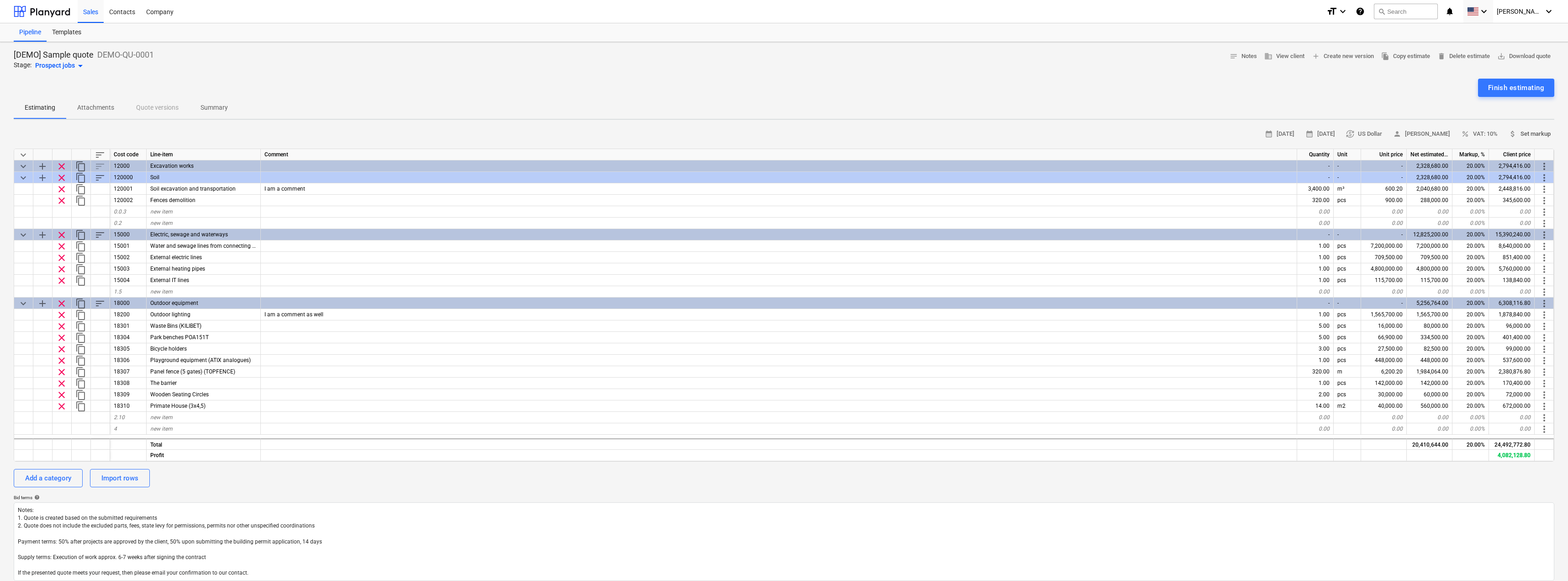
click at [1535, 135] on span "attach_money Set markup" at bounding box center [1530, 134] width 42 height 11
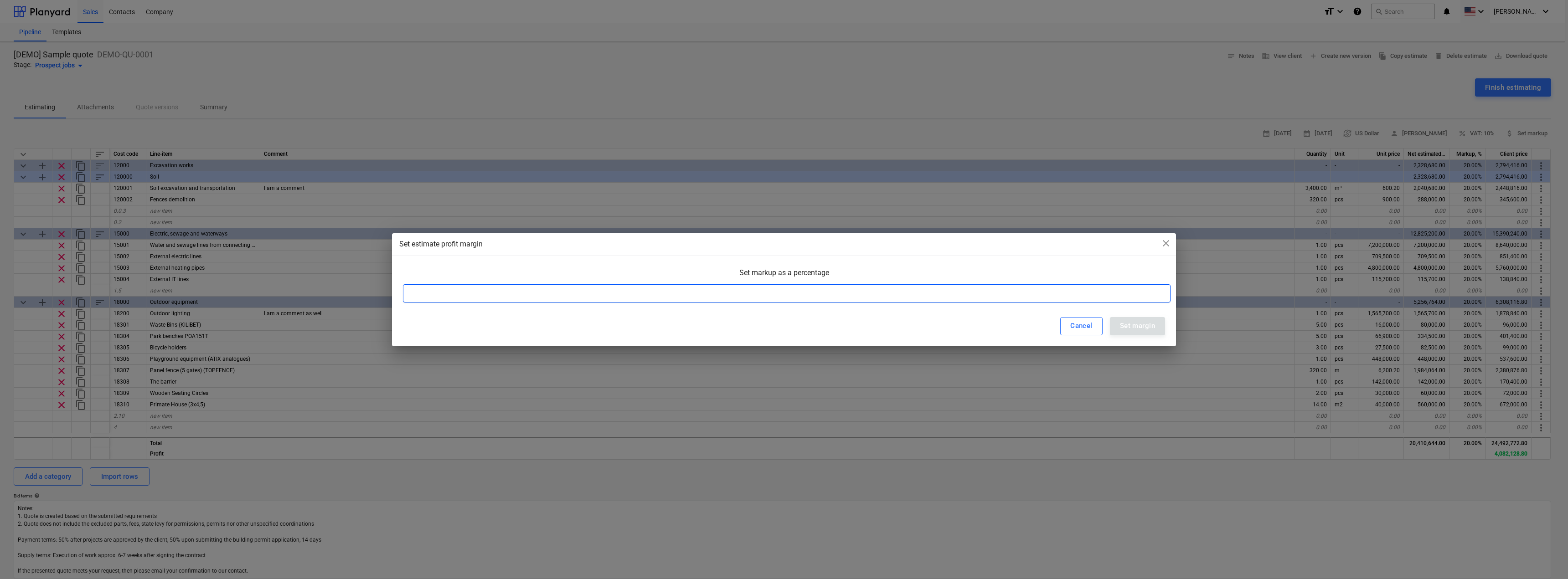
click at [582, 291] on input at bounding box center [787, 293] width 768 height 18
type input "30"
click at [1149, 321] on div "Set margin" at bounding box center [1138, 325] width 35 height 12
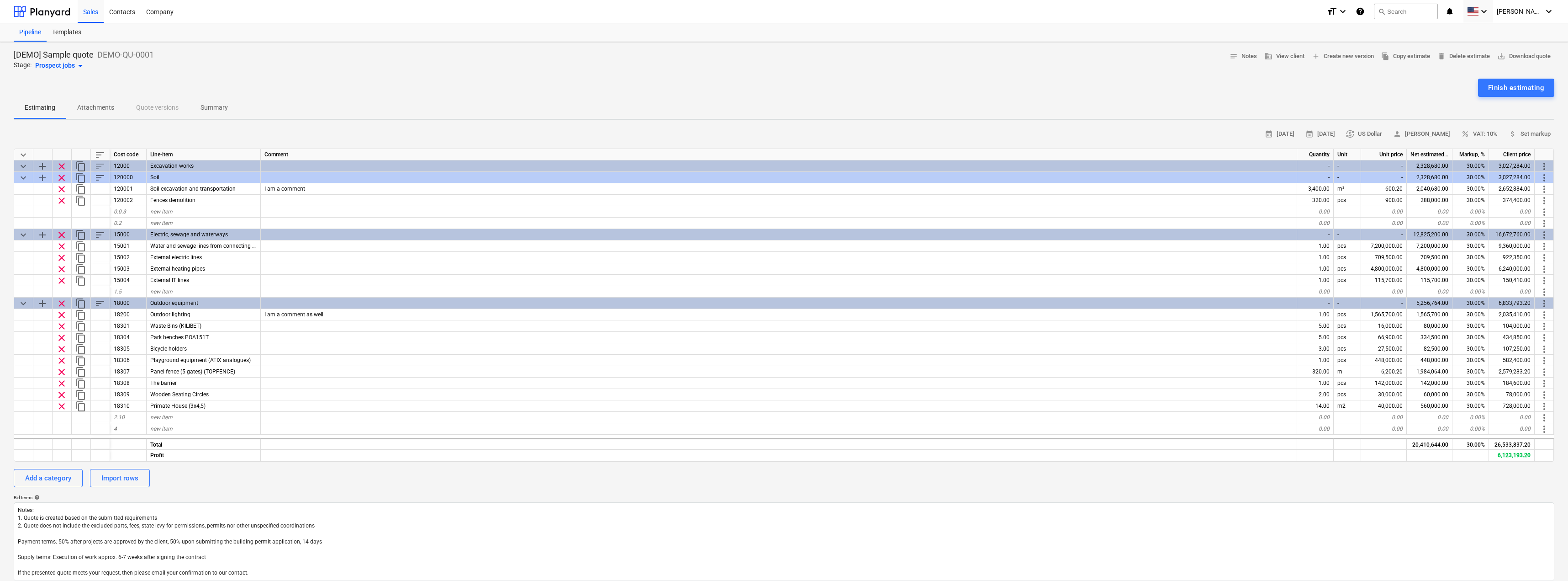
click at [156, 107] on div "Estimating Attachments Quote versions Summary" at bounding box center [784, 107] width 1541 height 22
click at [59, 69] on div "Prospect jobs arrow_drop_down" at bounding box center [61, 66] width 50 height 11
click at [60, 67] on div at bounding box center [784, 290] width 1568 height 581
click at [85, 105] on p "Attachments" at bounding box center [95, 107] width 37 height 9
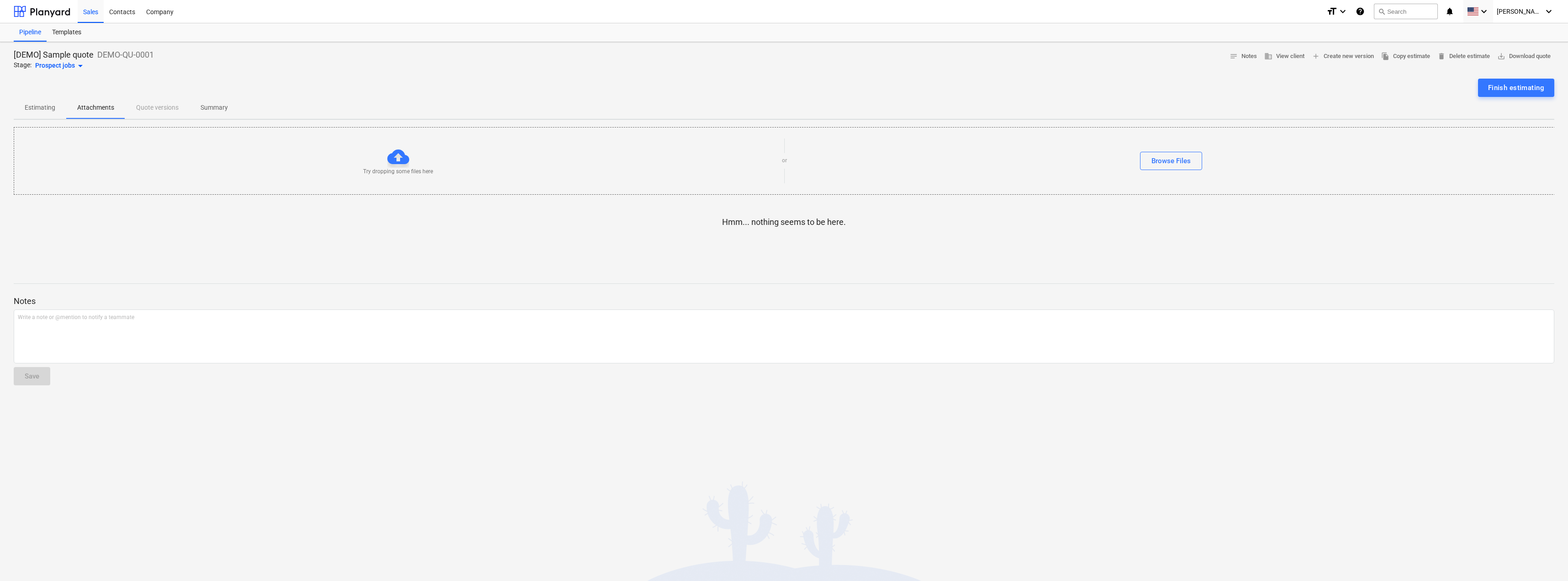
click at [144, 114] on div "Estimating Attachments Quote versions Summary" at bounding box center [784, 107] width 1541 height 22
click at [227, 110] on p "Summary" at bounding box center [214, 107] width 27 height 9
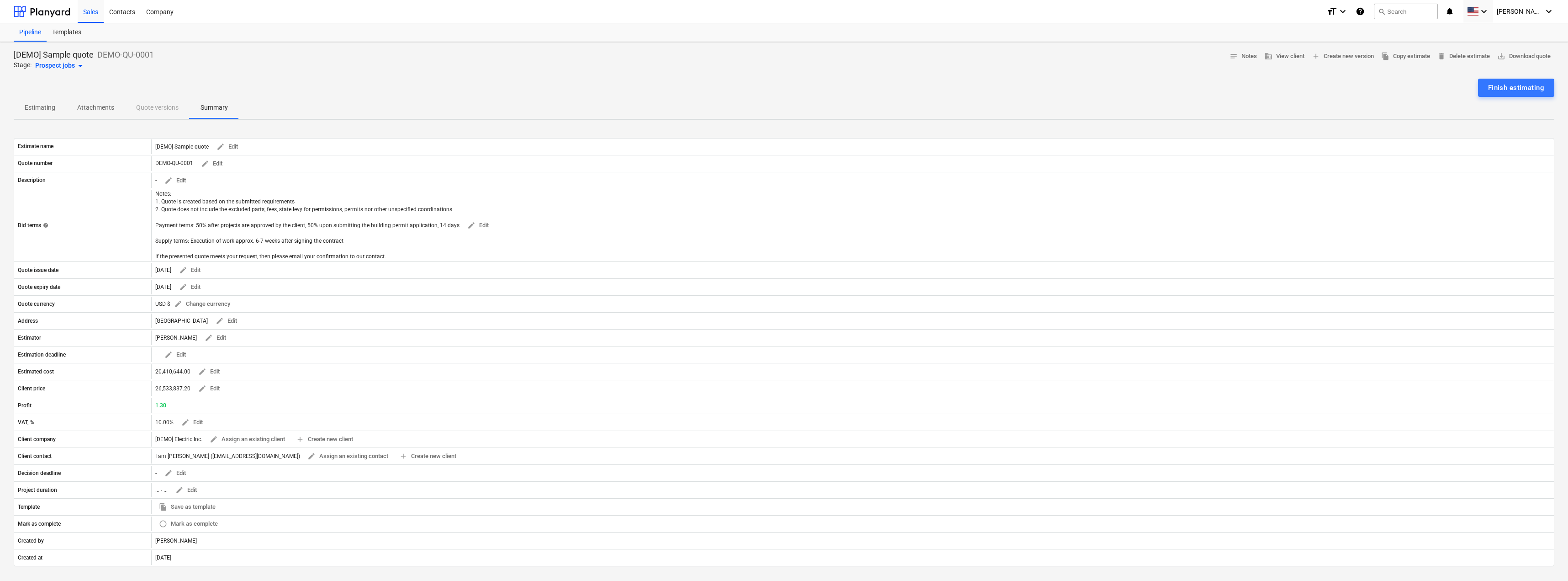
click at [28, 111] on p "Estimating" at bounding box center [40, 107] width 30 height 9
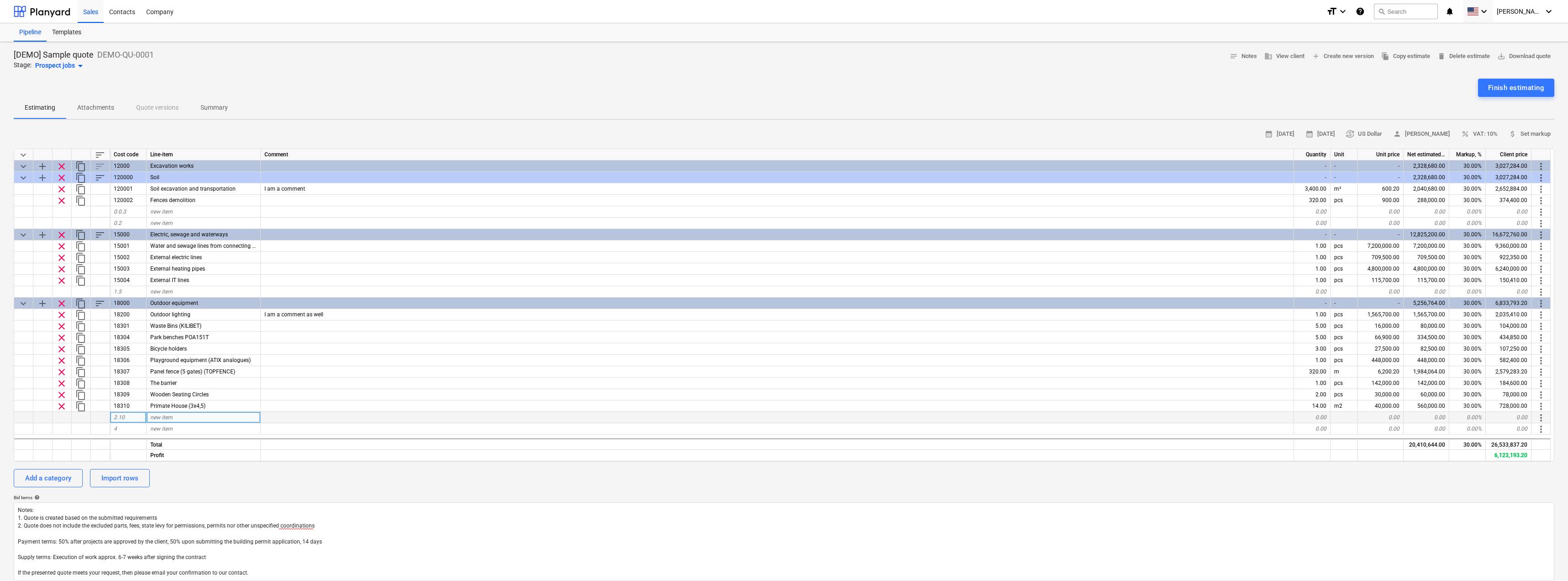
click at [116, 418] on span "2.10" at bounding box center [119, 417] width 11 height 6
click at [136, 416] on input at bounding box center [127, 417] width 36 height 11
click at [127, 217] on div "0.0.3" at bounding box center [128, 212] width 37 height 11
click at [127, 222] on div "0.2" at bounding box center [128, 224] width 37 height 11
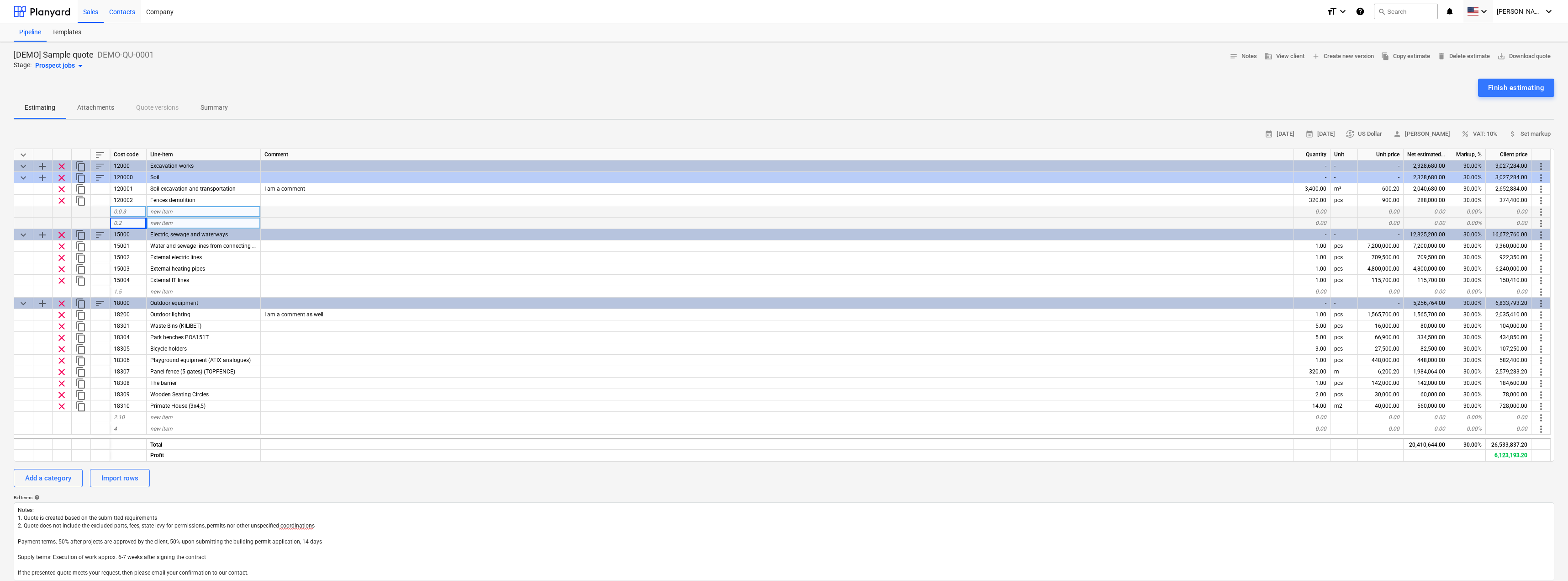
click at [115, 8] on div "Contacts" at bounding box center [122, 11] width 37 height 23
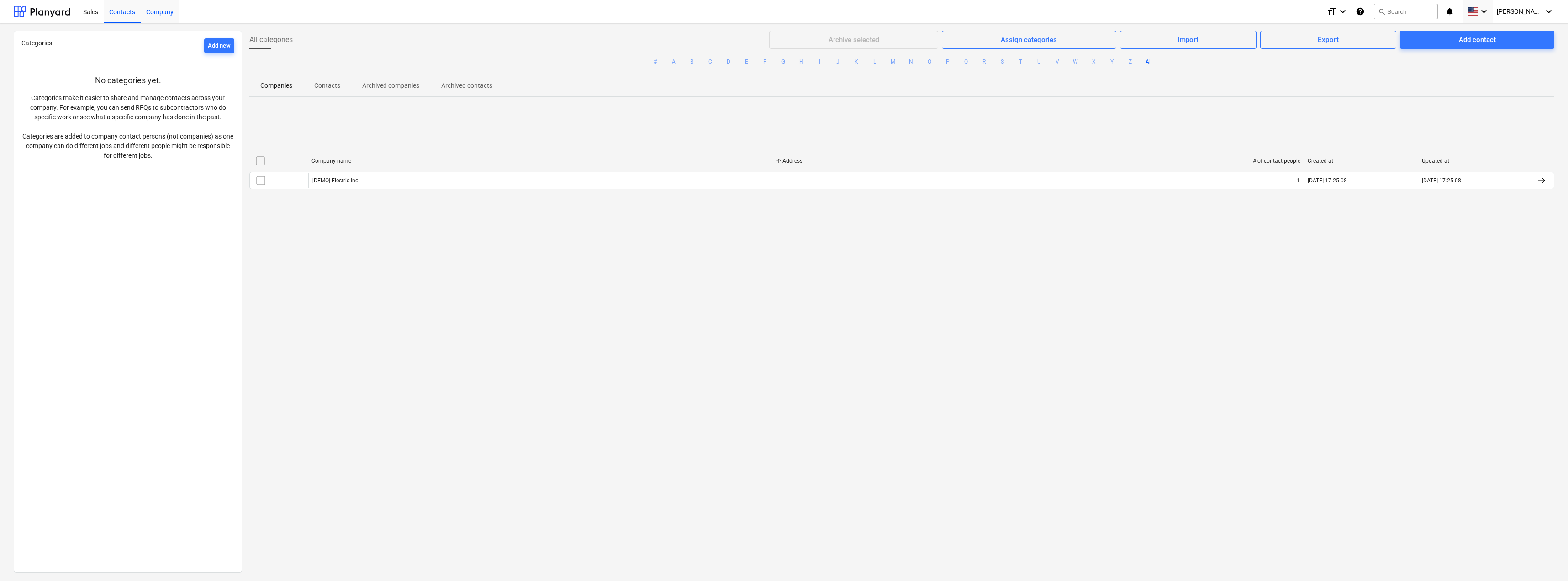
click at [178, 9] on div "Company" at bounding box center [160, 11] width 38 height 23
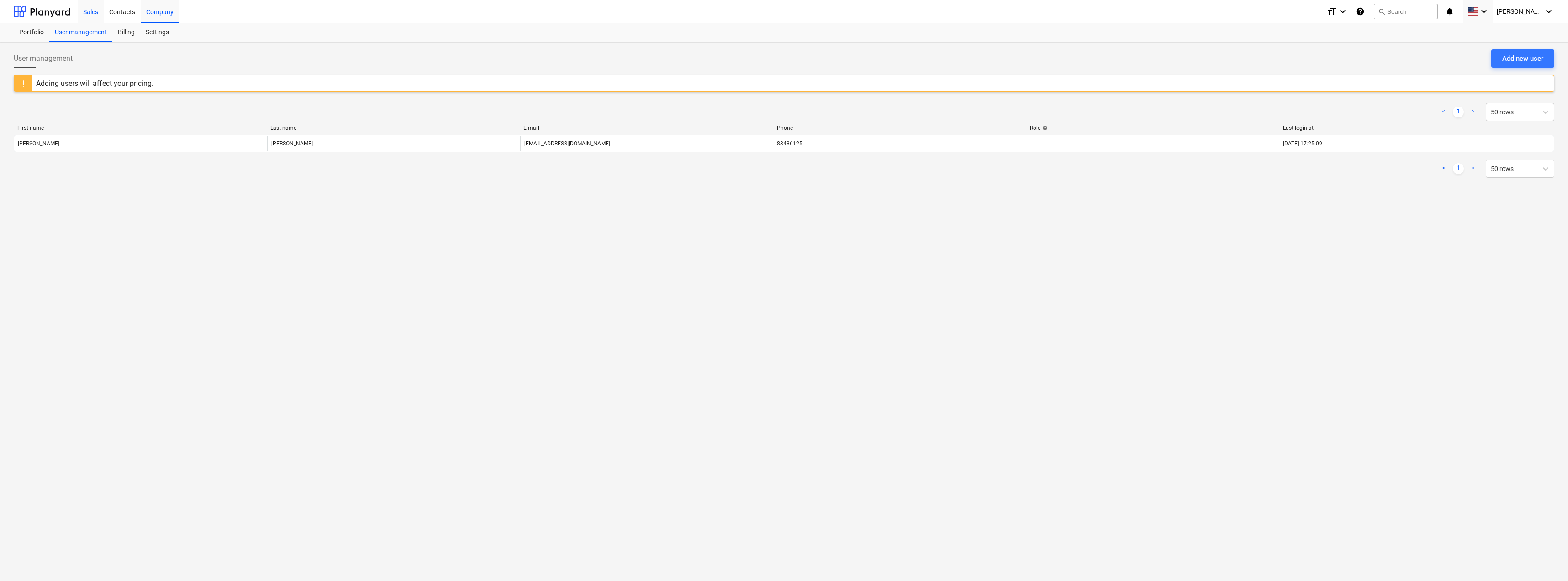
click at [85, 13] on div "Sales" at bounding box center [90, 11] width 26 height 23
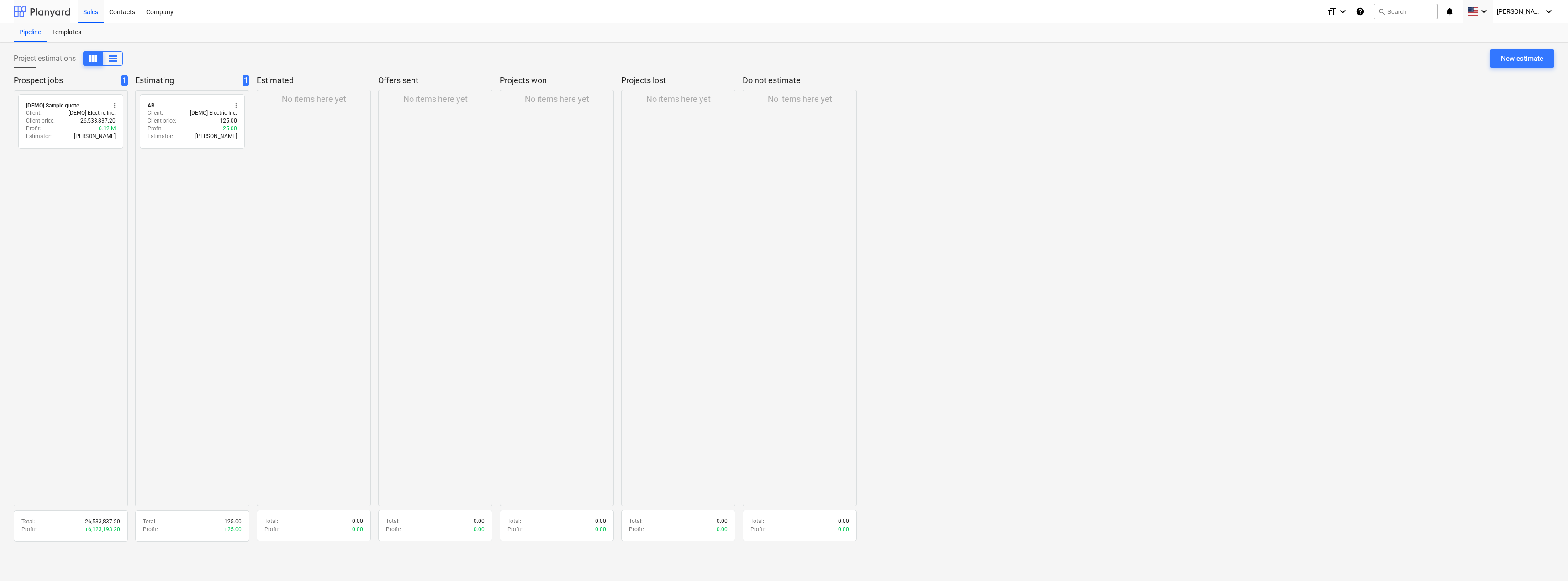
click at [53, 15] on div at bounding box center [42, 11] width 57 height 23
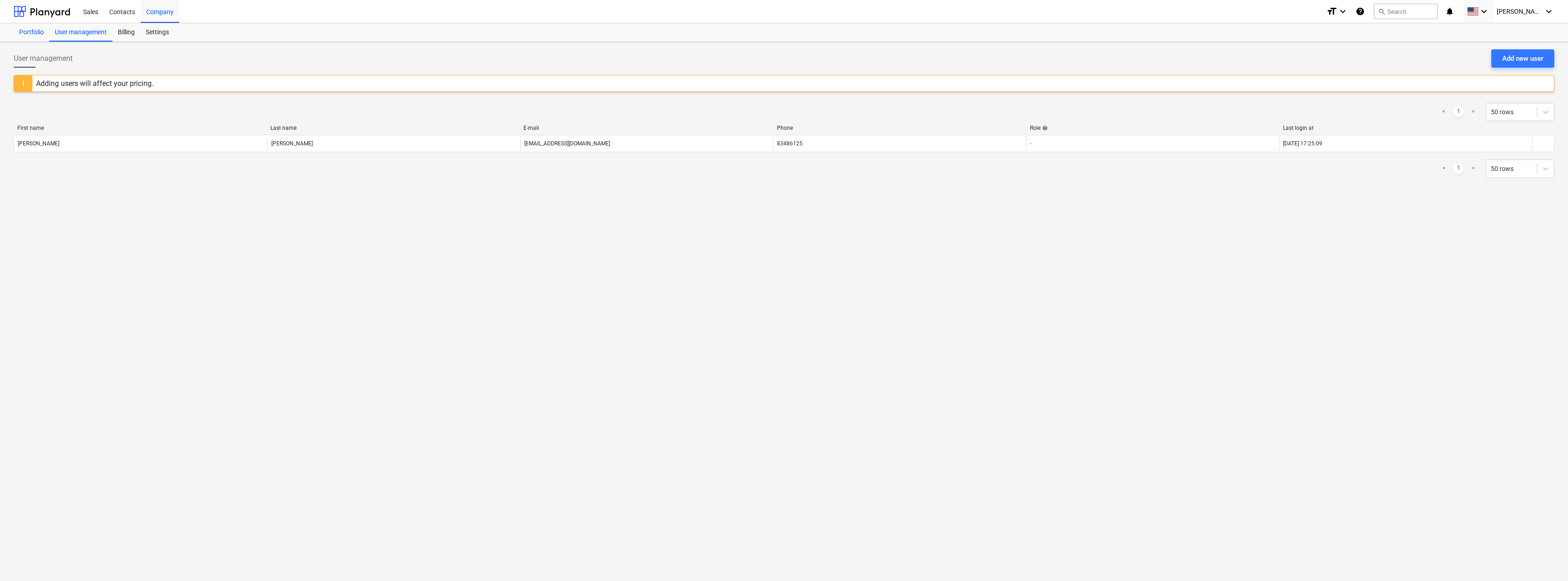
click at [38, 34] on div "Portfolio" at bounding box center [32, 32] width 35 height 18
click at [115, 35] on div "Billing" at bounding box center [126, 32] width 28 height 18
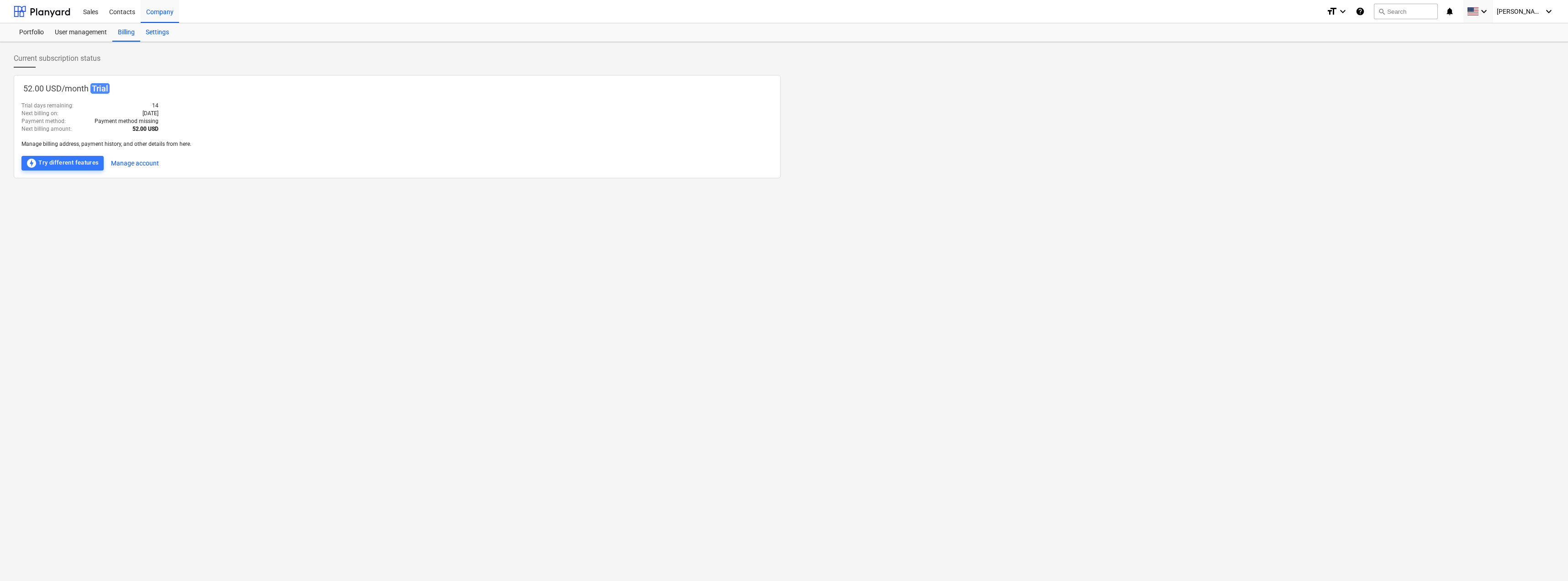
click at [164, 32] on div "Settings" at bounding box center [157, 32] width 34 height 18
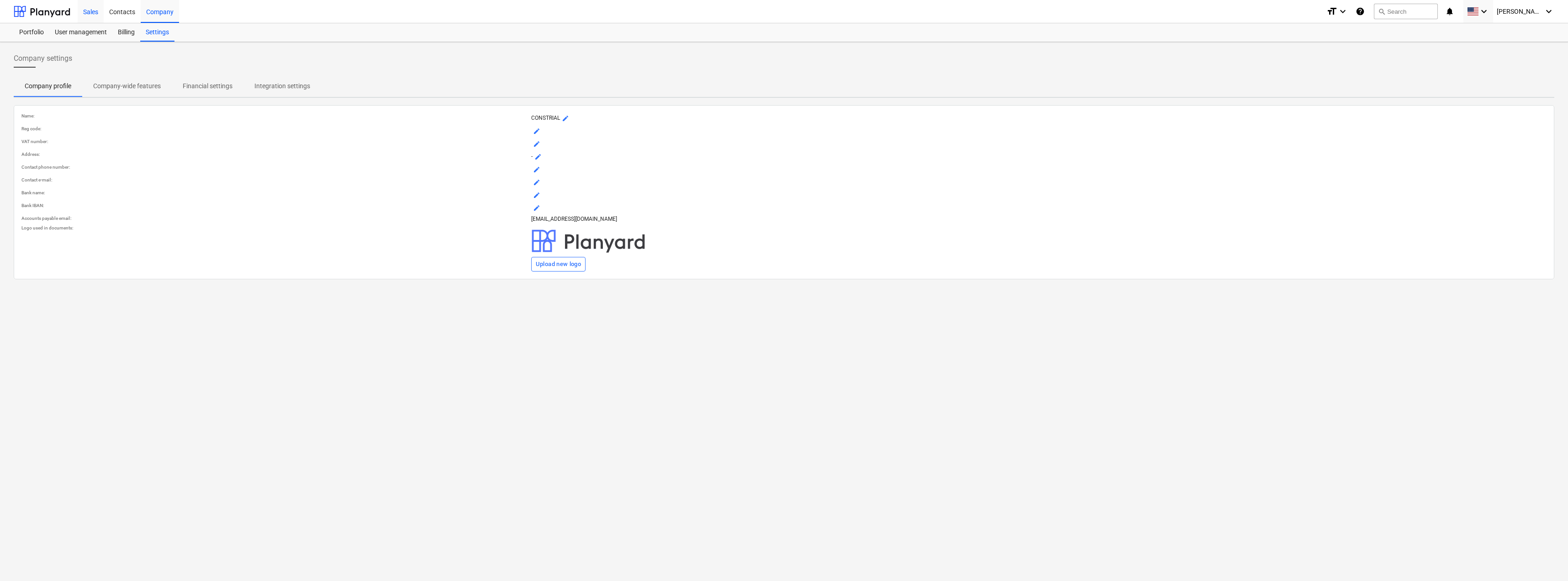
click at [86, 11] on div "Sales" at bounding box center [90, 11] width 26 height 23
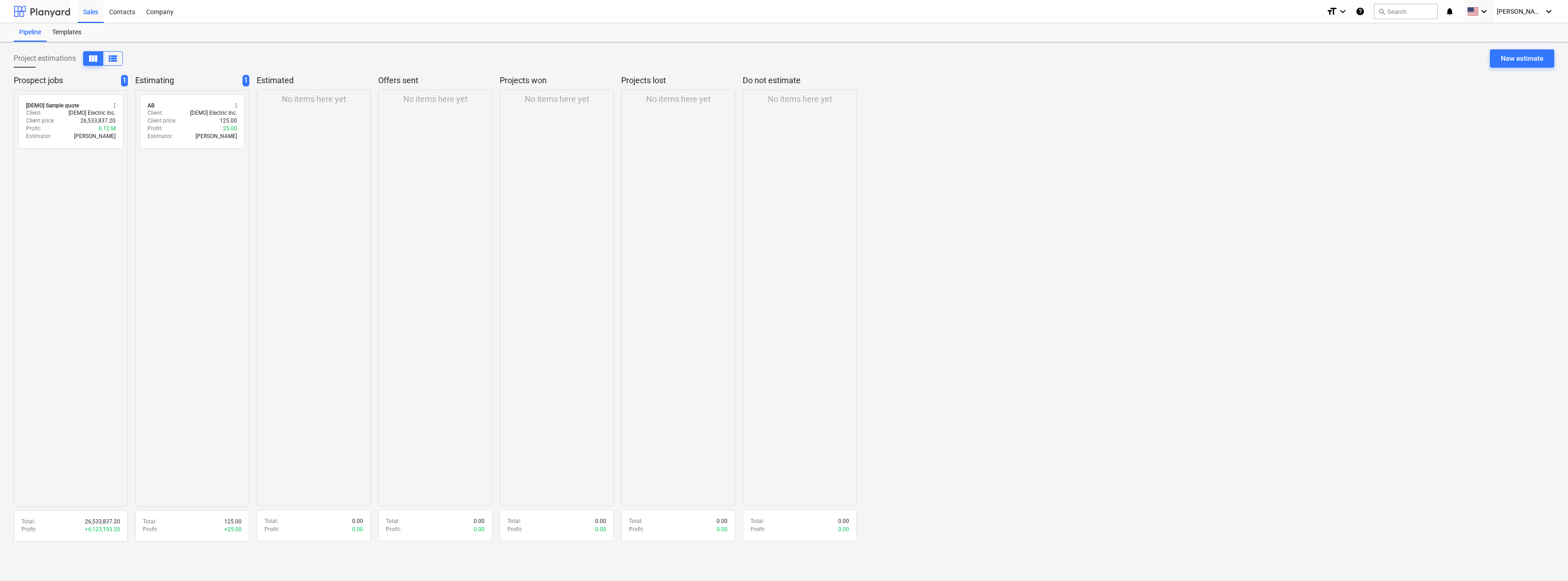
click at [37, 11] on div at bounding box center [42, 11] width 57 height 23
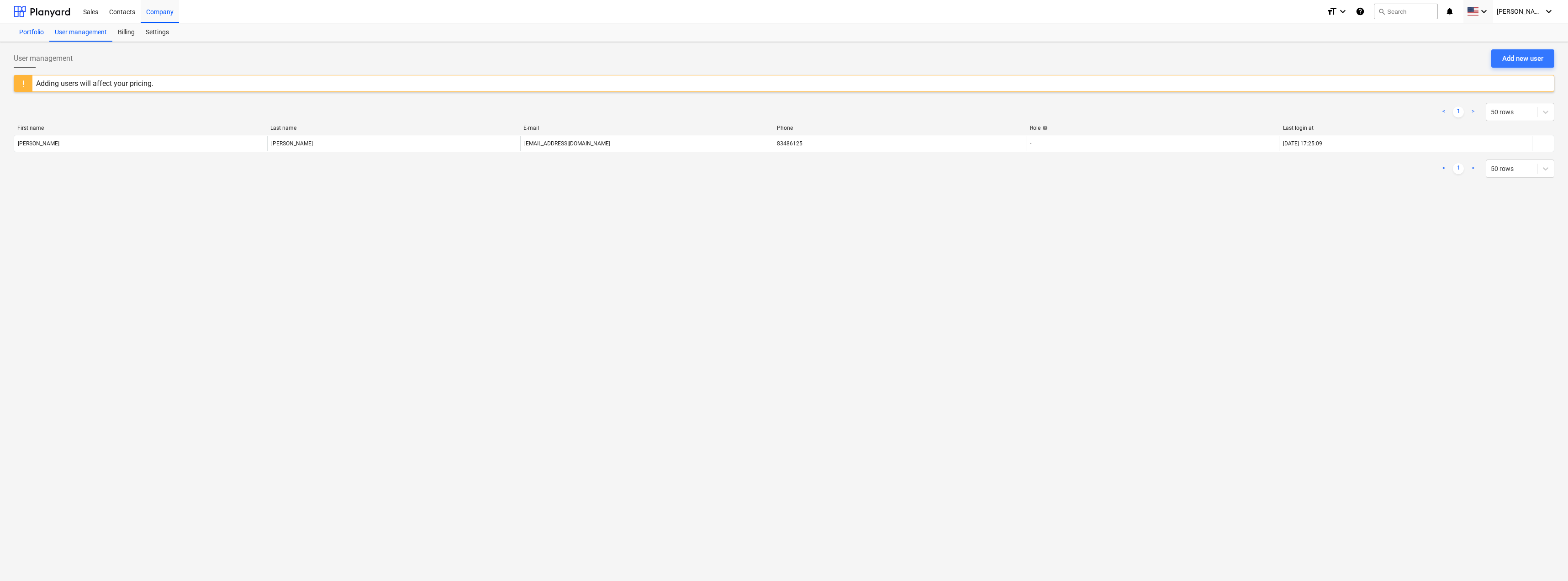
click at [24, 32] on div "Portfolio" at bounding box center [32, 32] width 35 height 18
click at [124, 34] on div "Billing" at bounding box center [126, 32] width 28 height 18
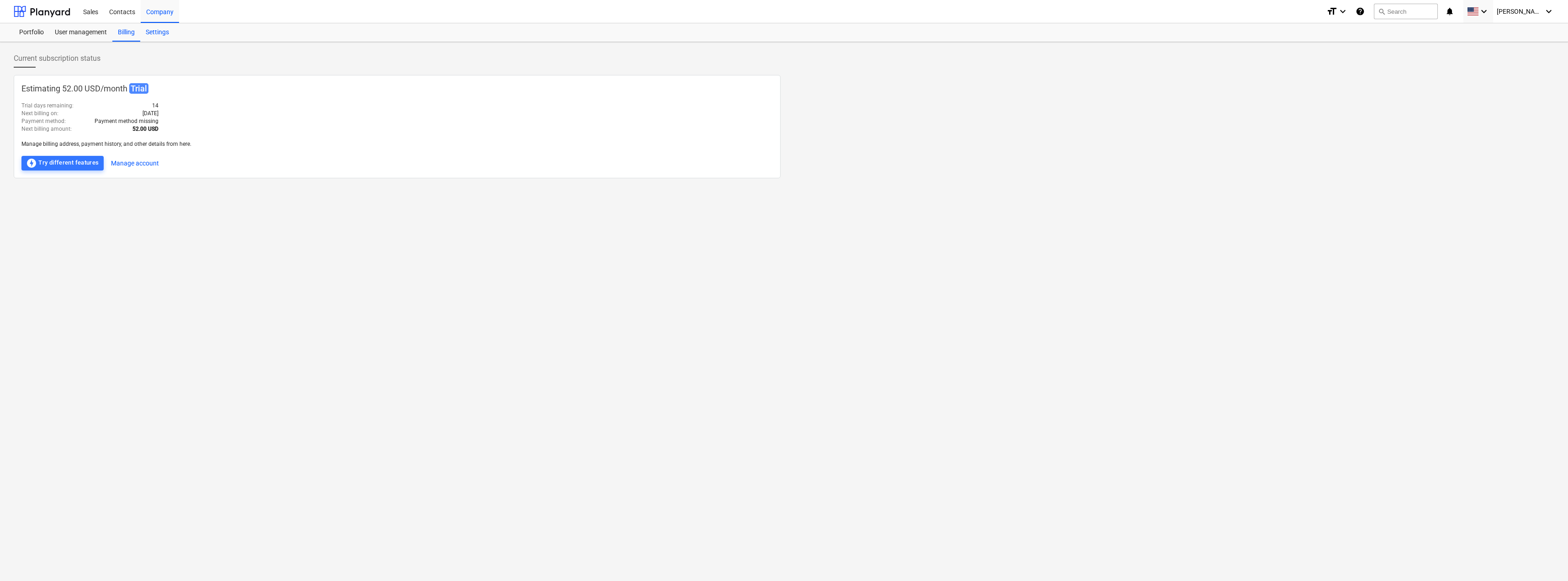
click at [160, 34] on div "Settings" at bounding box center [157, 32] width 34 height 18
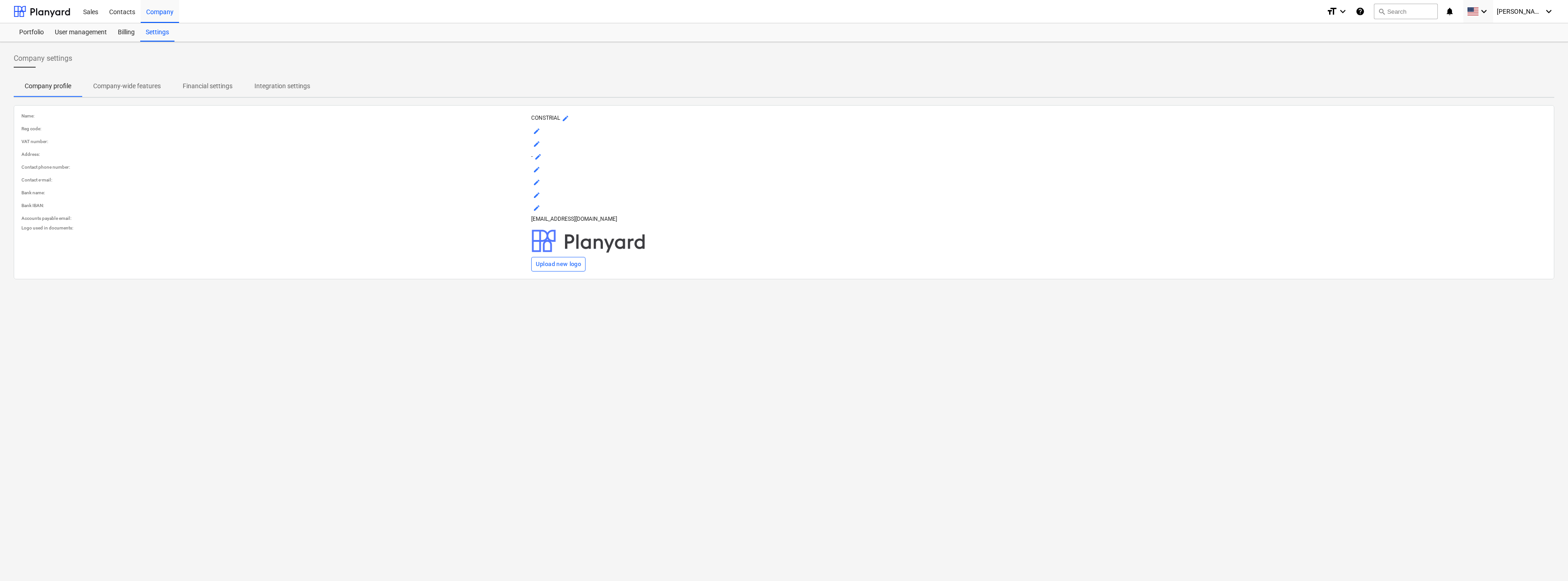
drag, startPoint x: 132, startPoint y: 87, endPoint x: 150, endPoint y: 85, distance: 18.1
click at [132, 87] on p "Company-wide features" at bounding box center [127, 86] width 68 height 9
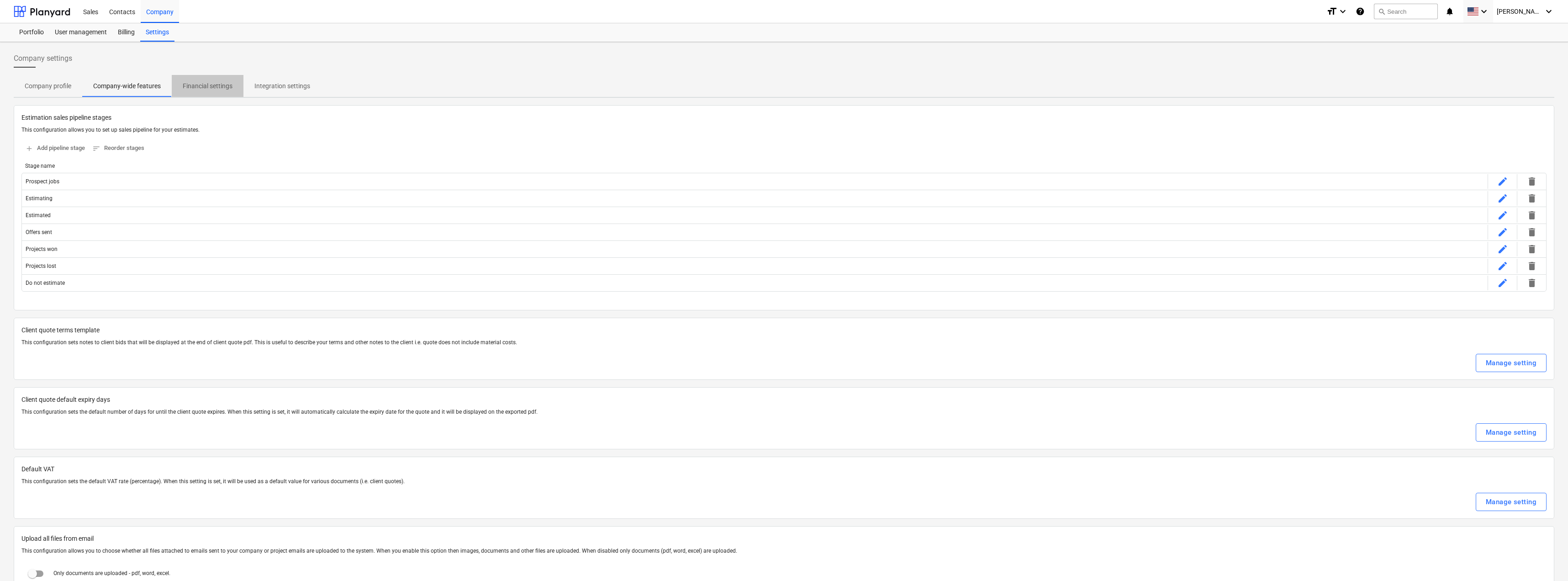
click at [225, 88] on p "Financial settings" at bounding box center [208, 86] width 50 height 9
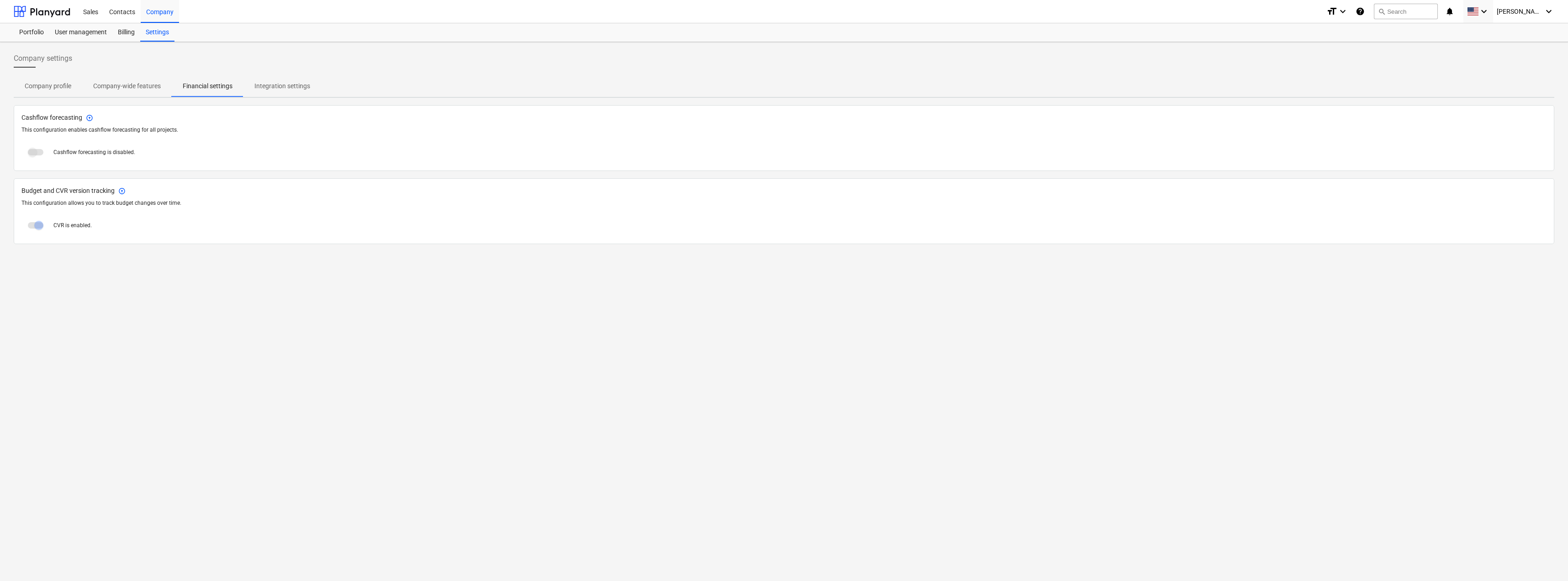
click at [273, 87] on p "Integration settings" at bounding box center [282, 86] width 56 height 9
click at [39, 220] on span at bounding box center [35, 225] width 28 height 22
click at [37, 226] on span at bounding box center [35, 225] width 16 height 6
click at [28, 32] on div "Portfolio" at bounding box center [32, 32] width 35 height 18
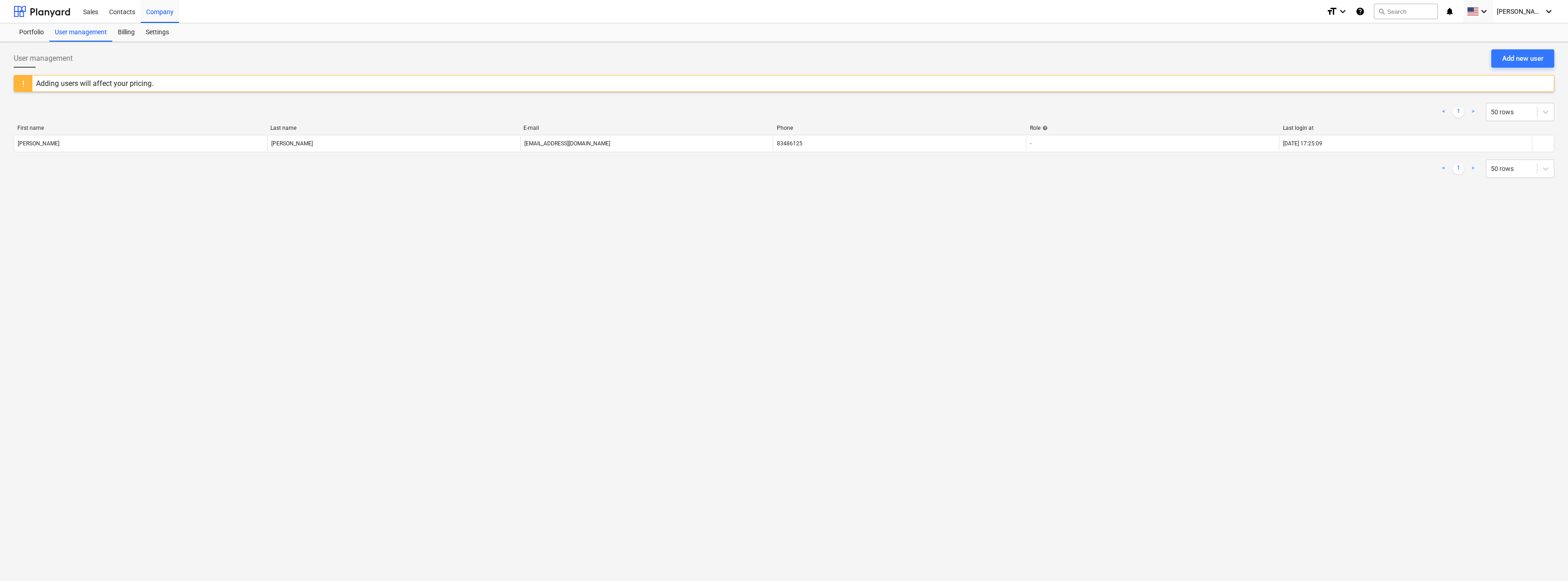
click at [122, 84] on div "Adding users will affect your pricing." at bounding box center [95, 83] width 117 height 9
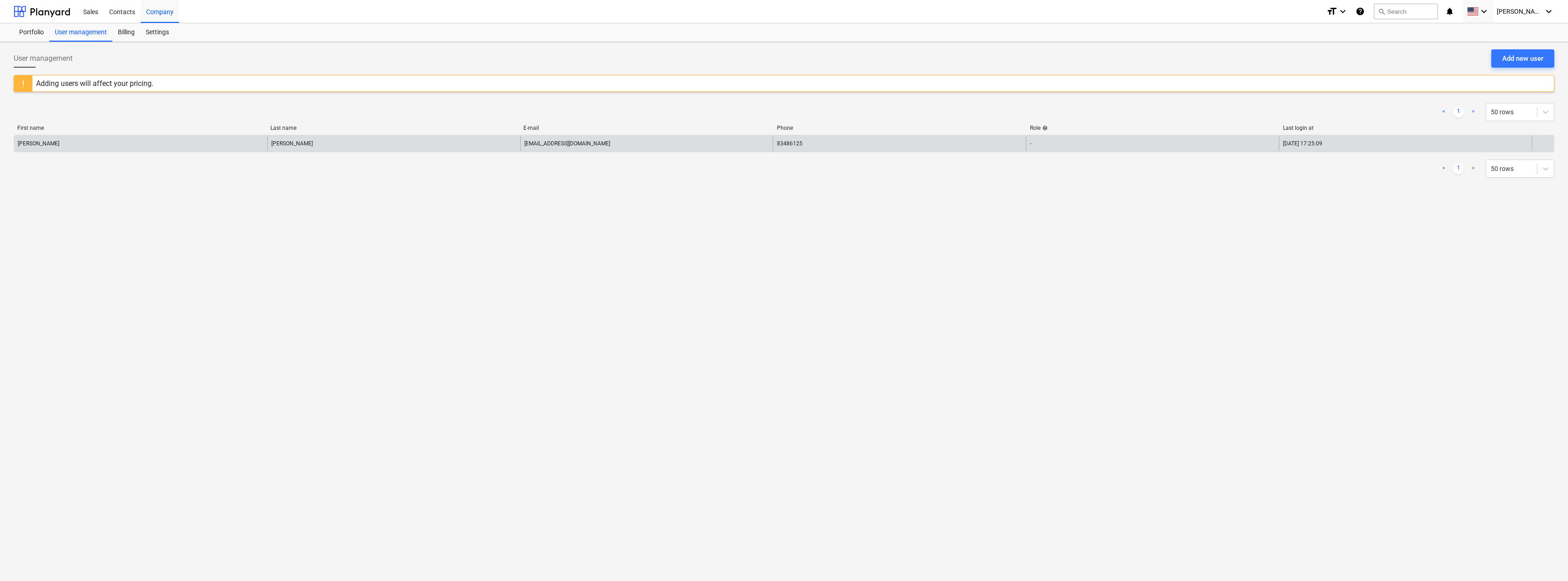
click at [63, 147] on div "[PERSON_NAME]" at bounding box center [140, 143] width 253 height 15
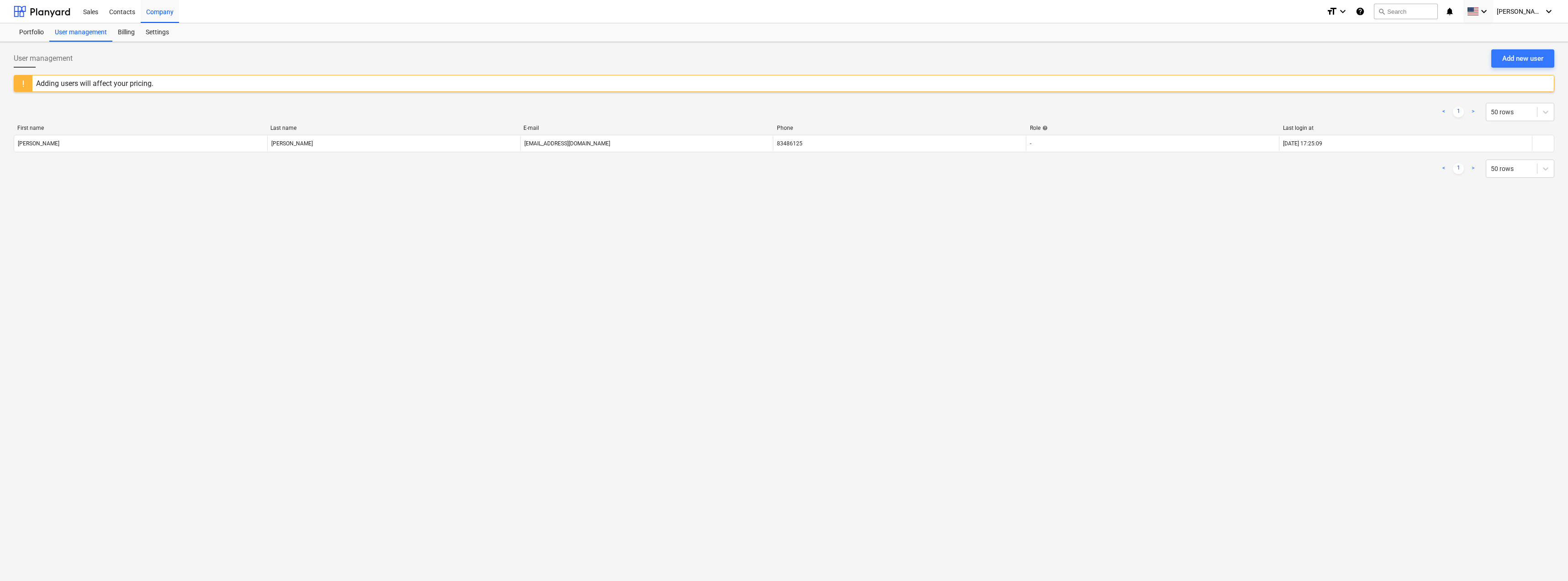
click at [1274, 157] on div "< 1 > 50 rows" at bounding box center [784, 169] width 1541 height 26
click at [1275, 153] on div "First name Last name E-mail Phone Role help Last login at [PERSON_NAME] [EMAIL_…" at bounding box center [784, 140] width 1541 height 31
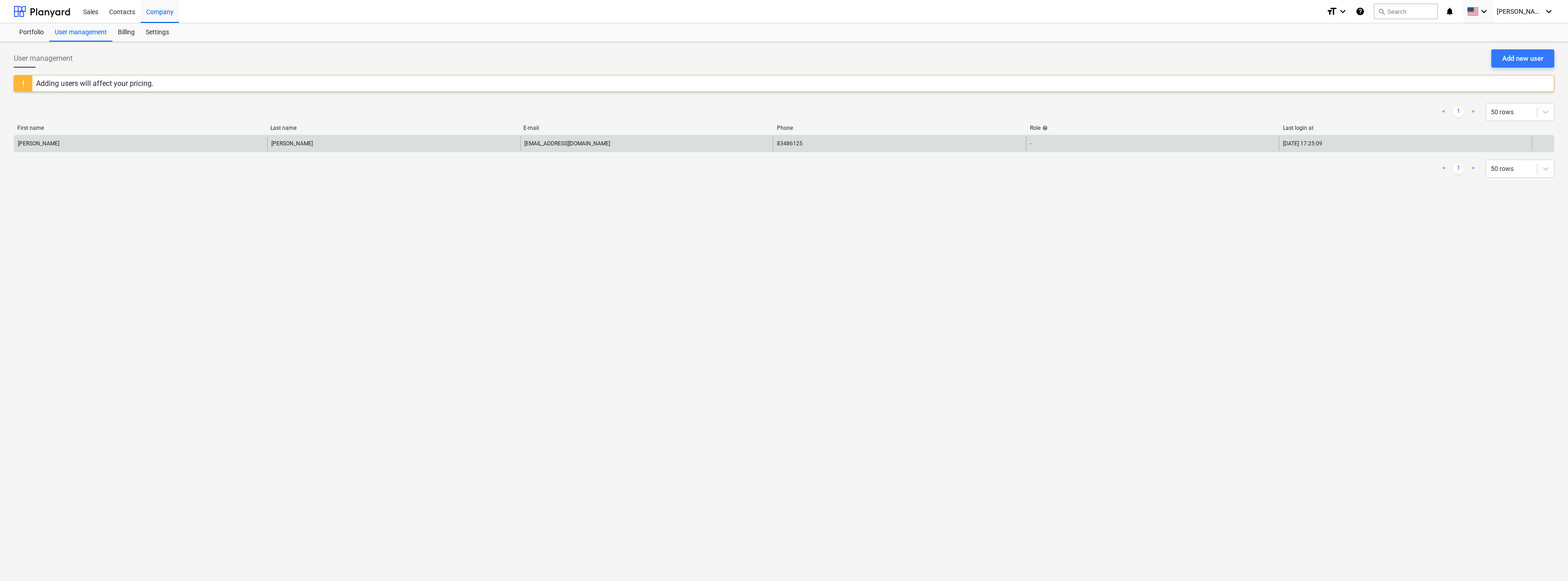
click at [1275, 145] on div "-" at bounding box center [1152, 143] width 253 height 15
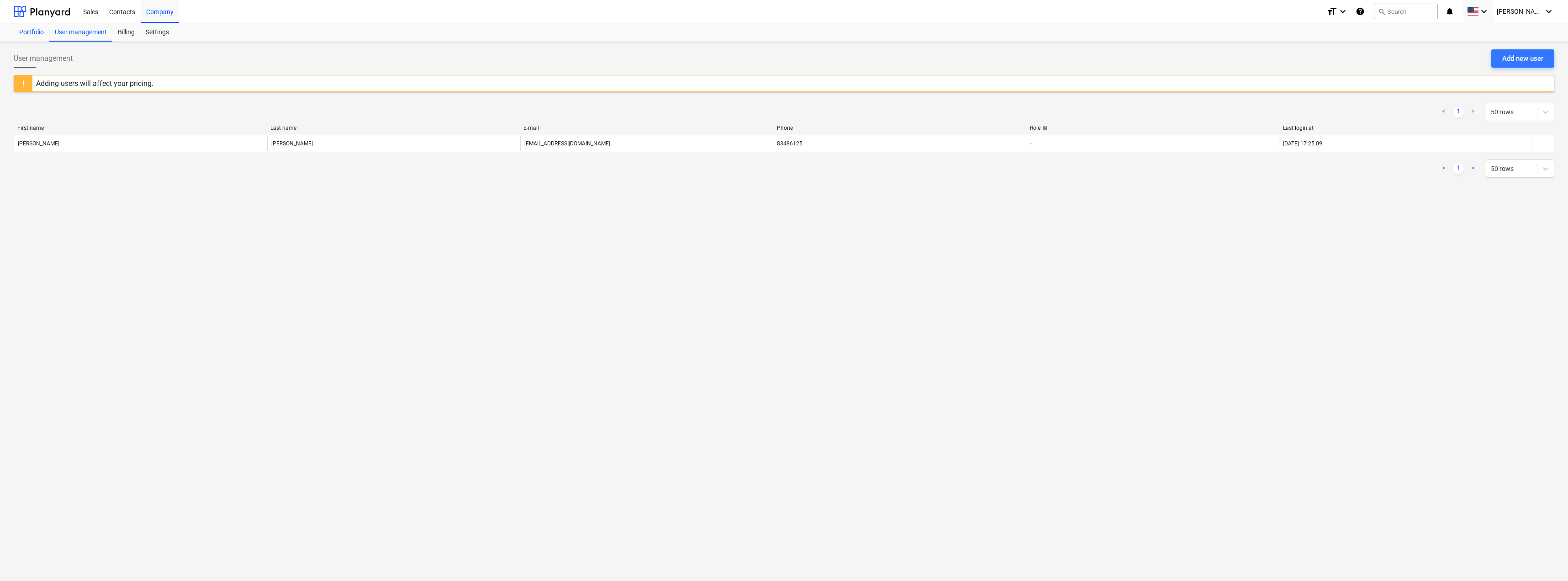
click at [37, 32] on div "Portfolio" at bounding box center [32, 32] width 35 height 18
click at [32, 27] on div "Portfolio" at bounding box center [32, 32] width 35 height 18
click at [34, 13] on div at bounding box center [42, 11] width 57 height 23
click at [112, 9] on div "Contacts" at bounding box center [122, 11] width 37 height 23
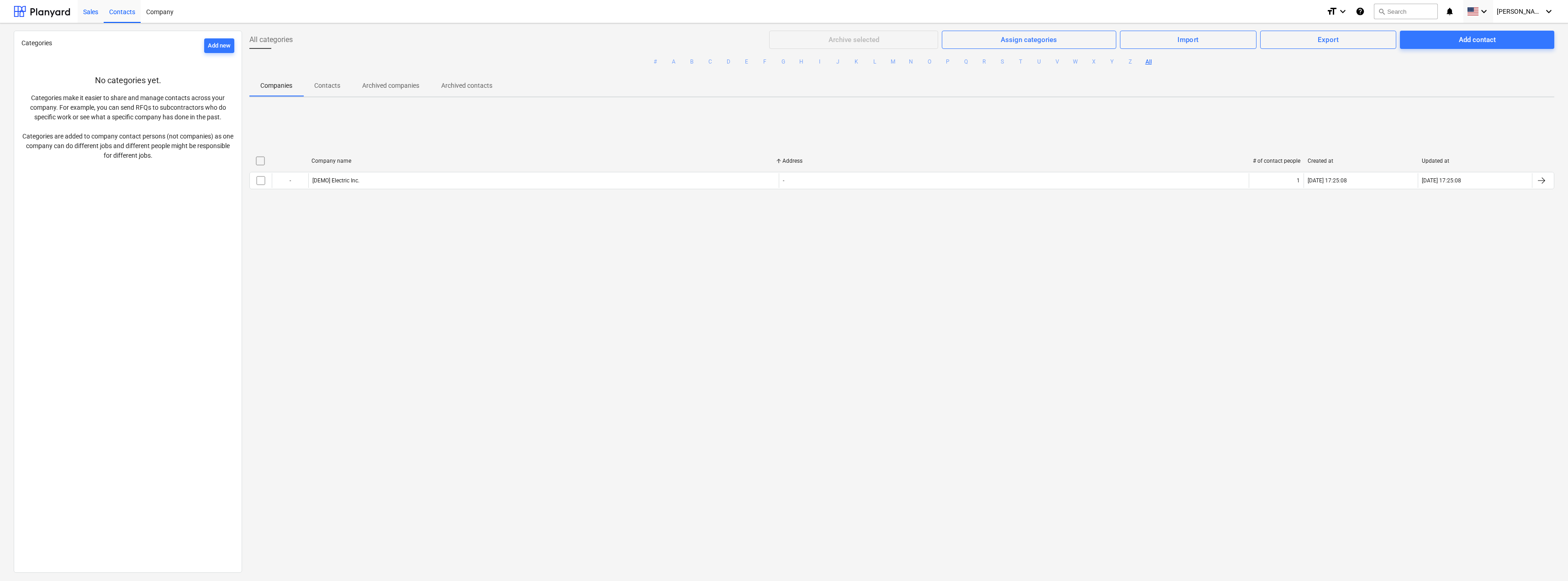
drag, startPoint x: 79, startPoint y: 6, endPoint x: 85, endPoint y: 8, distance: 6.3
click at [80, 6] on div "Sales" at bounding box center [90, 11] width 26 height 23
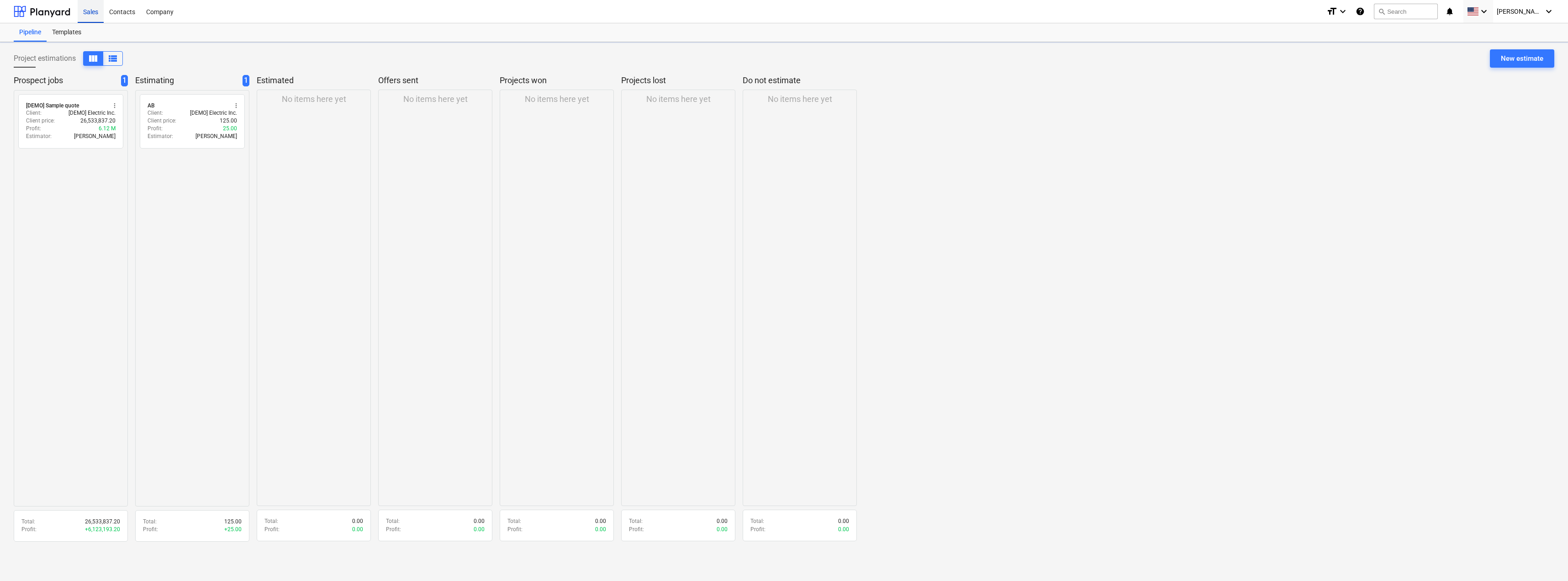
click at [88, 8] on div "Sales" at bounding box center [90, 11] width 26 height 23
click at [65, 111] on div "Client : [DEMO] Electric Inc." at bounding box center [71, 113] width 90 height 8
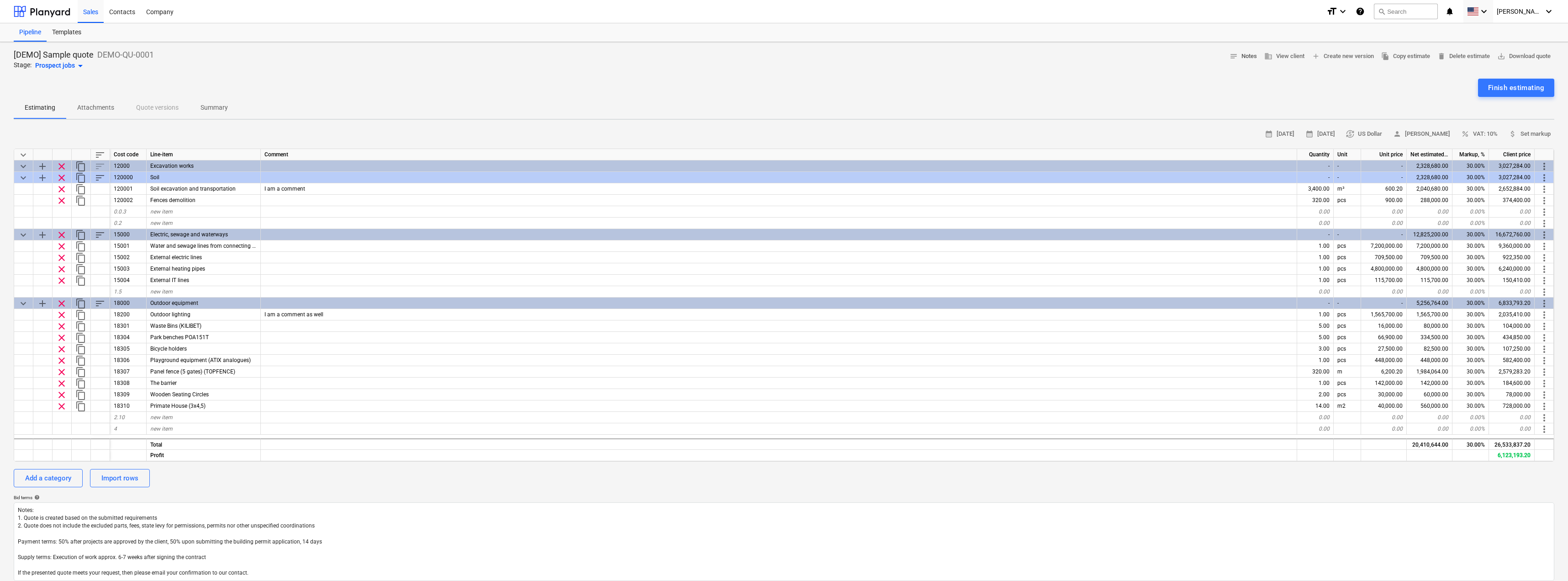
click at [1245, 56] on span "notes Notes" at bounding box center [1243, 56] width 27 height 11
click at [1292, 55] on span "business View client" at bounding box center [1285, 56] width 40 height 11
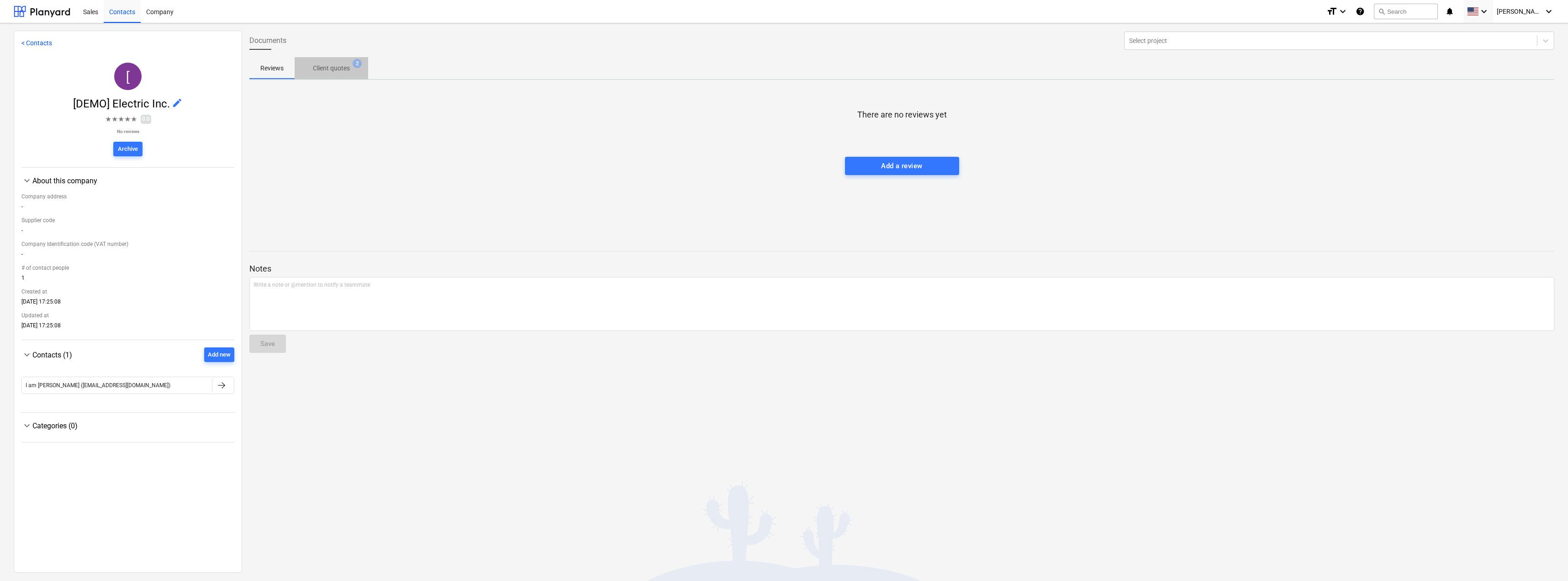
click at [355, 64] on span "2" at bounding box center [357, 63] width 9 height 9
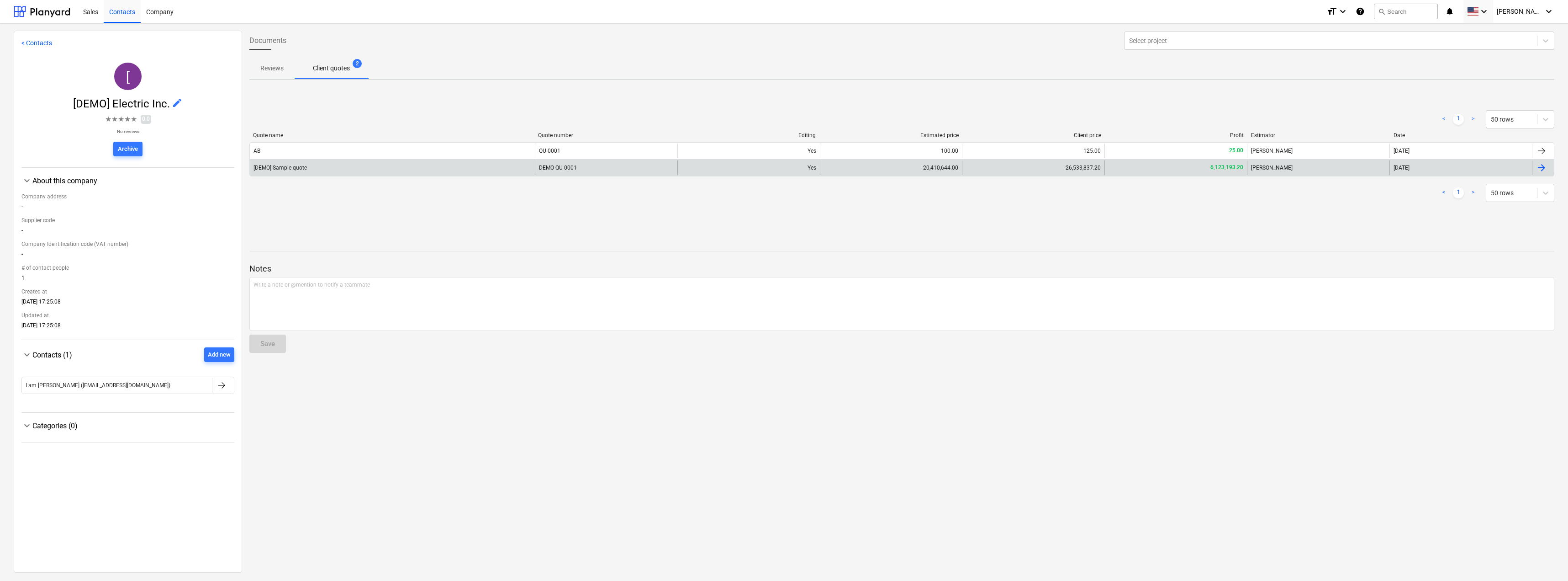
click at [1538, 167] on div at bounding box center [1541, 167] width 11 height 11
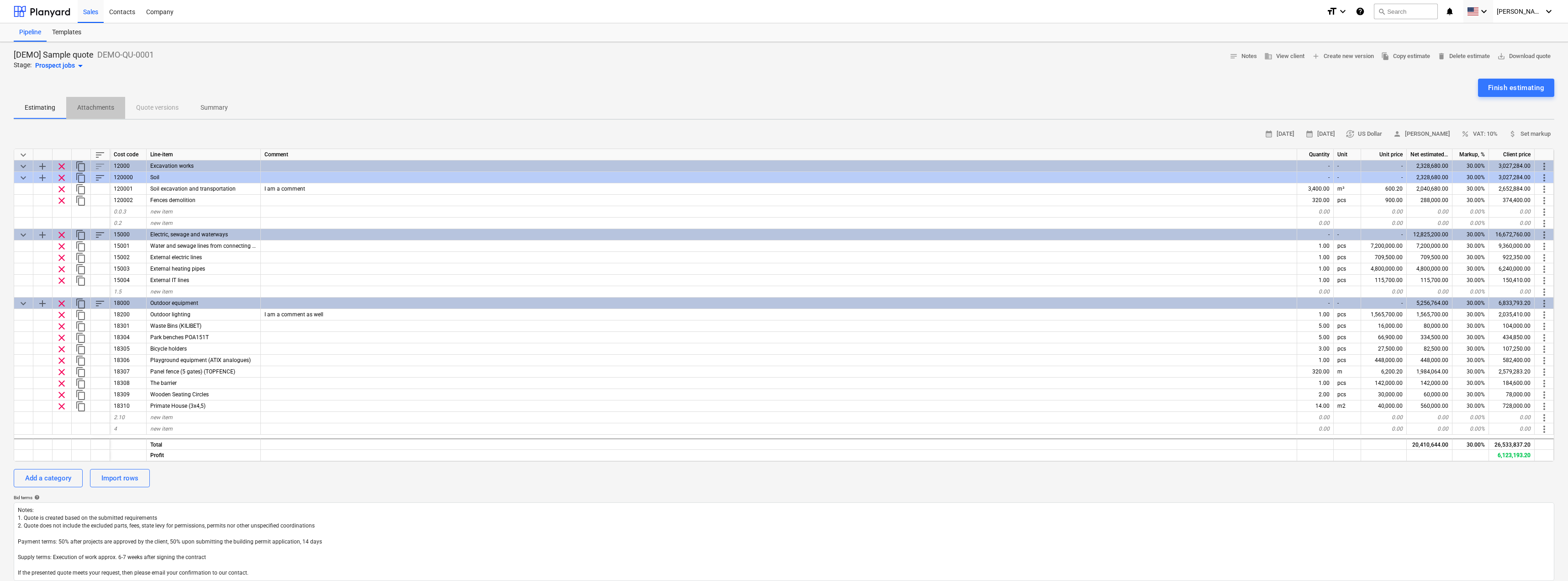
click at [109, 110] on p "Attachments" at bounding box center [95, 107] width 37 height 9
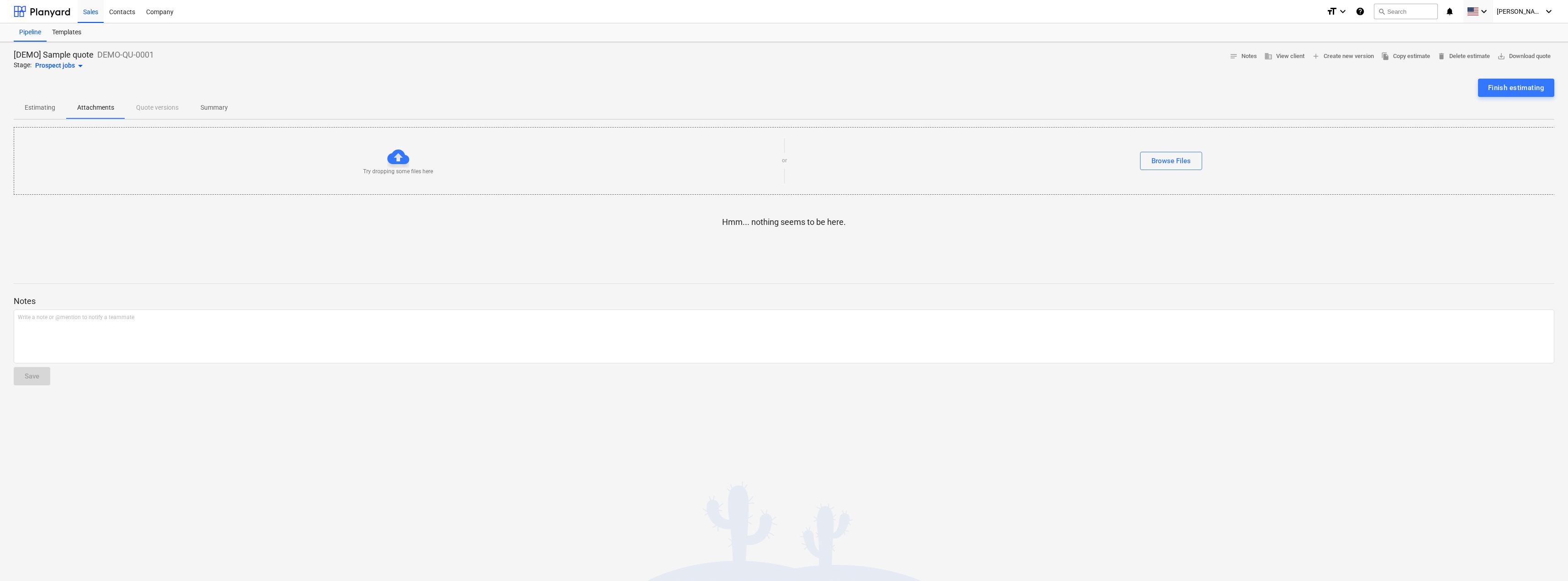
click at [197, 102] on span "Summary" at bounding box center [214, 108] width 49 height 15
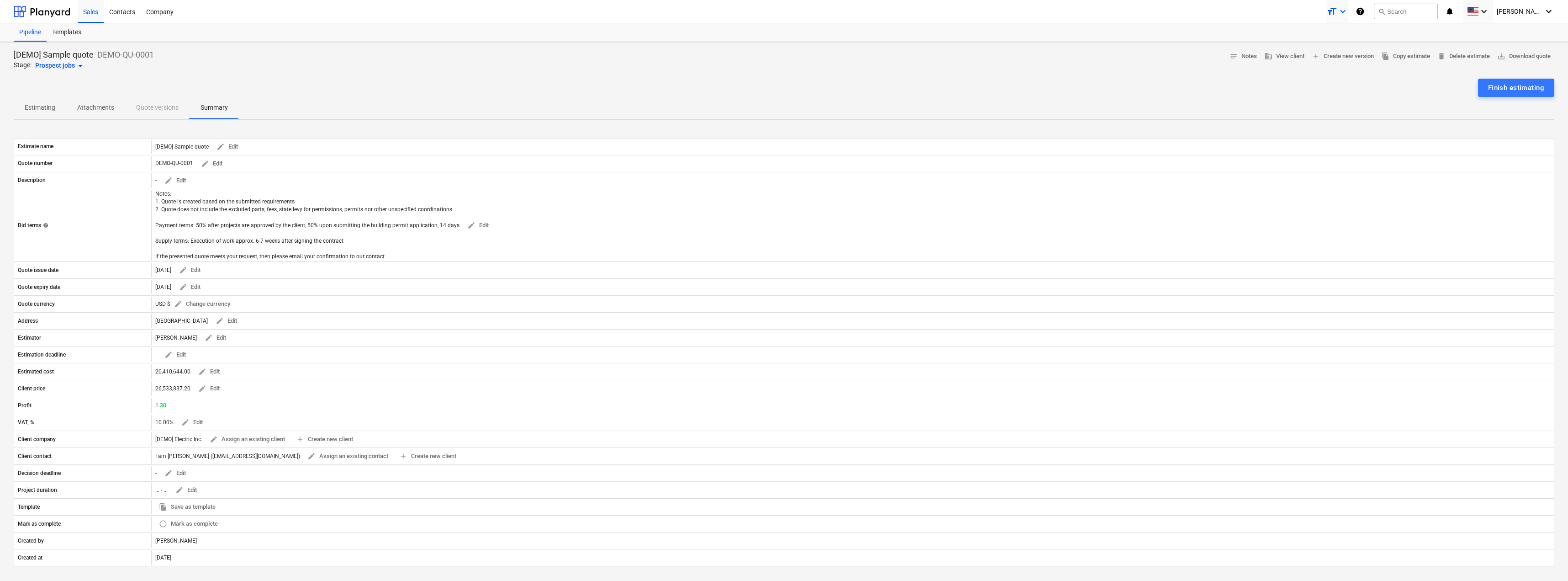
click at [1337, 8] on icon "format_size" at bounding box center [1331, 11] width 11 height 11
click at [1355, 8] on div at bounding box center [784, 290] width 1568 height 581
click at [1365, 11] on icon "help" at bounding box center [1360, 11] width 9 height 11
